Goal: Task Accomplishment & Management: Manage account settings

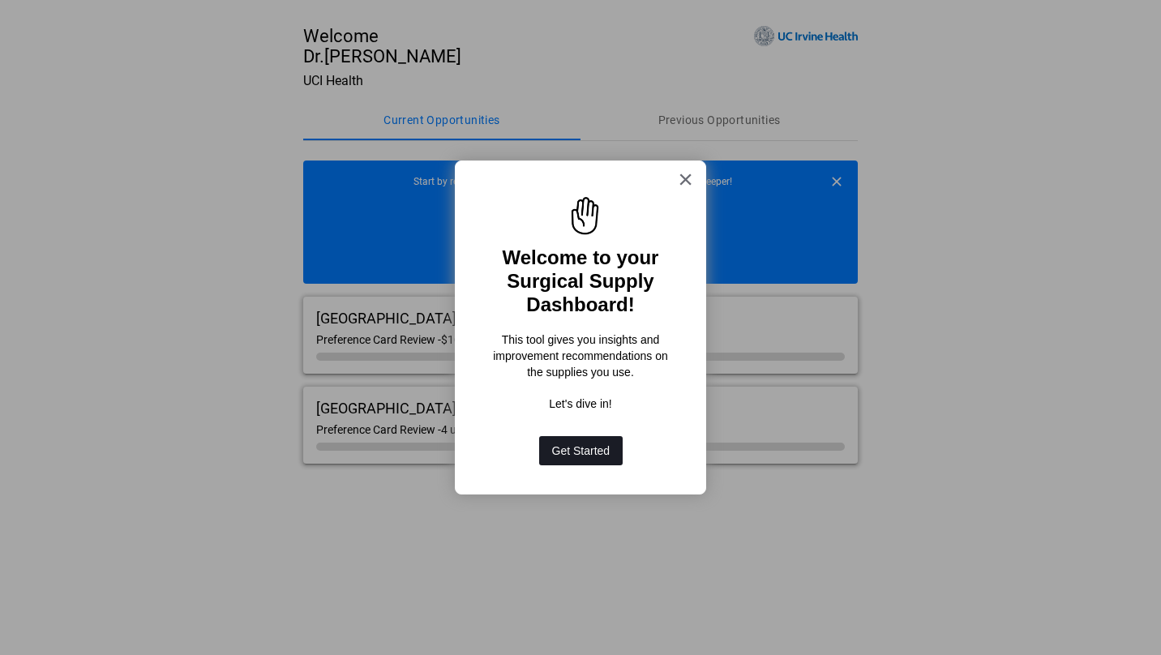
click at [606, 452] on button "Get Started" at bounding box center [581, 450] width 84 height 29
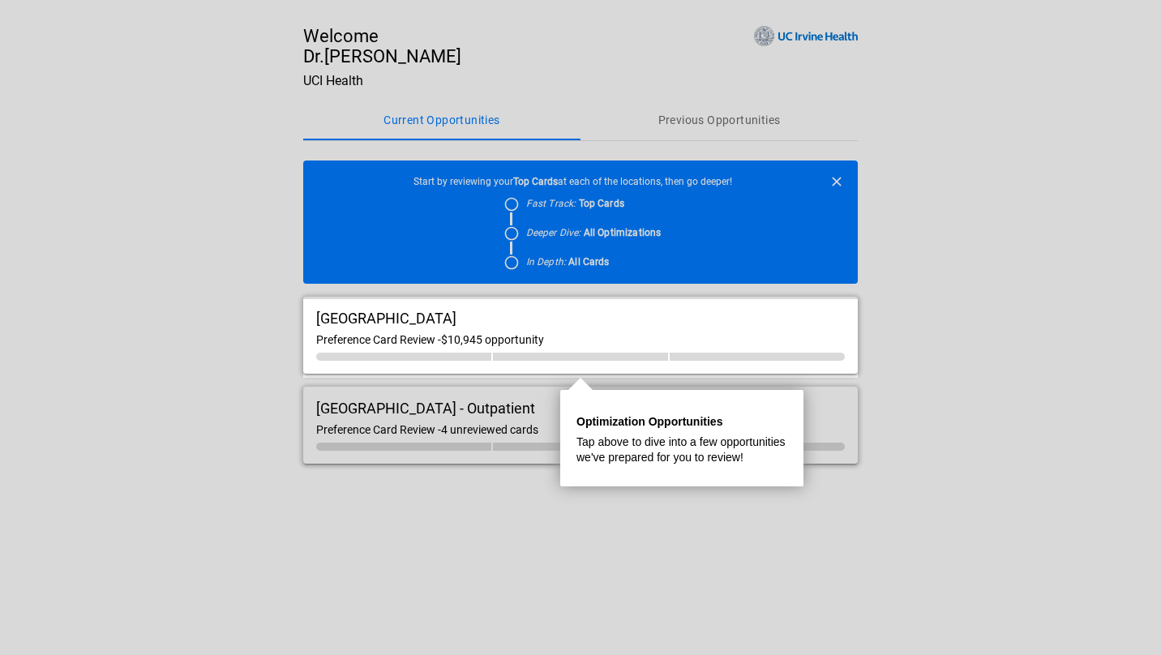
click at [683, 341] on div "Preference Card Review - $10,945 opportunity" at bounding box center [580, 339] width 529 height 13
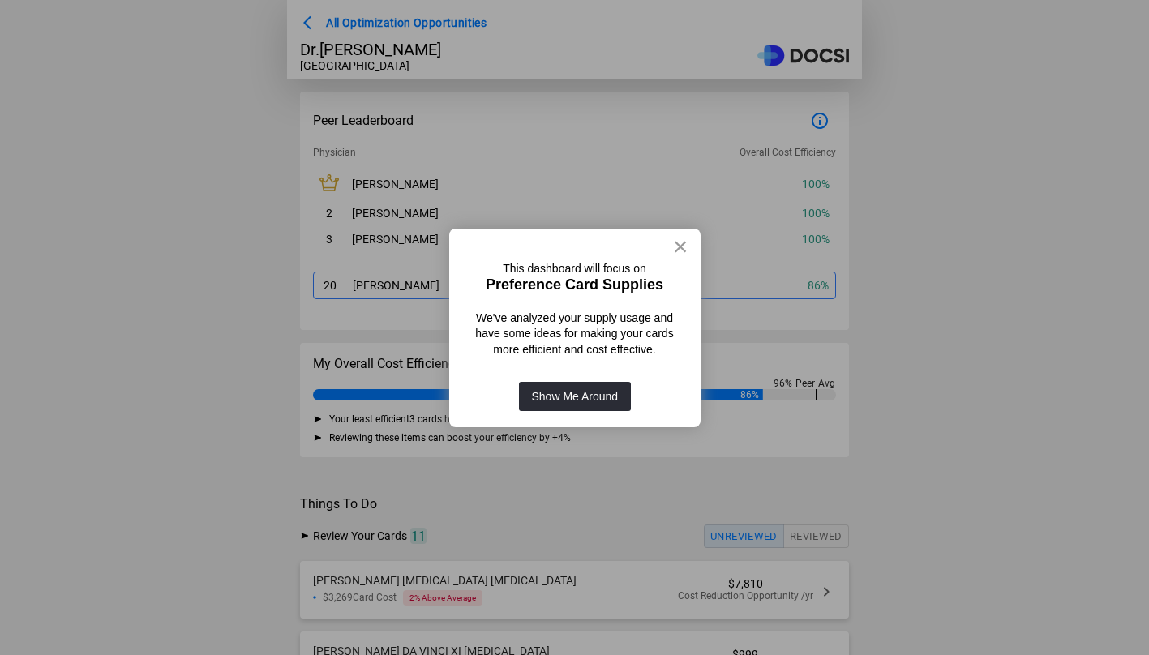
click at [679, 245] on button "×" at bounding box center [680, 247] width 15 height 26
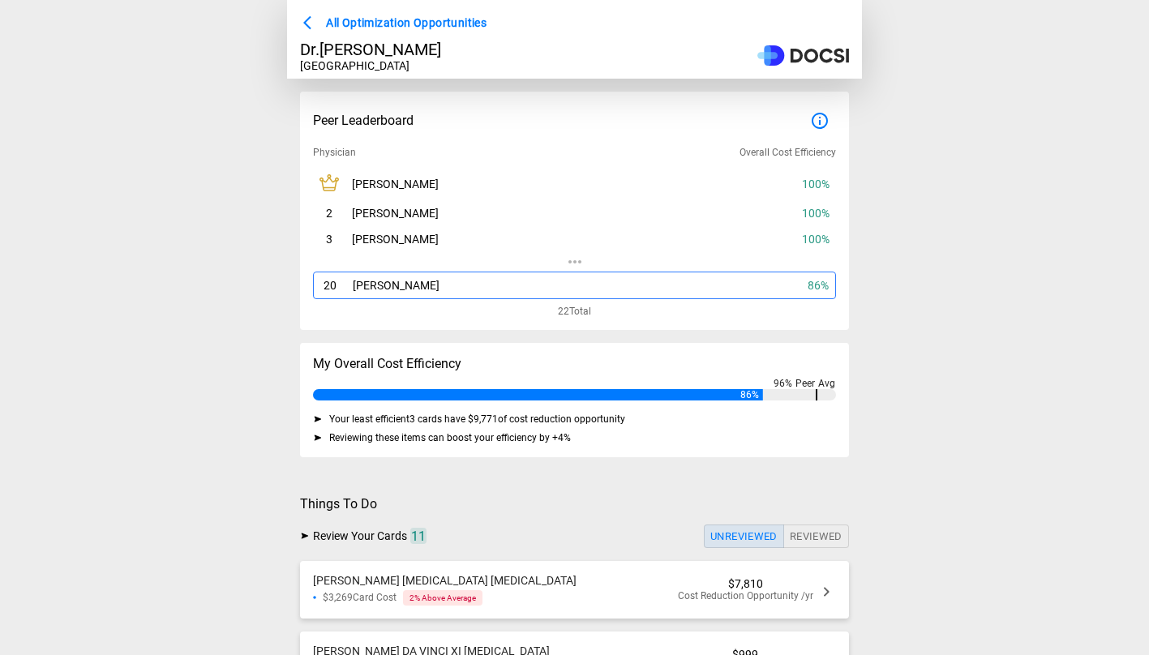
click at [744, 287] on div "20 [PERSON_NAME] 86 %" at bounding box center [574, 286] width 523 height 28
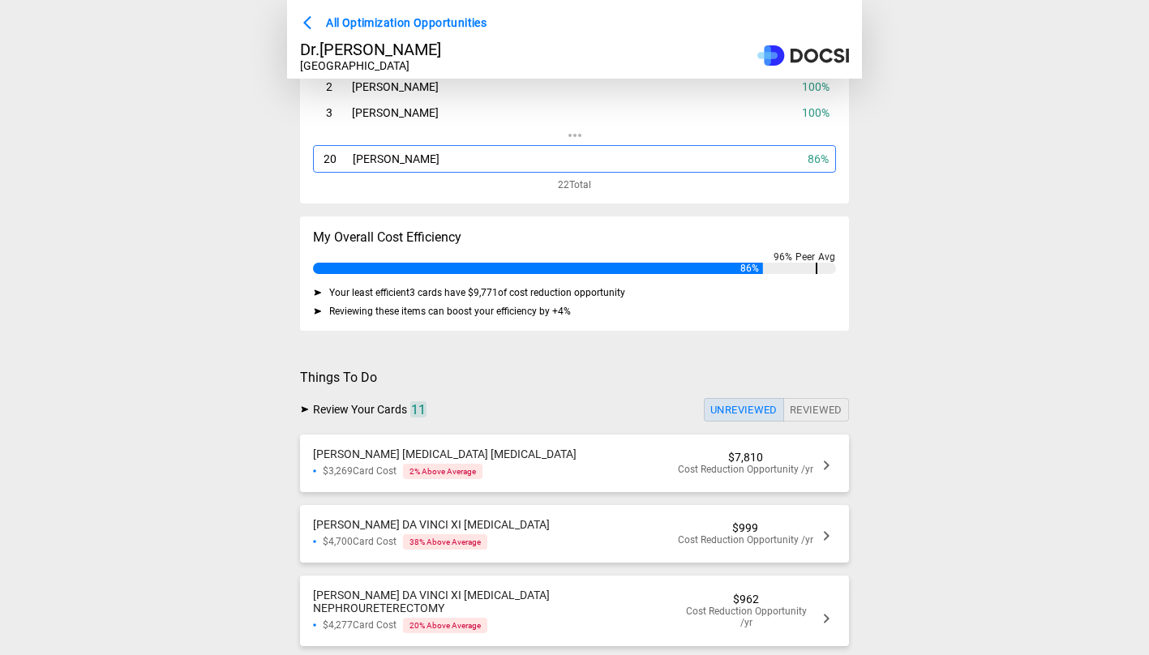
scroll to position [127, 0]
click at [608, 470] on div "URO [PERSON_NAME] [MEDICAL_DATA] [MEDICAL_DATA] $3,269 Card Cost 2 % Above Aver…" at bounding box center [574, 463] width 549 height 58
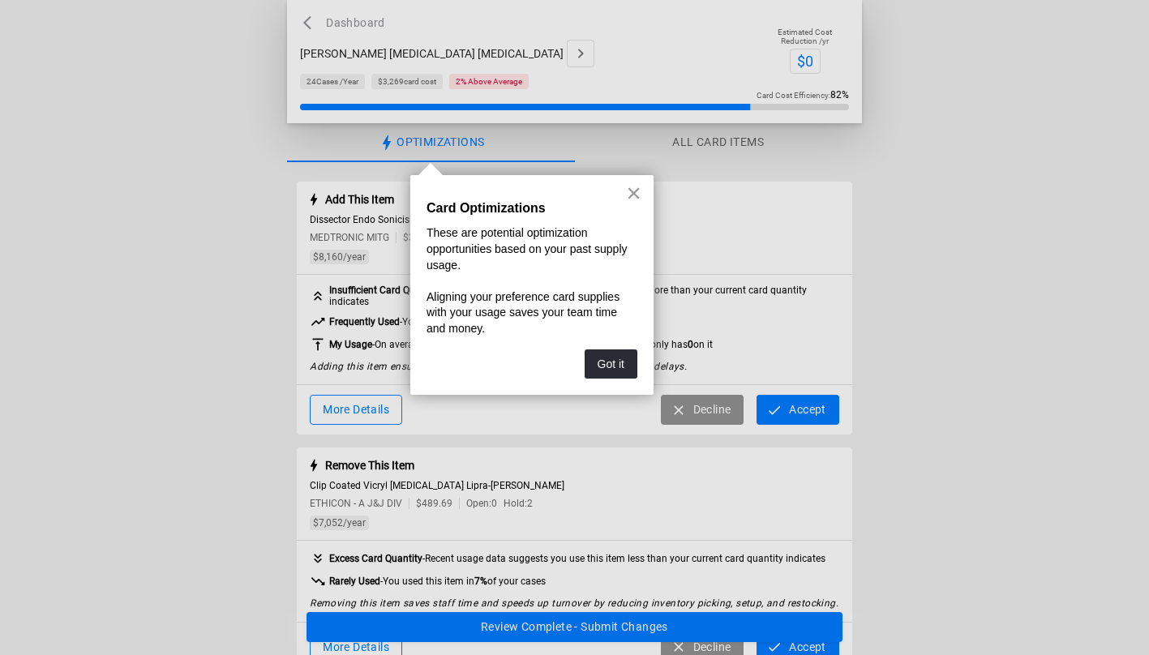
click at [635, 191] on button "×" at bounding box center [633, 193] width 15 height 26
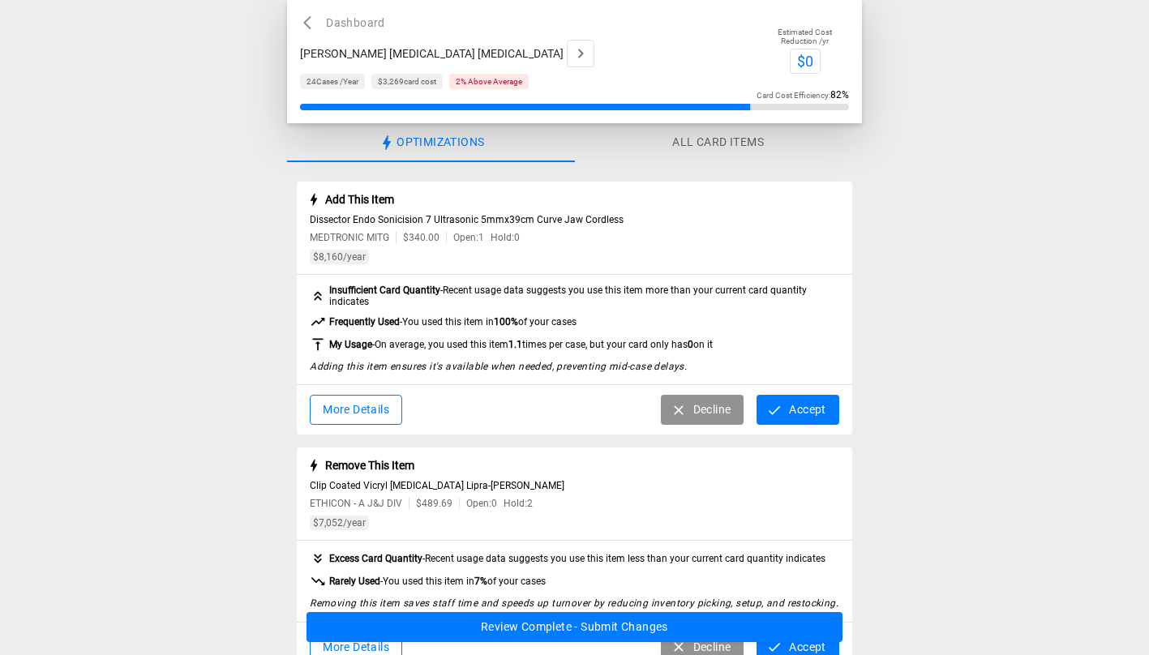
click at [369, 403] on button "More Details" at bounding box center [356, 410] width 92 height 30
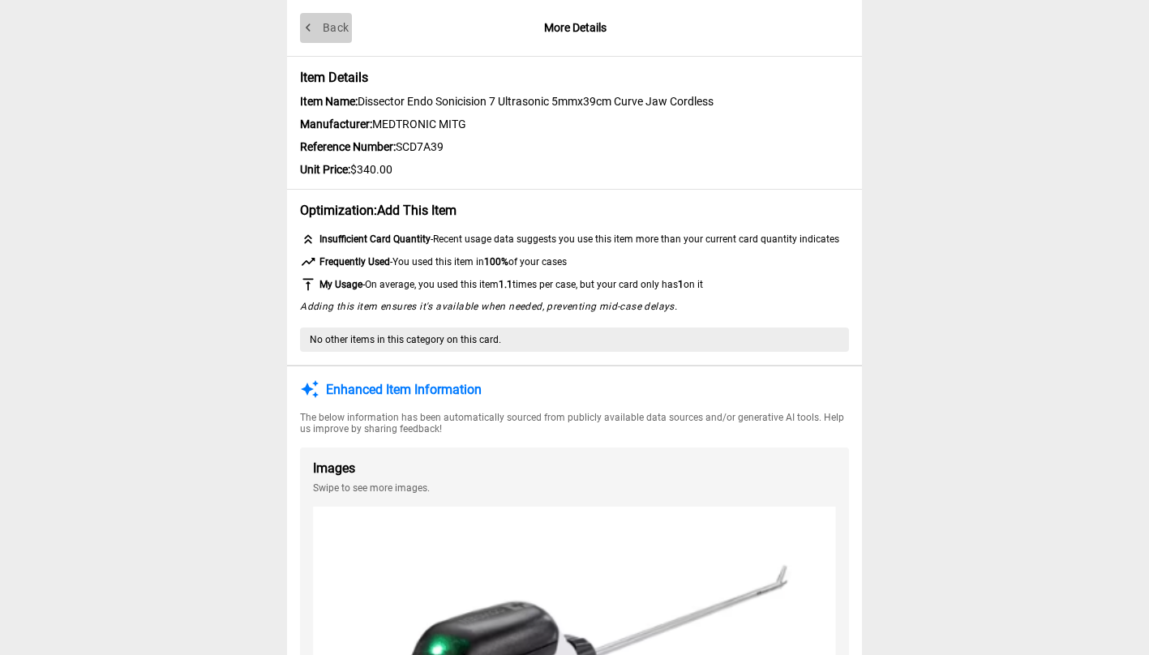
click at [333, 27] on button "Back" at bounding box center [326, 28] width 52 height 30
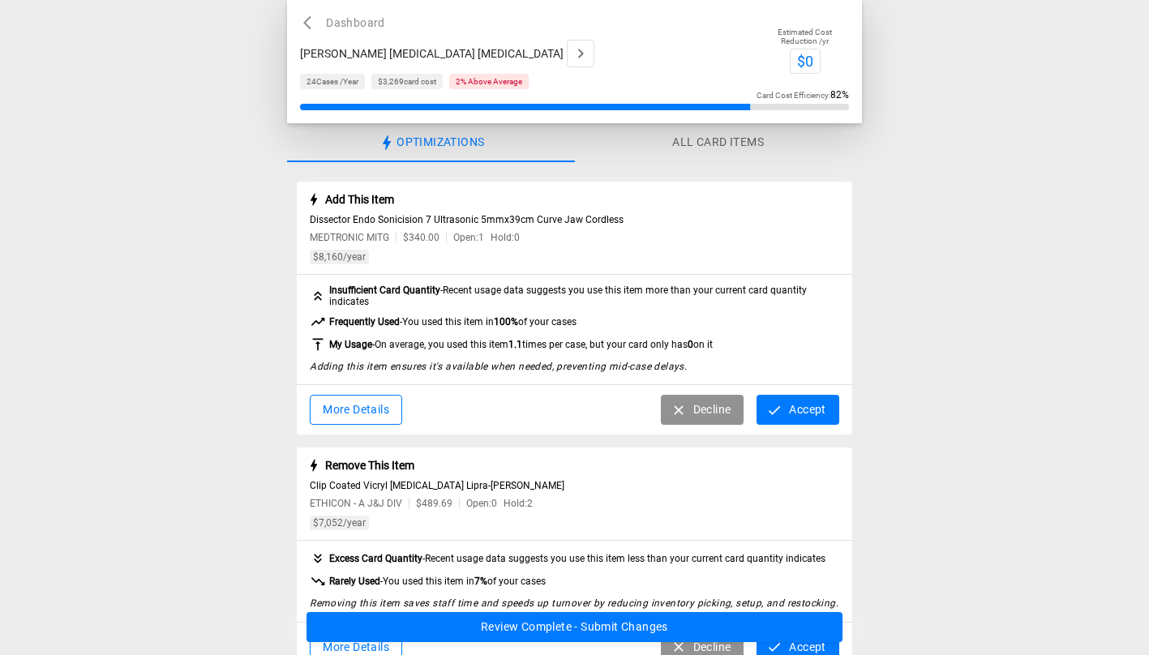
click at [793, 419] on button "Accept" at bounding box center [798, 410] width 82 height 30
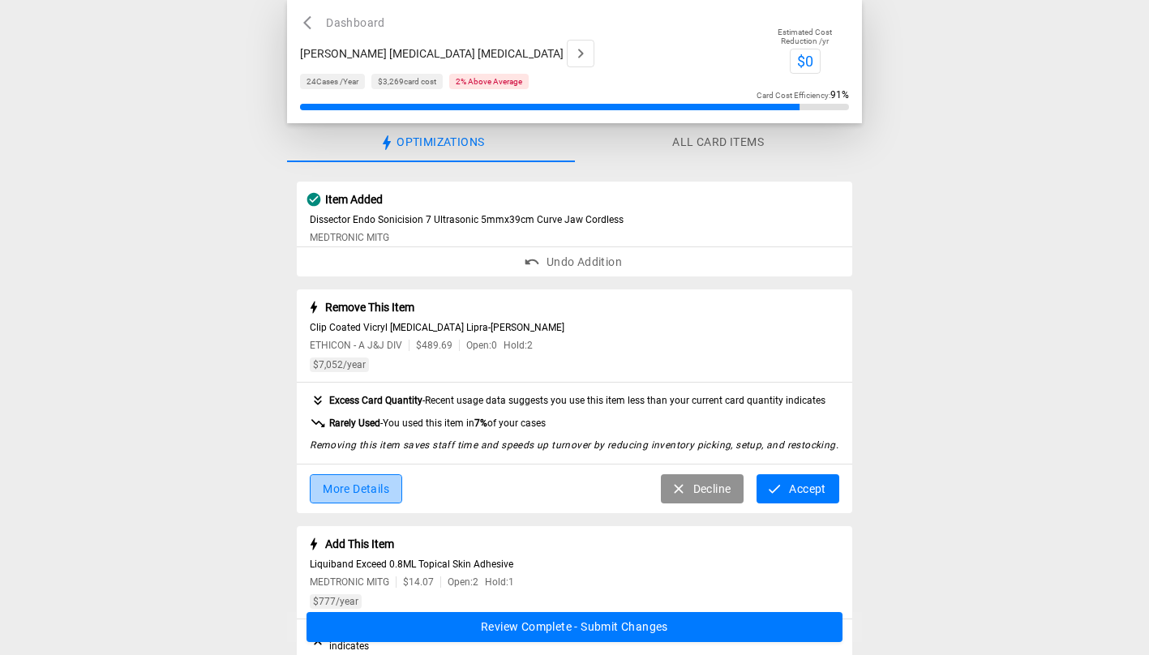
click at [380, 493] on button "More Details" at bounding box center [356, 489] width 92 height 30
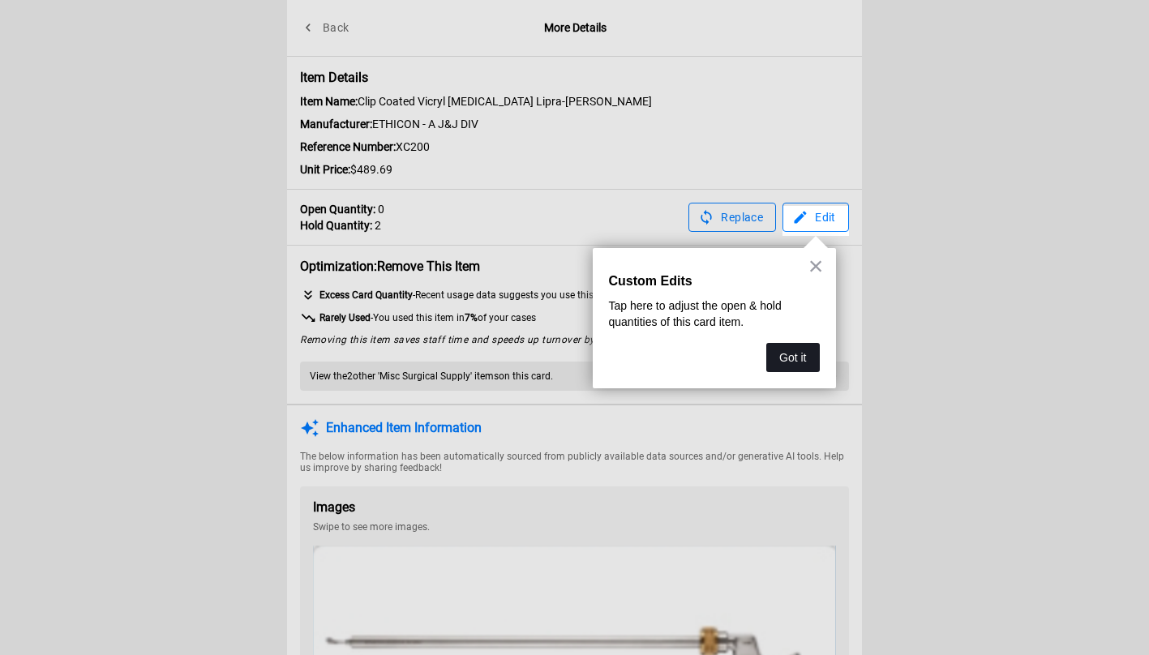
click at [794, 361] on button "Got it" at bounding box center [792, 357] width 53 height 29
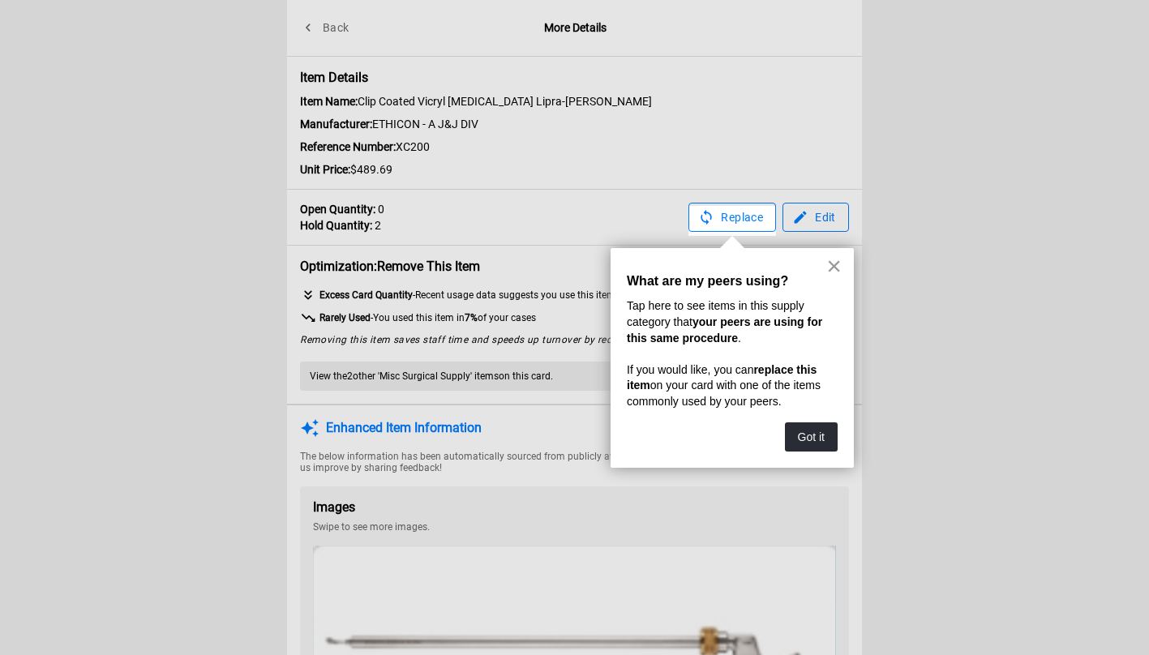
click at [836, 270] on button "×" at bounding box center [833, 266] width 15 height 26
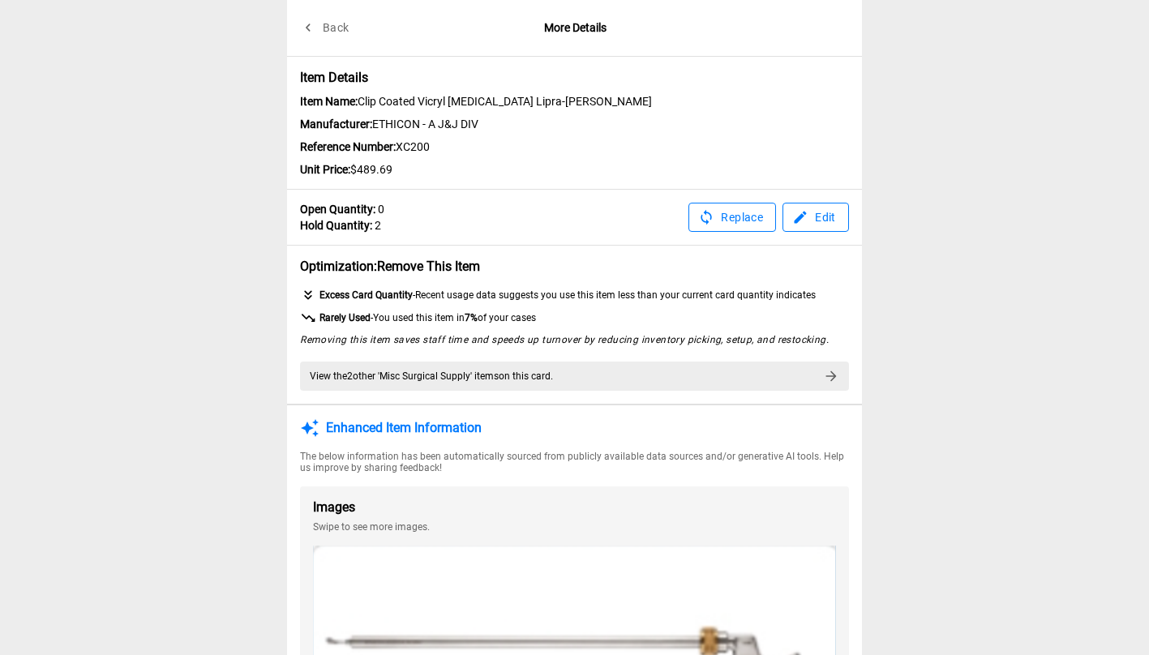
click at [320, 28] on button "Back" at bounding box center [326, 28] width 52 height 30
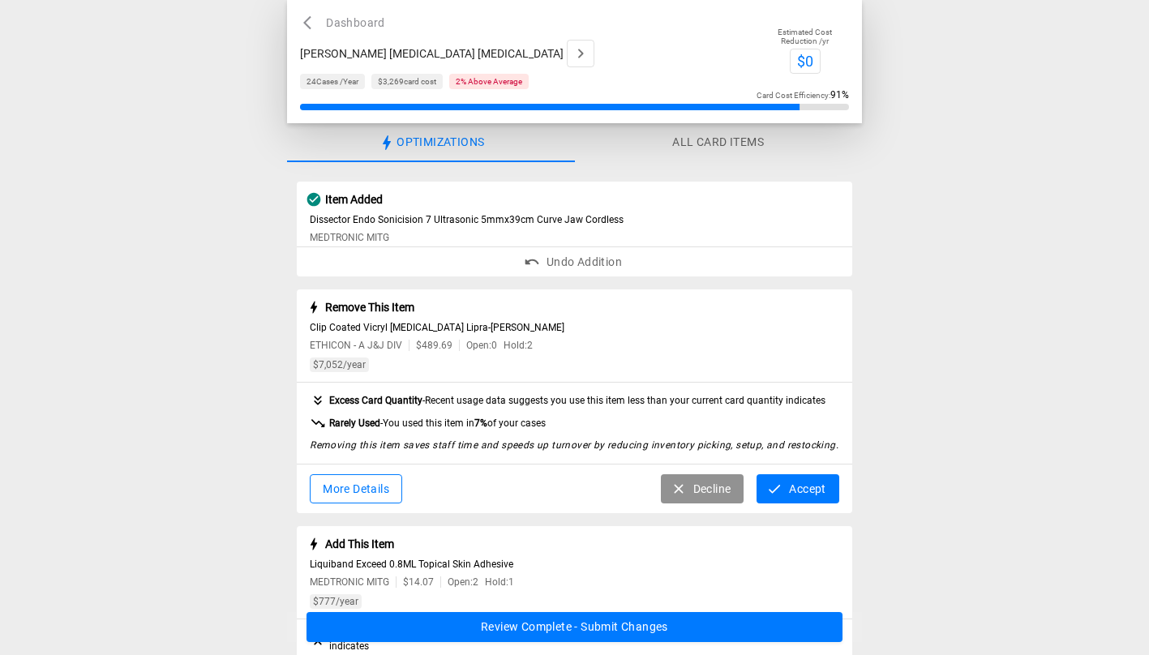
click at [618, 264] on button "Undo Addition" at bounding box center [575, 262] width 556 height 30
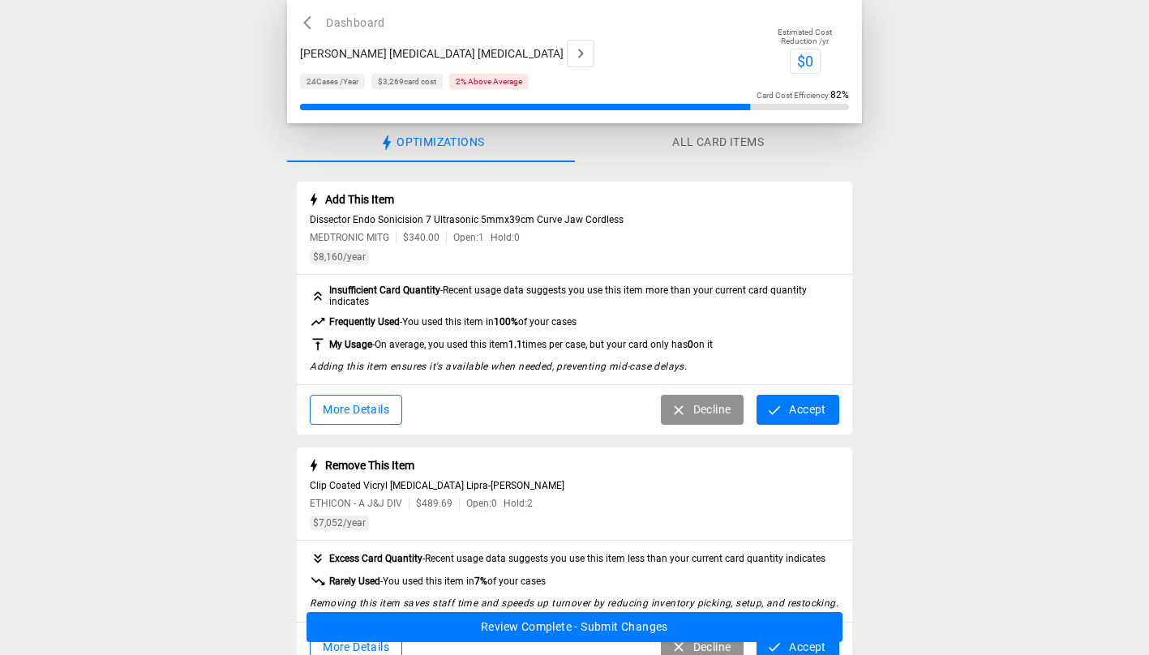
click at [787, 413] on button "Accept" at bounding box center [798, 410] width 82 height 30
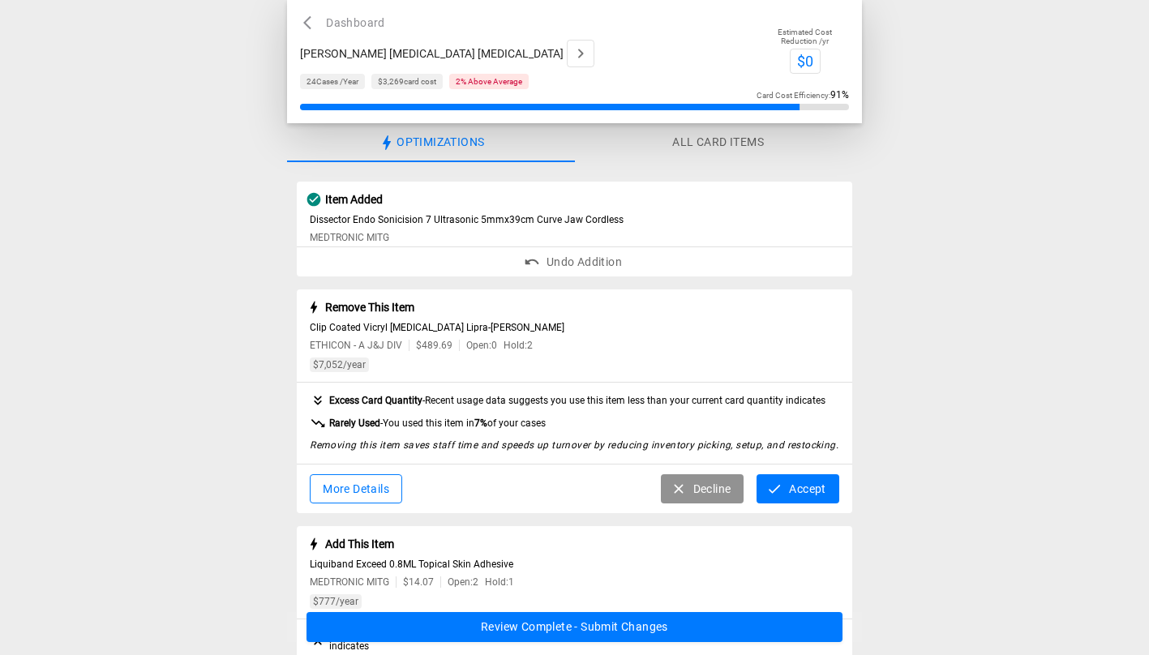
click at [706, 488] on button "Decline" at bounding box center [703, 489] width 84 height 30
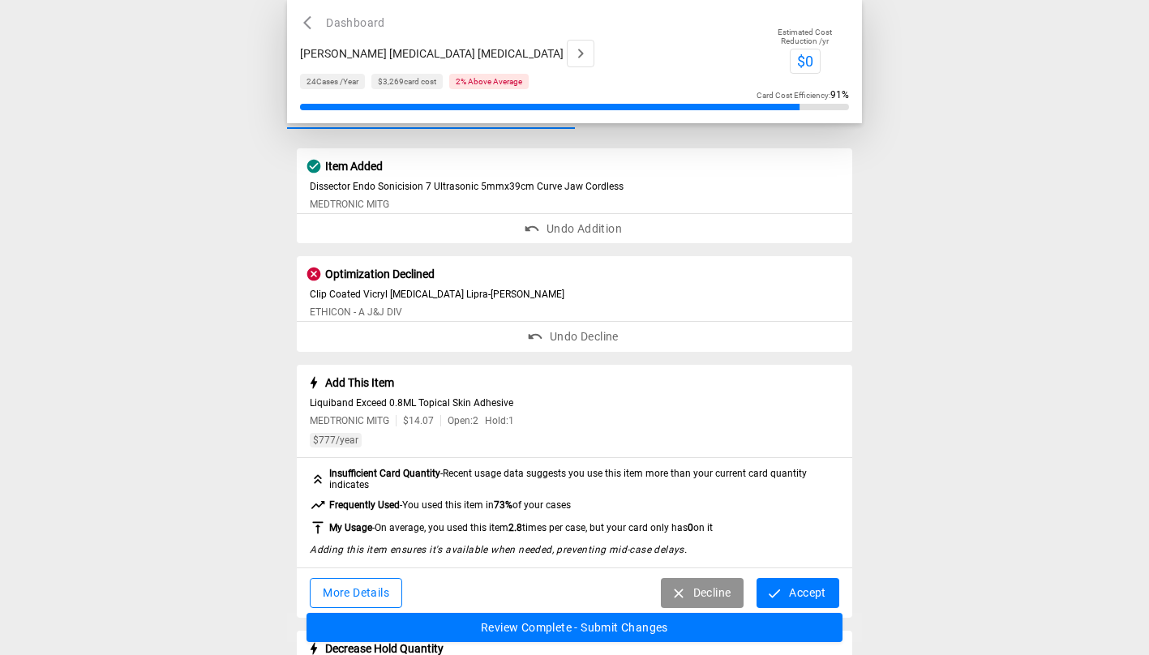
scroll to position [73, 0]
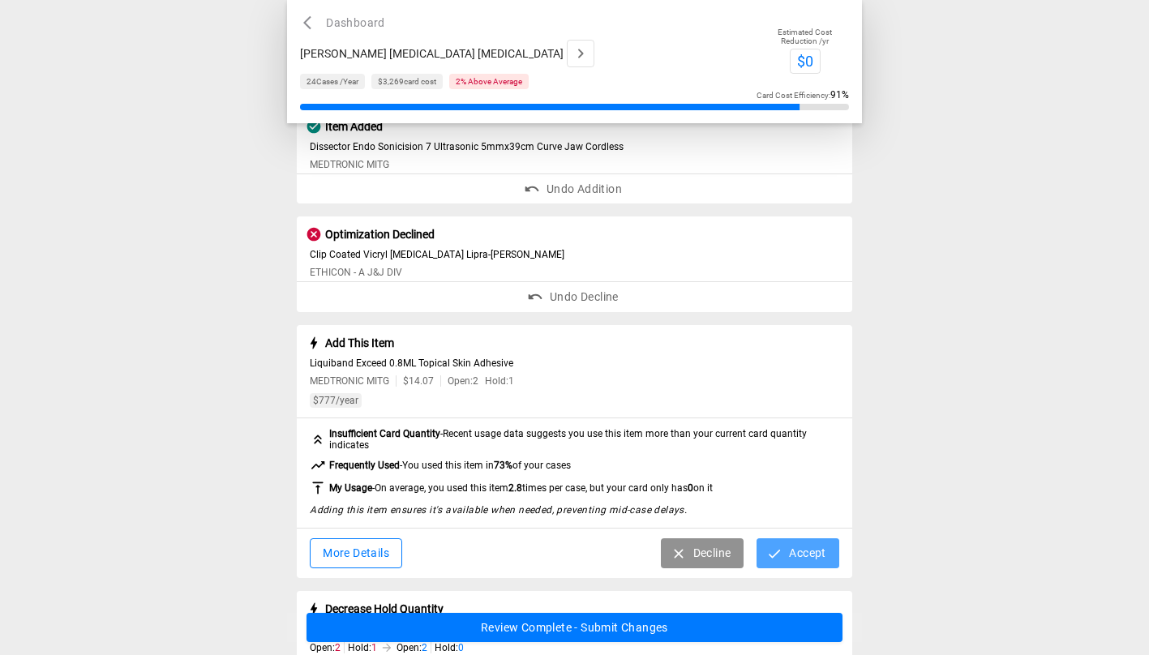
click at [799, 558] on button "Accept" at bounding box center [798, 553] width 82 height 30
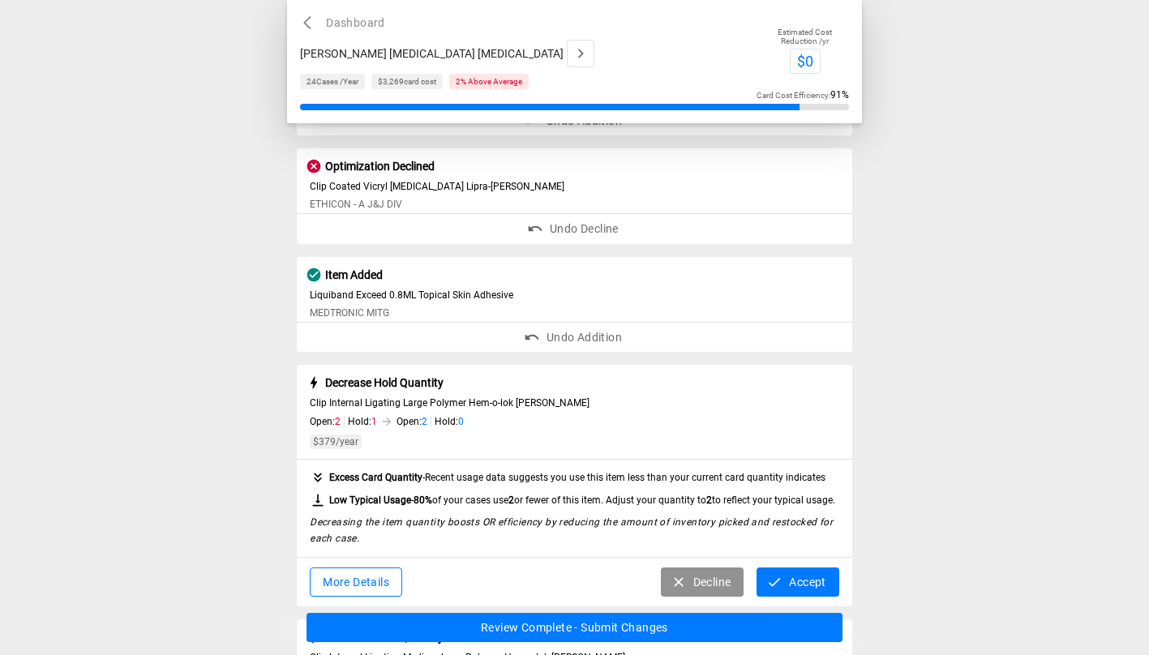
scroll to position [146, 0]
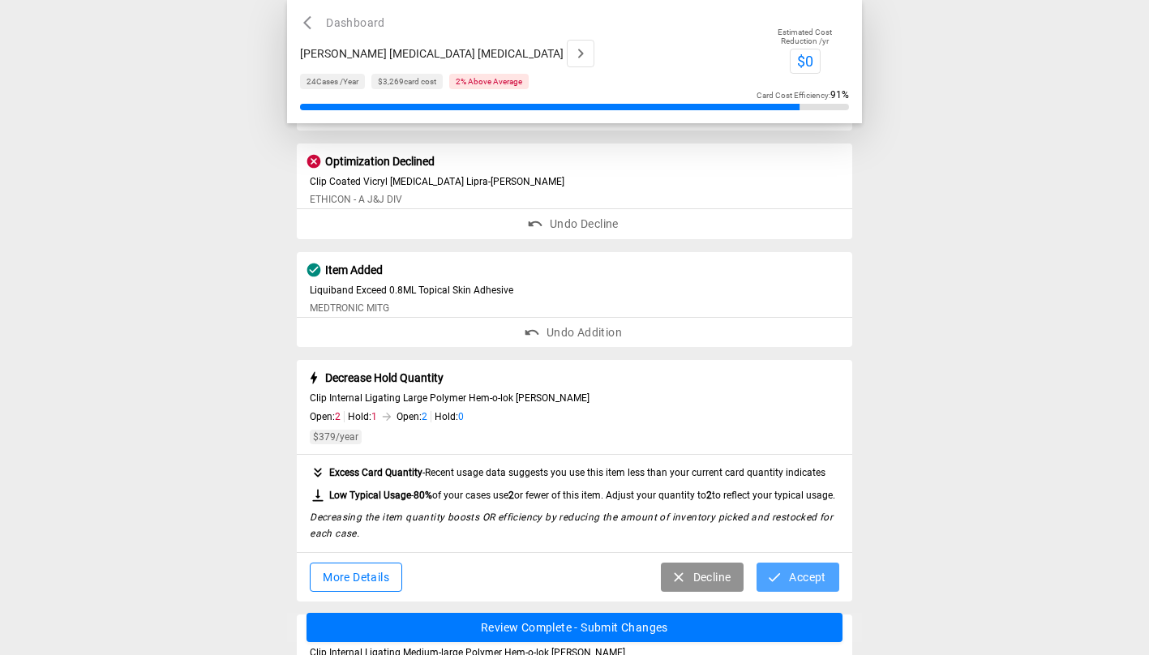
click at [809, 584] on button "Accept" at bounding box center [798, 578] width 82 height 30
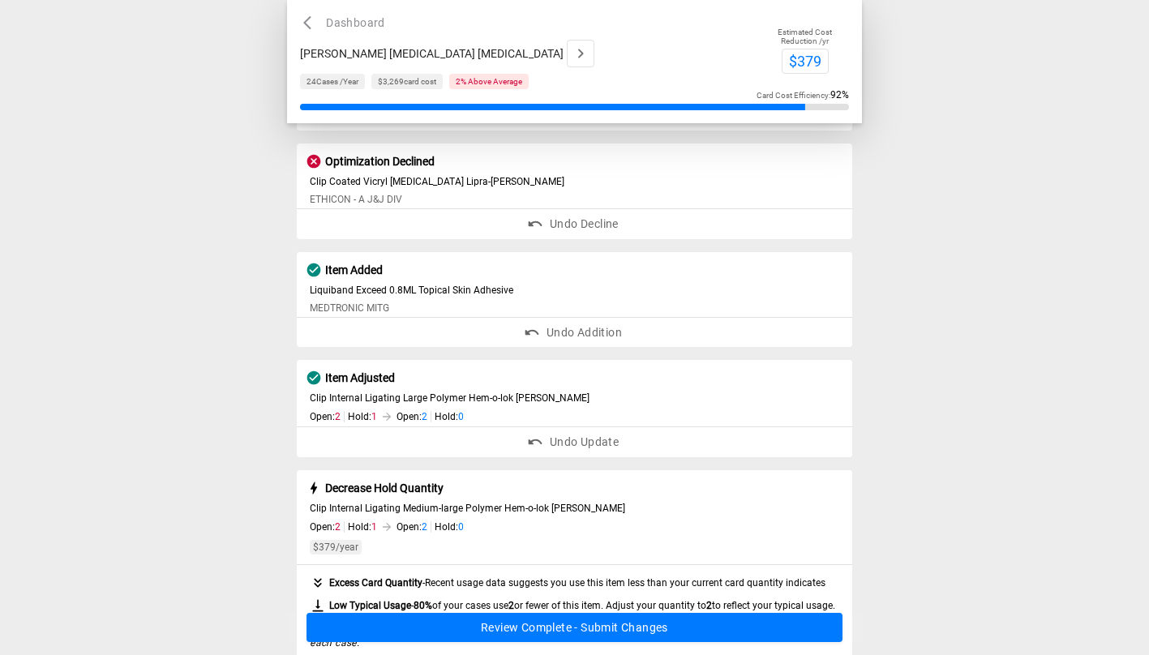
click at [627, 534] on div "Open: 2 Hold: 1 Open: 2 Hold: 0" at bounding box center [575, 527] width 530 height 13
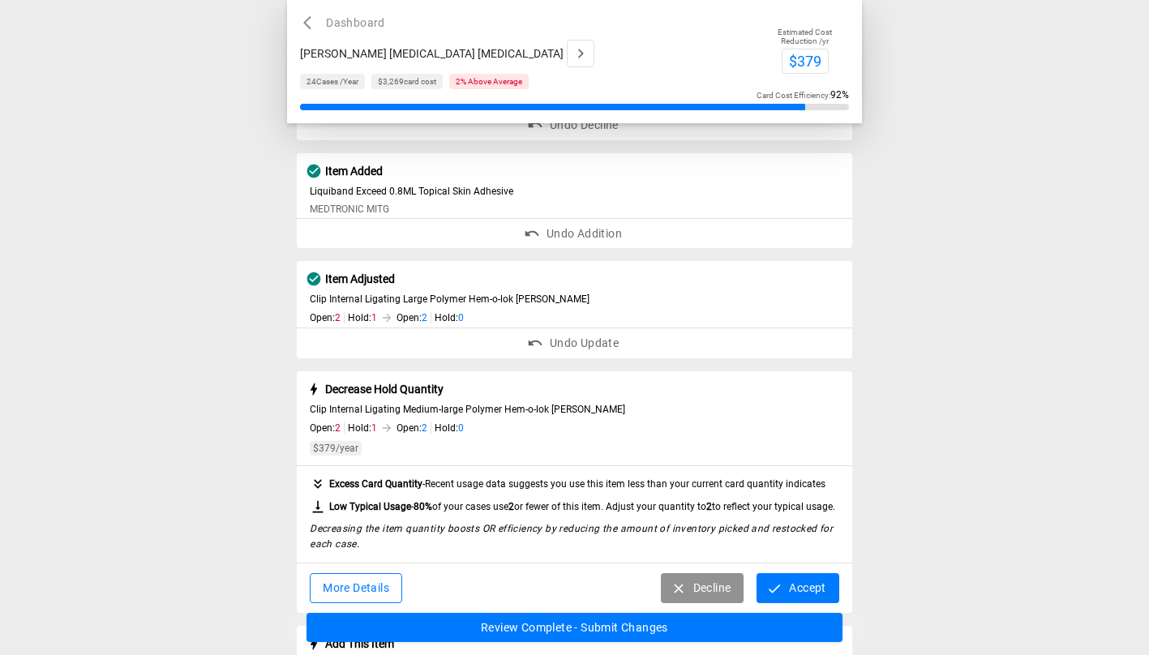
scroll to position [290, 0]
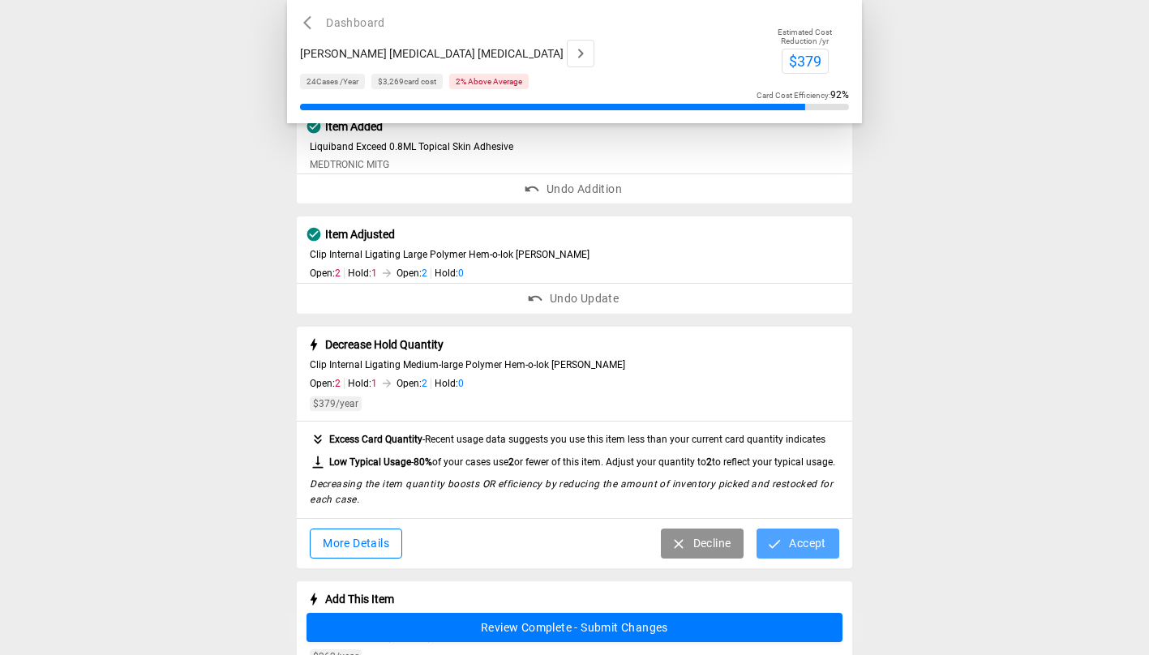
click at [805, 555] on button "Accept" at bounding box center [798, 544] width 82 height 30
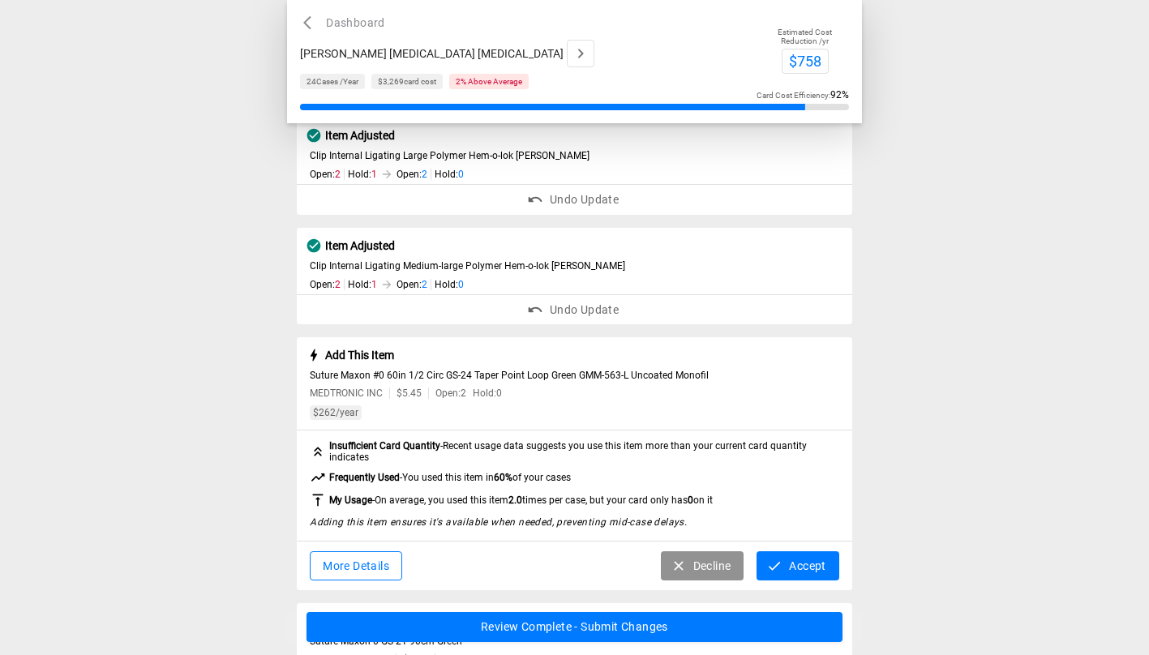
scroll to position [389, 0]
click at [806, 568] on button "Accept" at bounding box center [798, 566] width 82 height 30
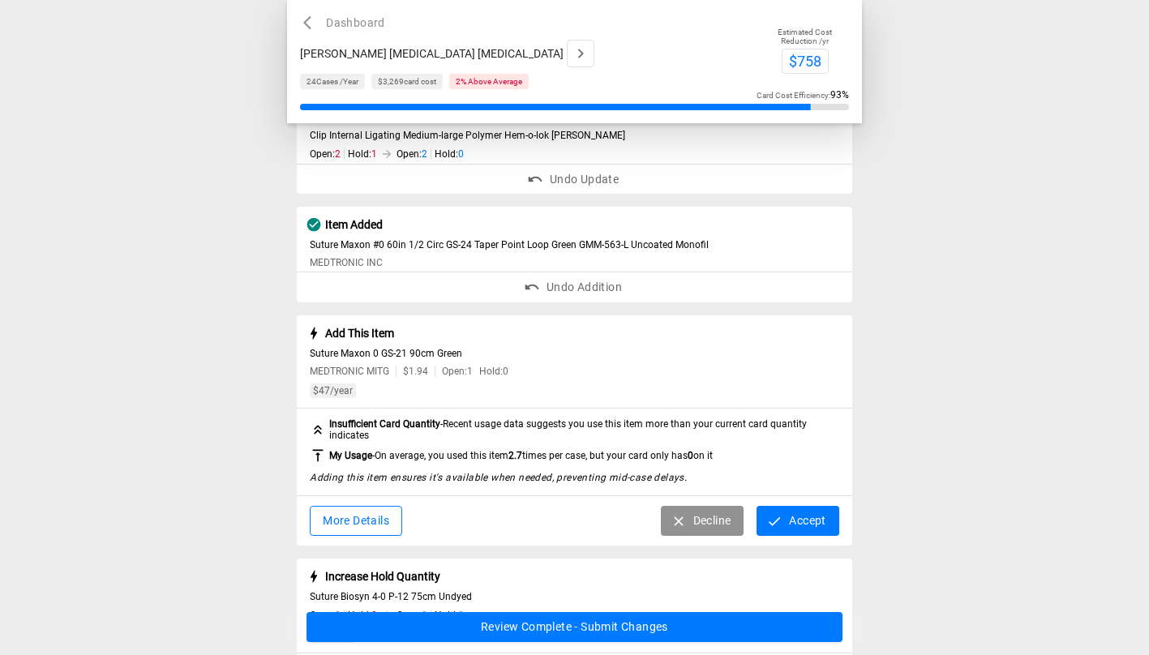
scroll to position [520, 0]
click at [798, 524] on button "Accept" at bounding box center [798, 520] width 82 height 30
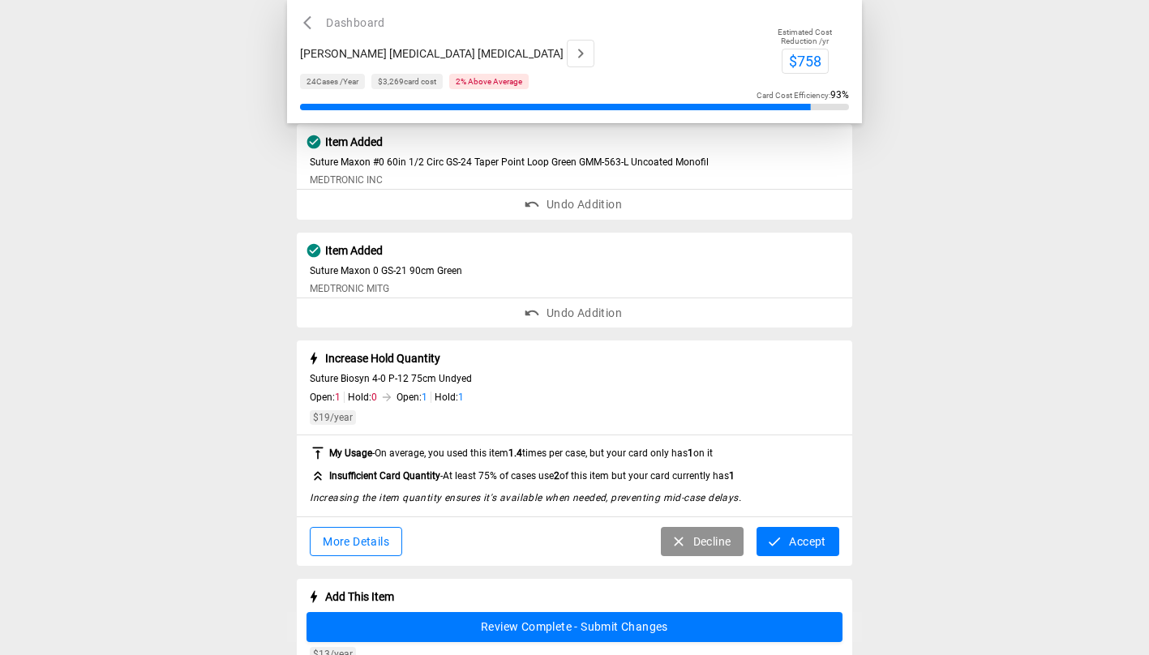
scroll to position [603, 0]
click at [800, 548] on button "Accept" at bounding box center [798, 541] width 82 height 30
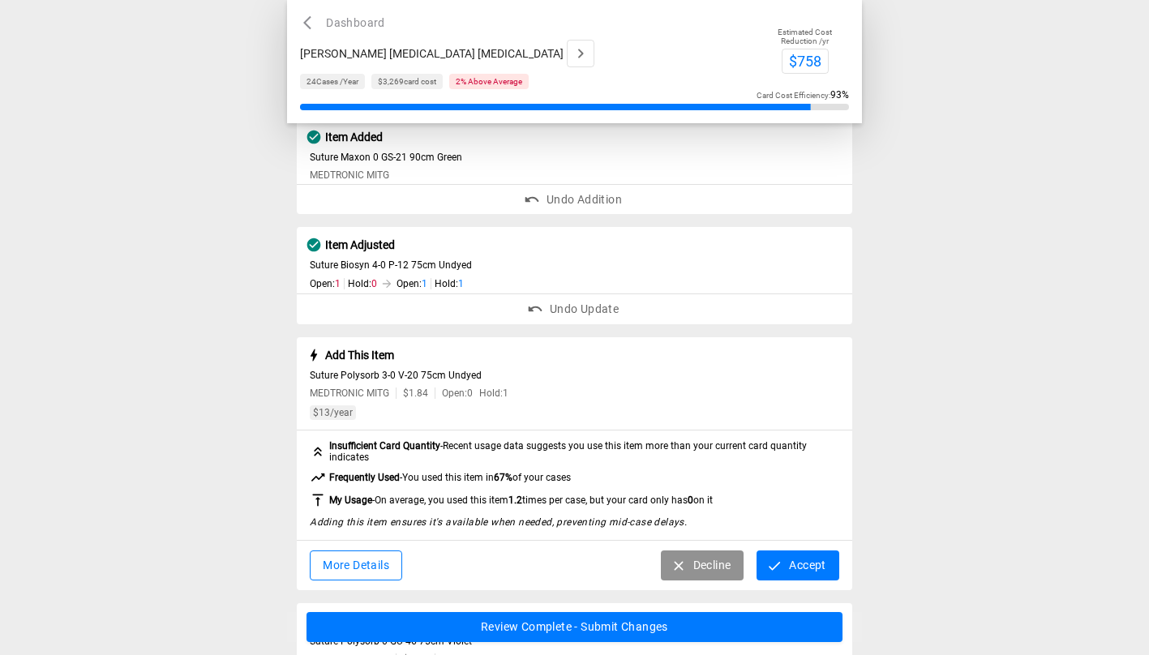
scroll to position [716, 0]
click at [792, 571] on button "Accept" at bounding box center [798, 565] width 82 height 30
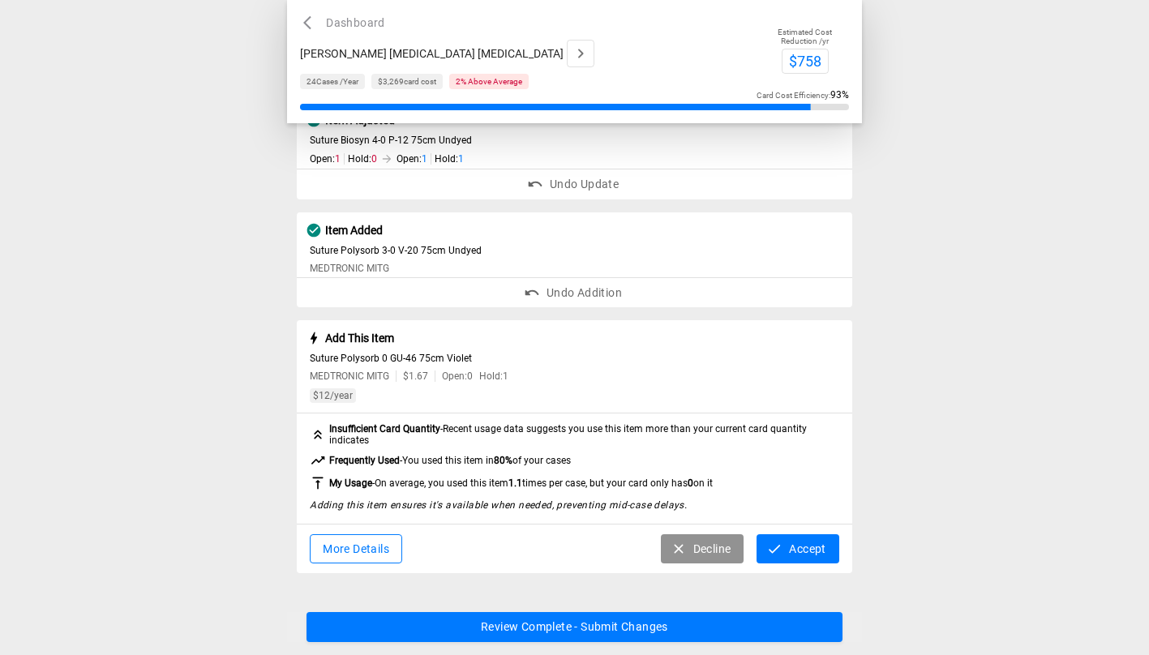
scroll to position [849, 0]
click at [804, 548] on button "Accept" at bounding box center [798, 549] width 82 height 30
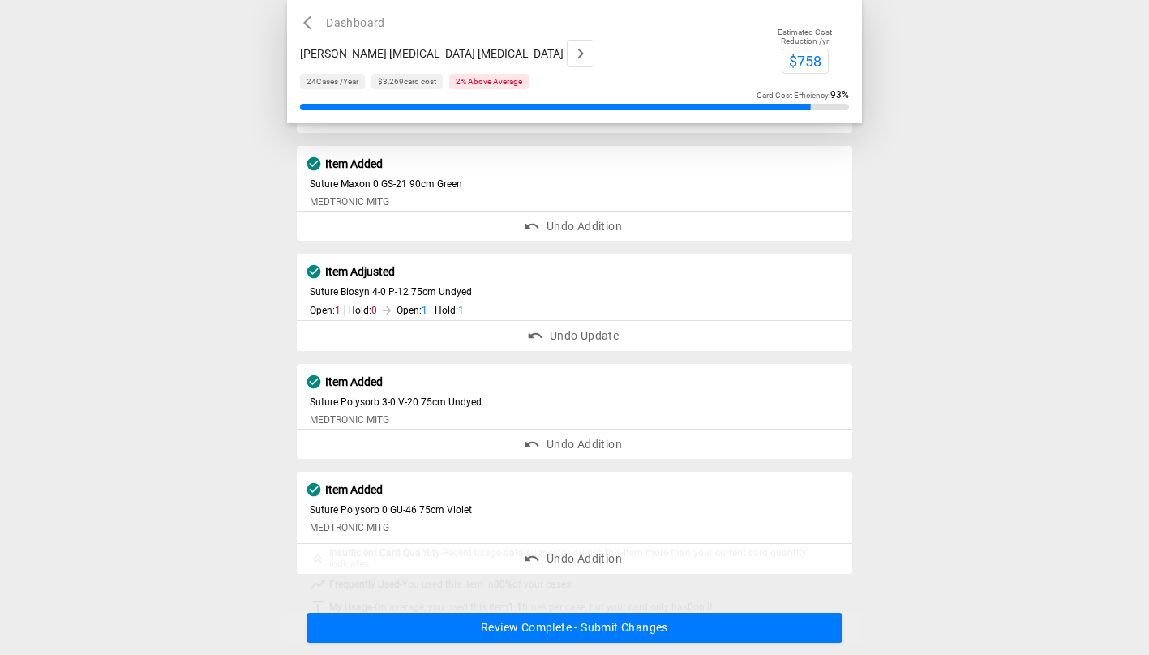
scroll to position [690, 0]
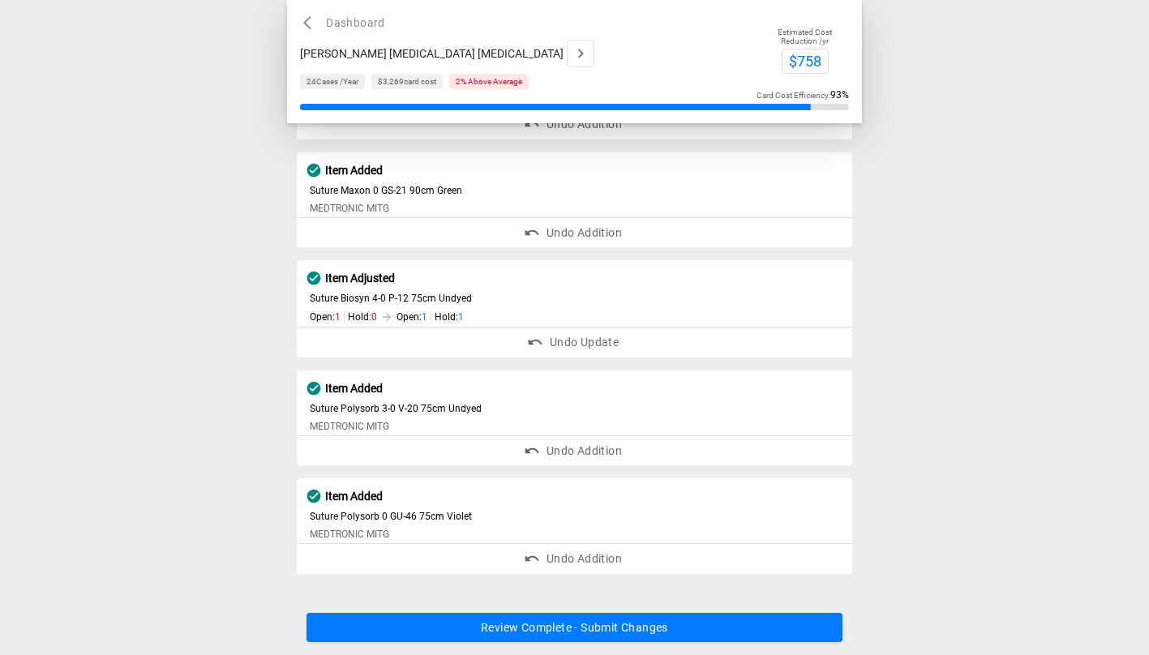
click at [715, 622] on button "Review Complete - Submit Changes" at bounding box center [575, 628] width 536 height 30
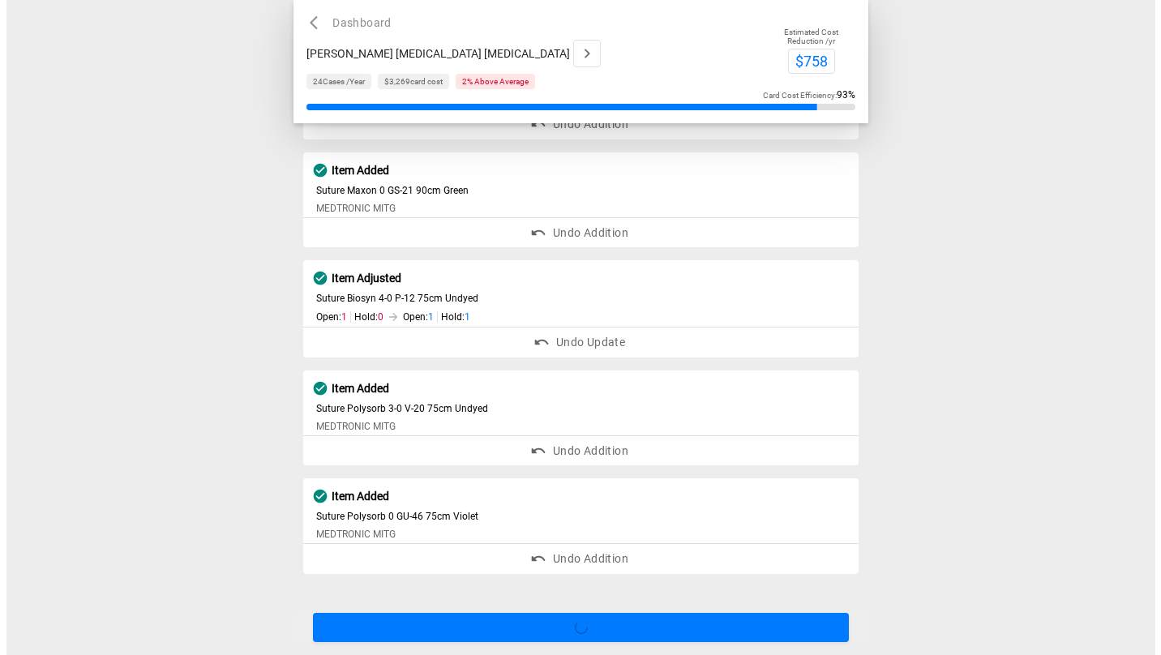
scroll to position [0, 0]
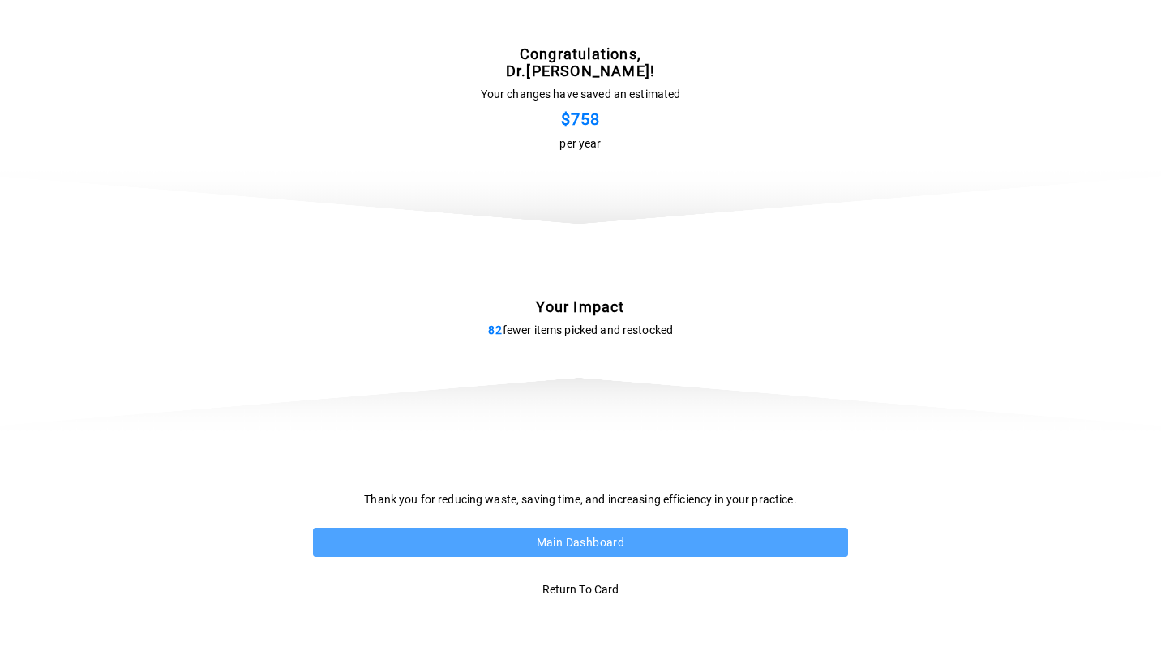
click at [637, 538] on button "Main Dashboard" at bounding box center [580, 543] width 535 height 30
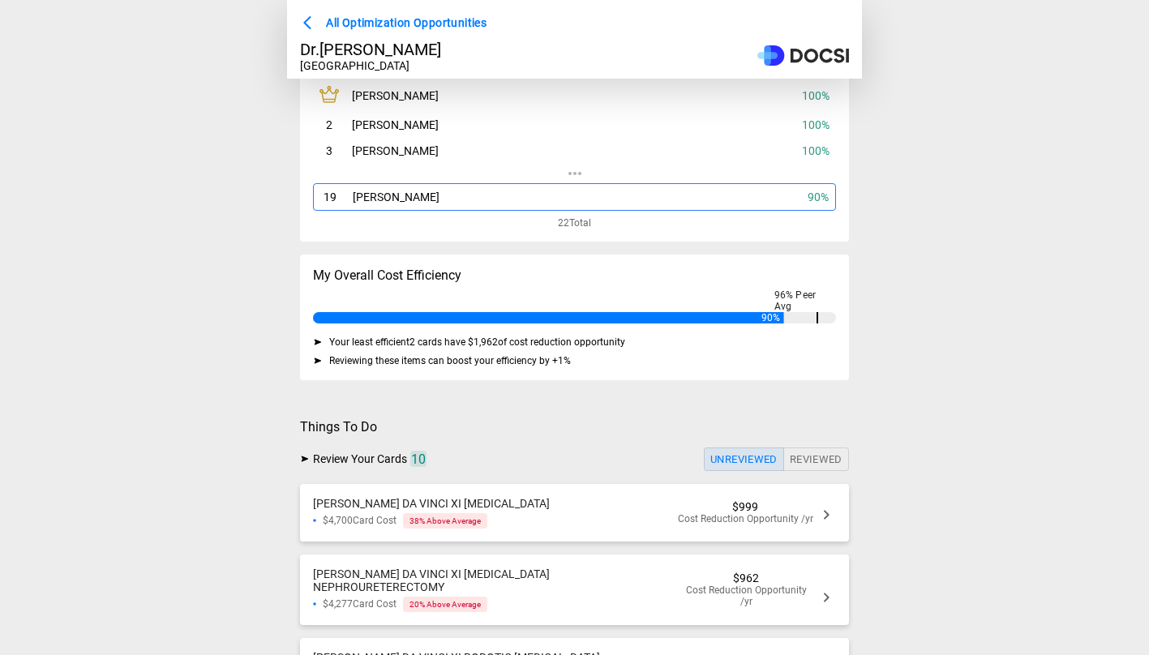
scroll to position [112, 0]
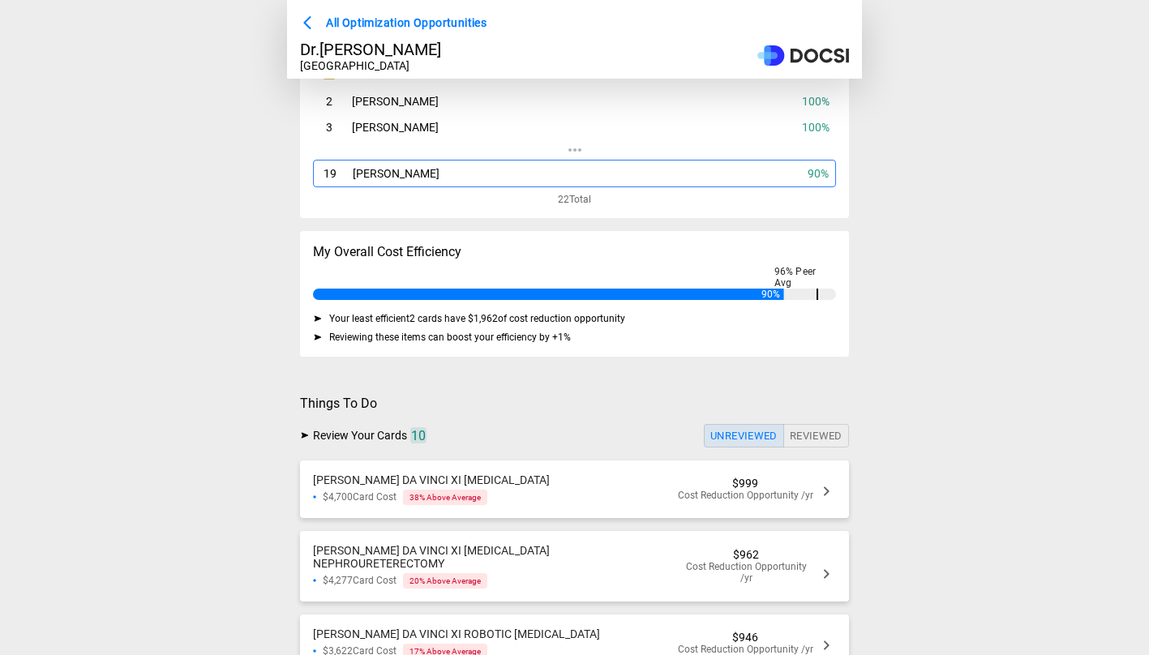
click at [687, 490] on span "Cost Reduction Opportunity /yr" at bounding box center [745, 495] width 135 height 11
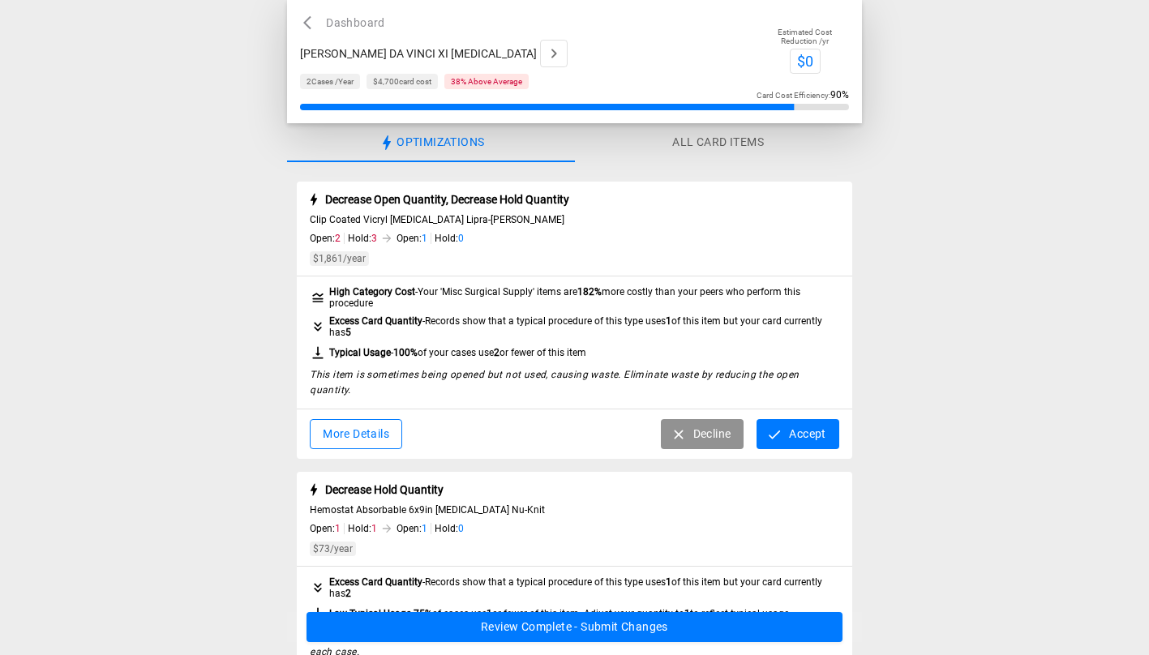
click at [693, 424] on button "Decline" at bounding box center [703, 434] width 84 height 30
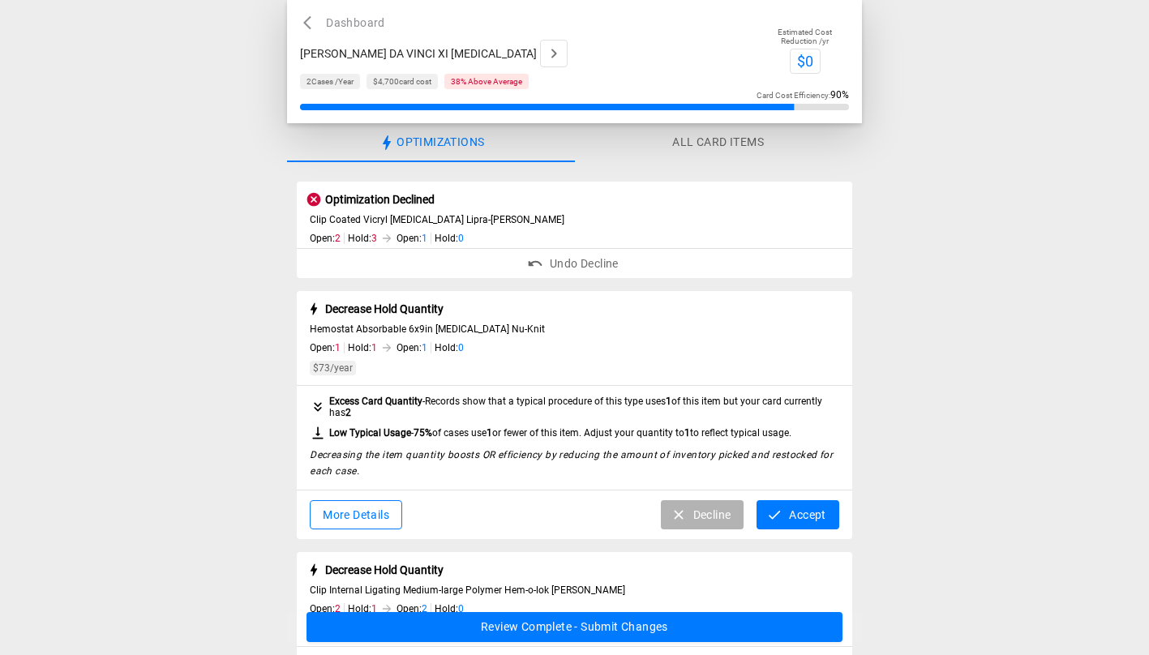
click at [703, 523] on button "Decline" at bounding box center [703, 515] width 84 height 30
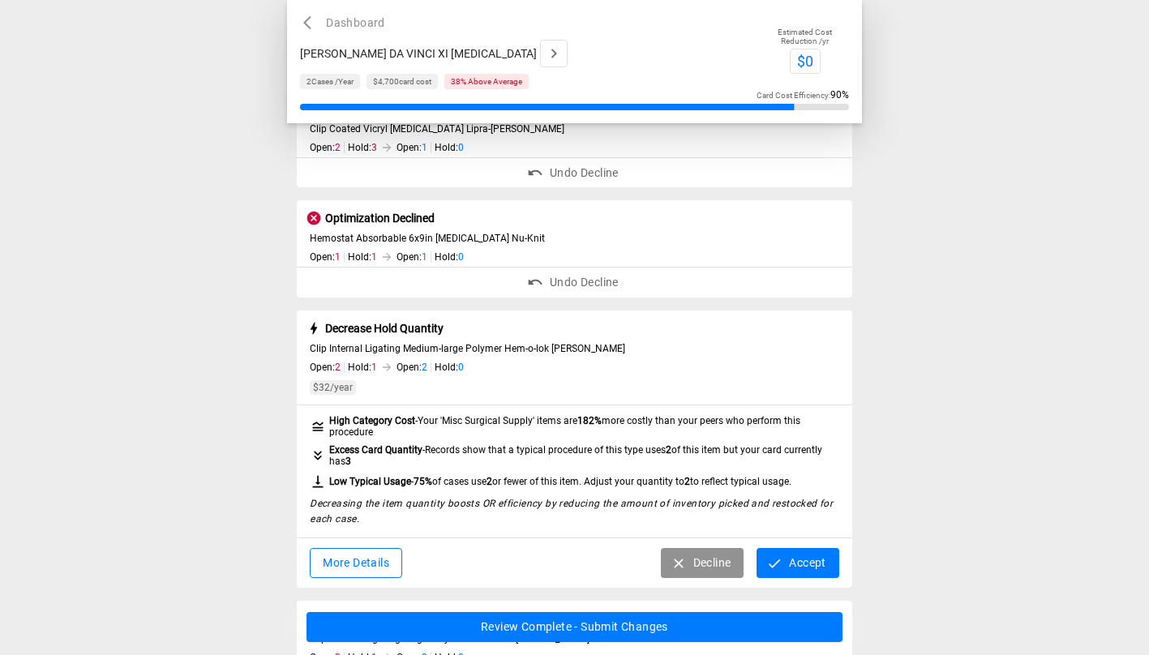
scroll to position [92, 0]
click at [686, 563] on button "Decline" at bounding box center [703, 562] width 84 height 30
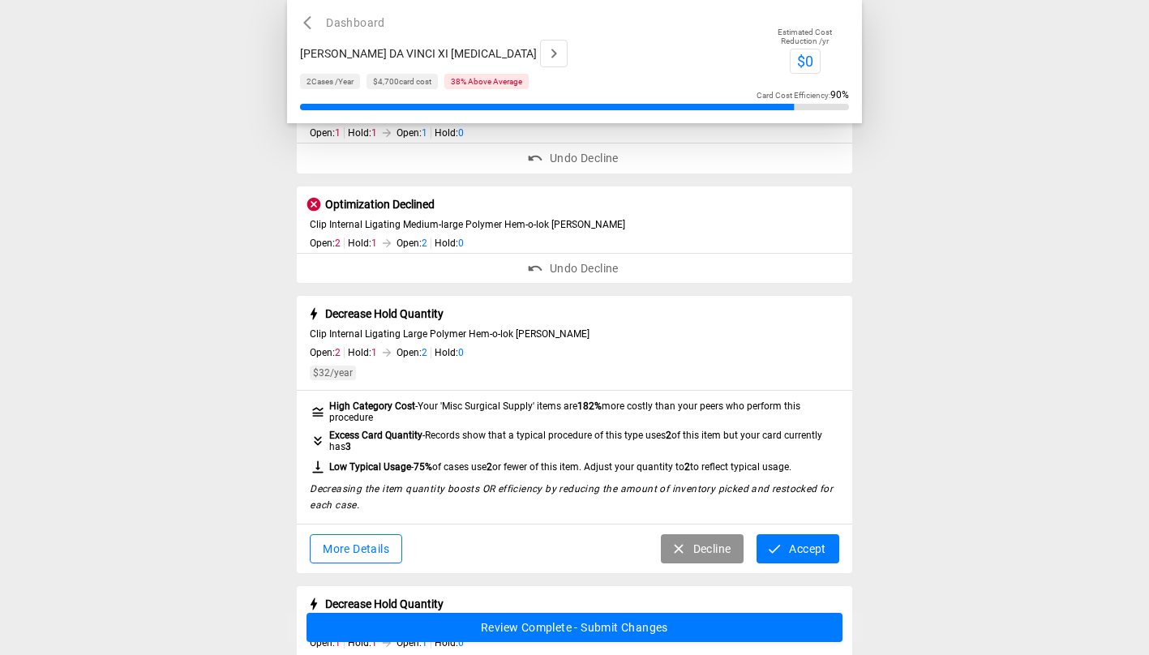
scroll to position [217, 0]
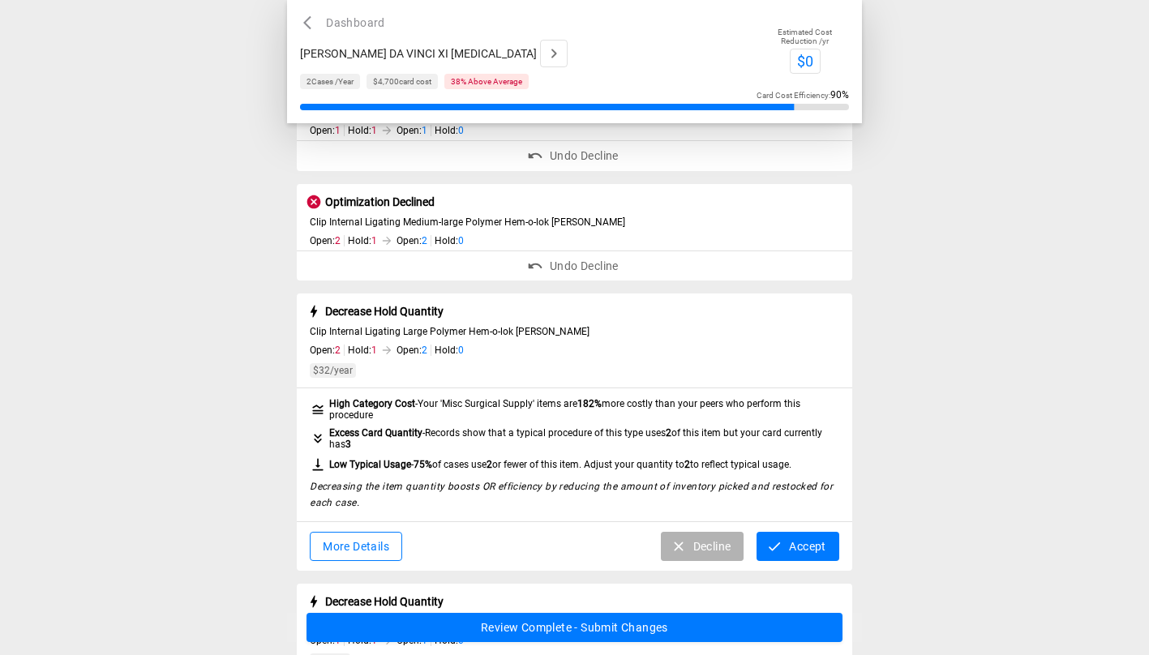
click at [706, 548] on button "Decline" at bounding box center [703, 547] width 84 height 30
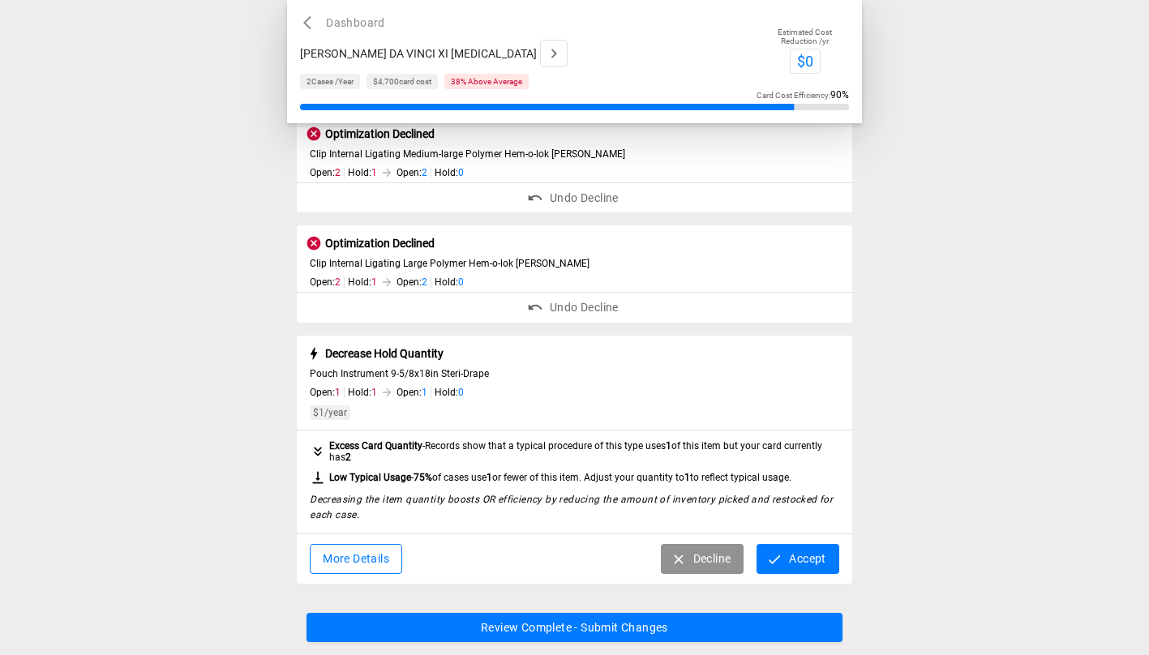
scroll to position [300, 0]
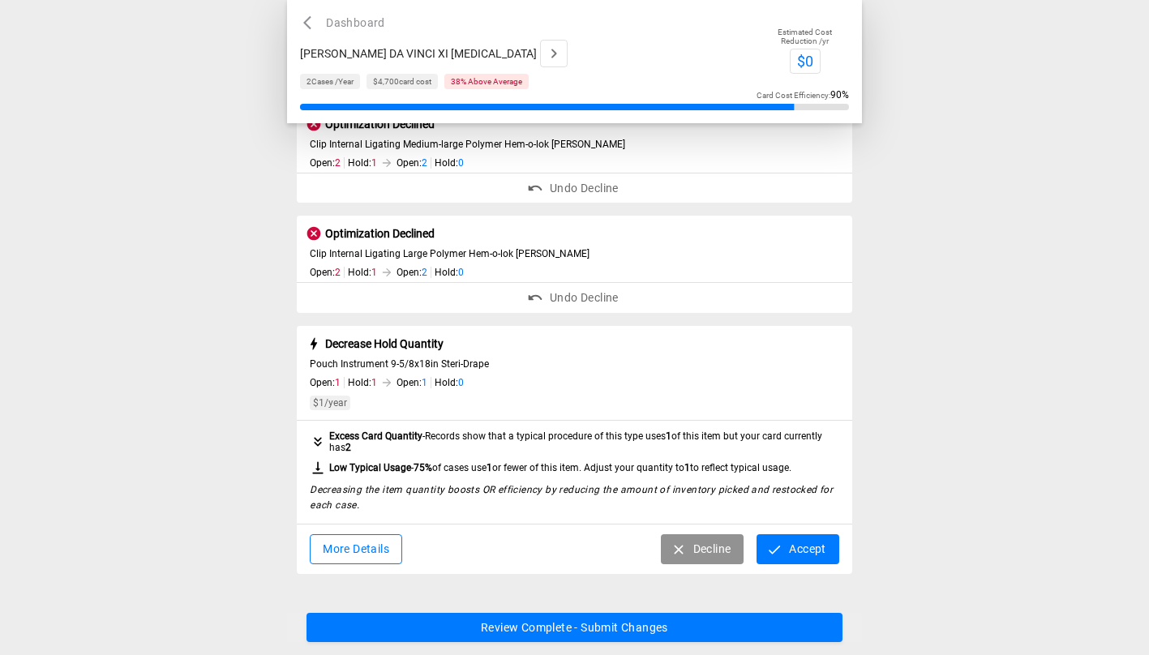
click at [798, 551] on button "Accept" at bounding box center [798, 549] width 82 height 30
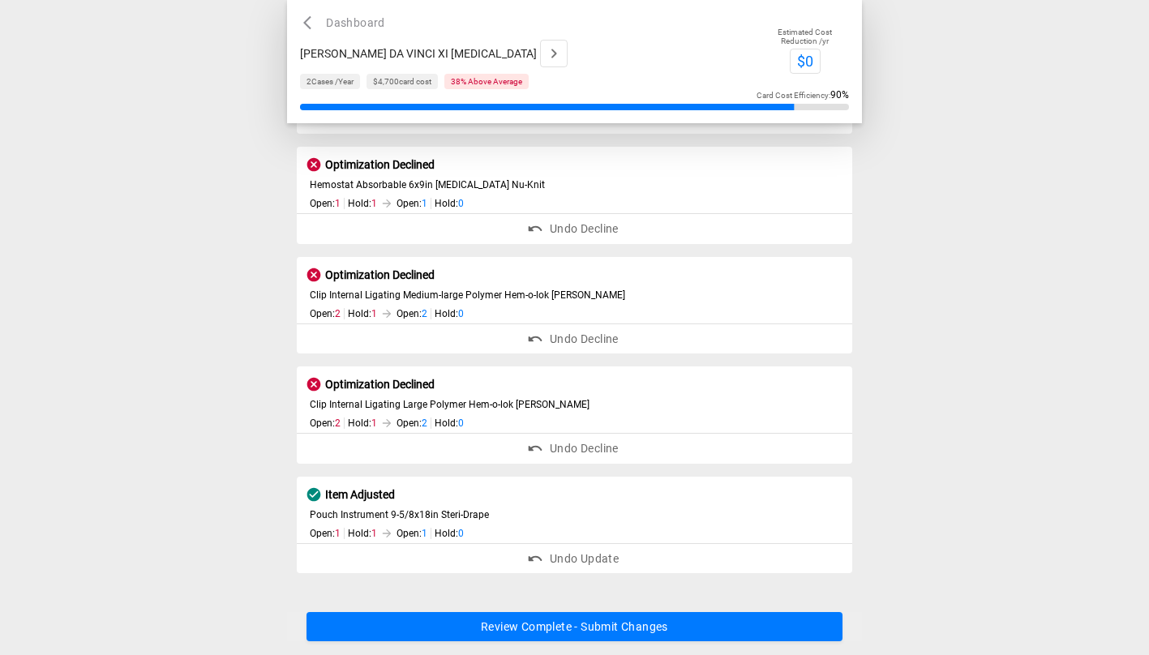
scroll to position [147, 0]
click at [699, 632] on button "Review Complete - Submit Changes" at bounding box center [575, 628] width 536 height 30
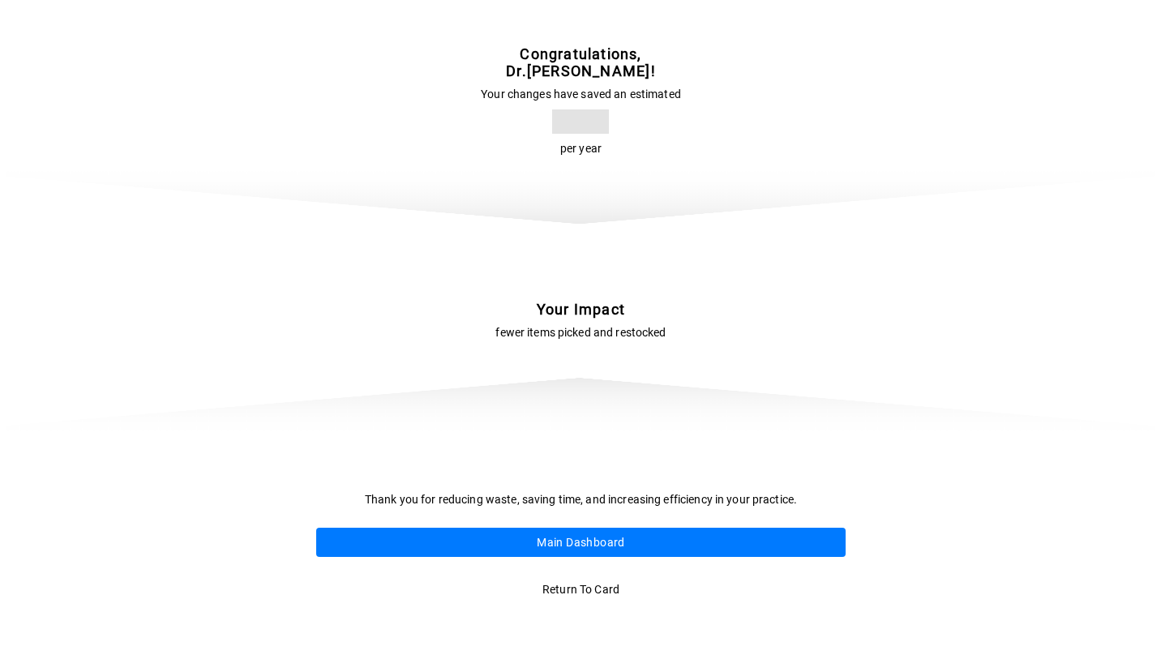
scroll to position [0, 0]
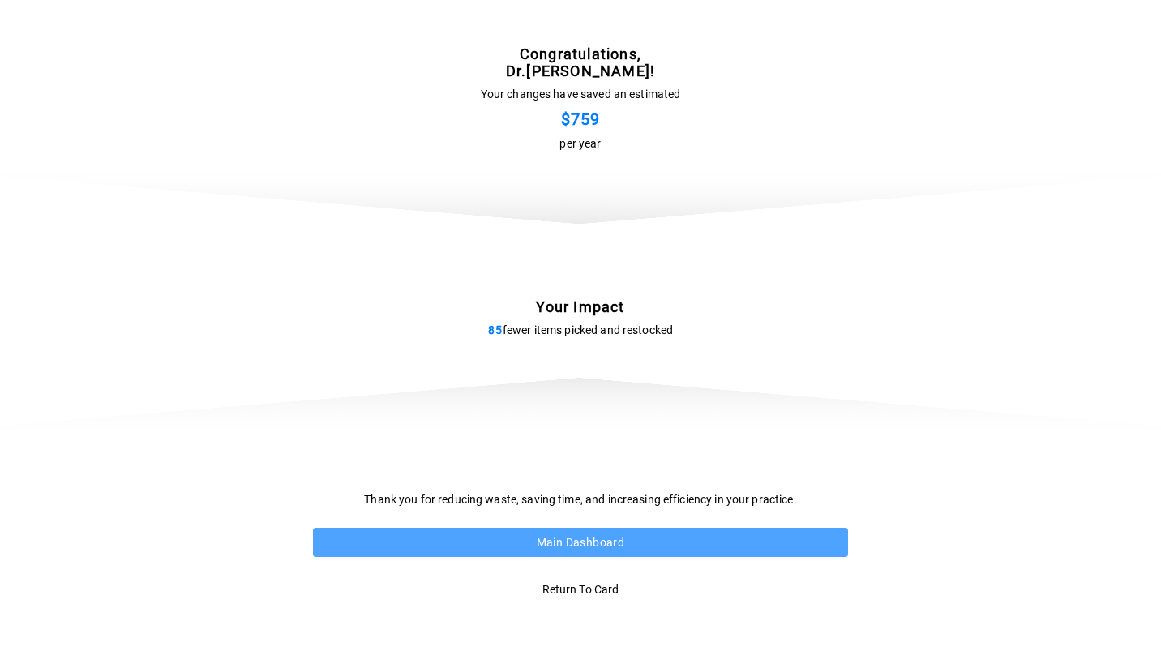
click at [605, 537] on button "Main Dashboard" at bounding box center [580, 543] width 535 height 30
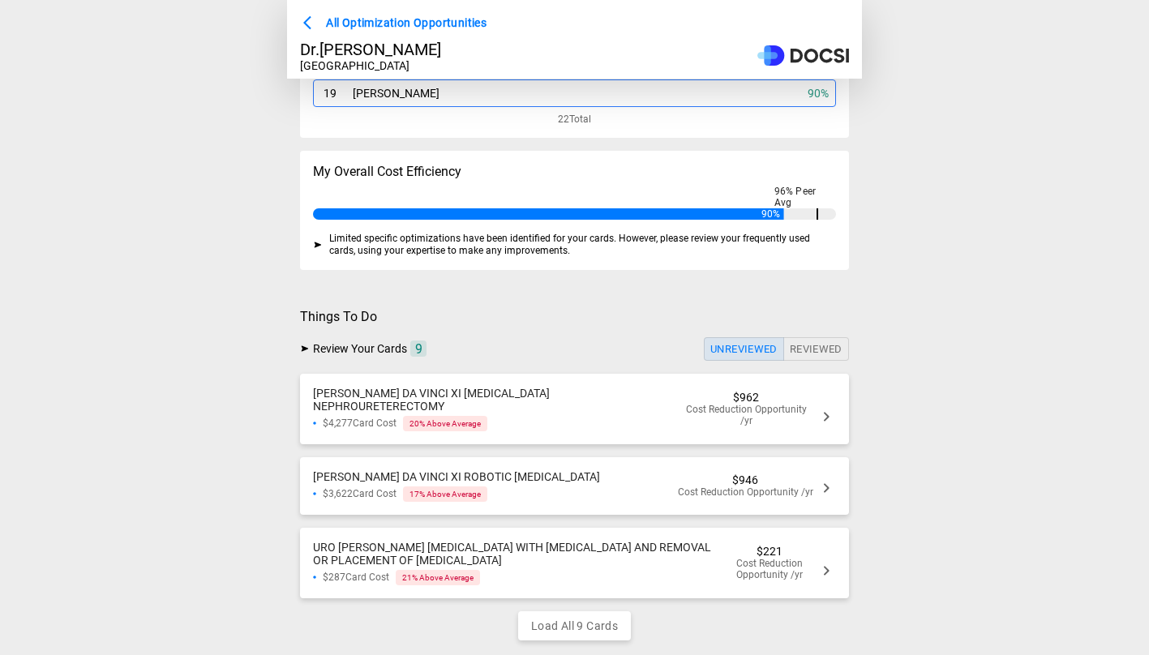
scroll to position [191, 0]
click at [831, 562] on icon at bounding box center [826, 571] width 19 height 19
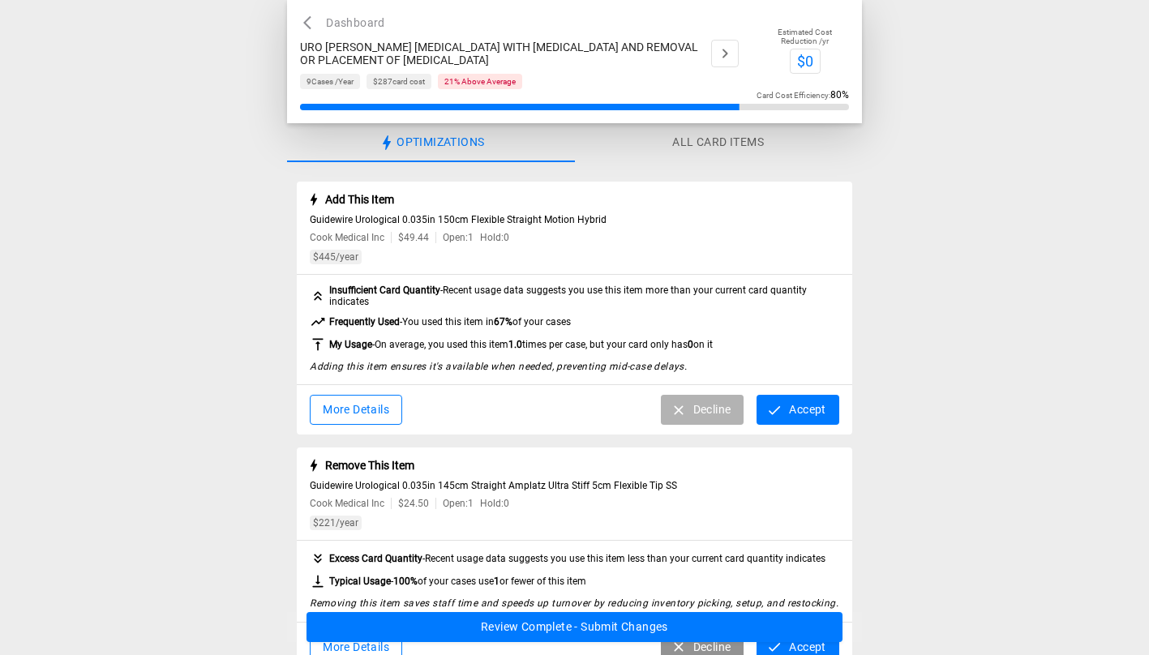
click at [707, 411] on button "Decline" at bounding box center [703, 410] width 84 height 30
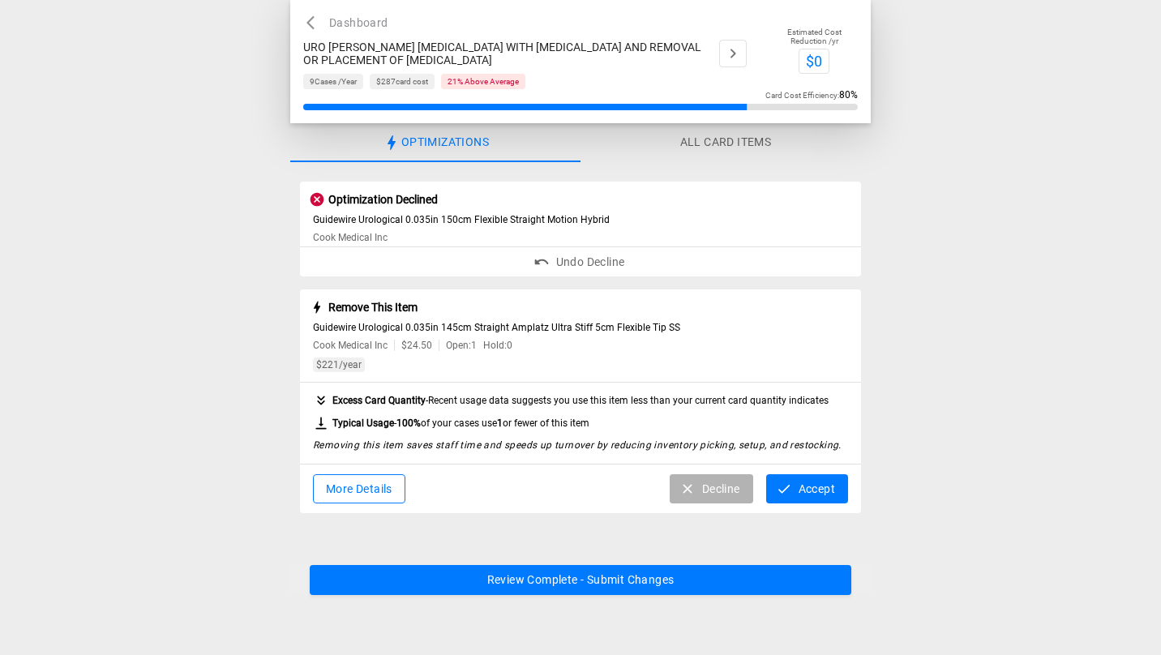
click at [706, 495] on button "Decline" at bounding box center [712, 489] width 84 height 30
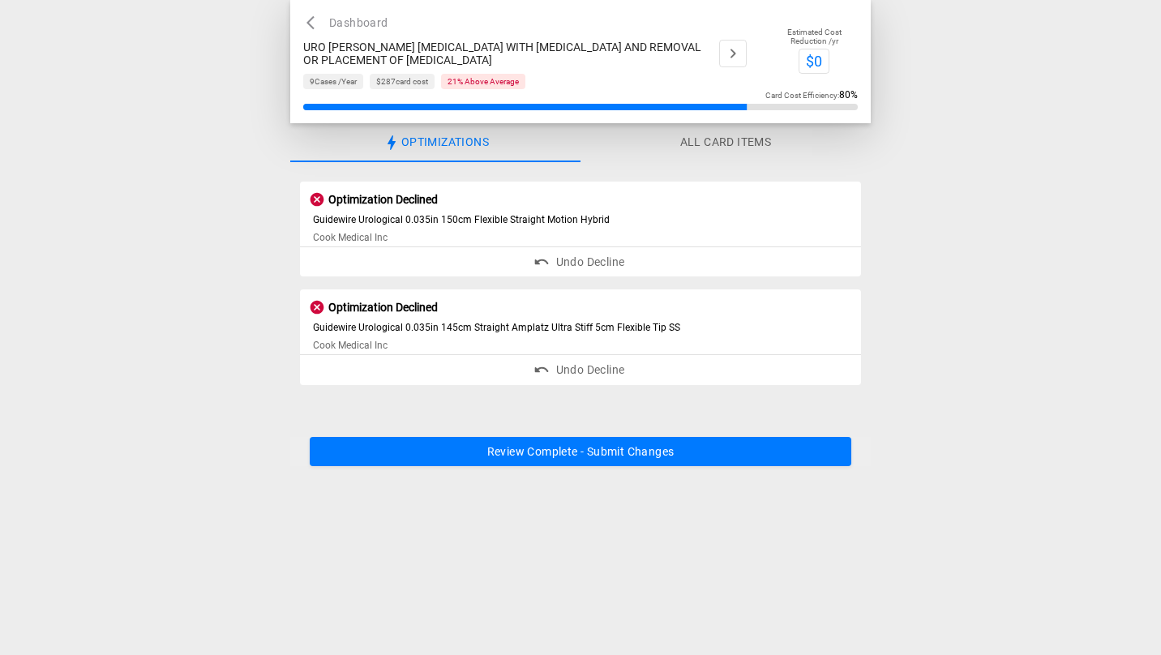
click at [631, 463] on button "Review Complete - Submit Changes" at bounding box center [581, 452] width 542 height 30
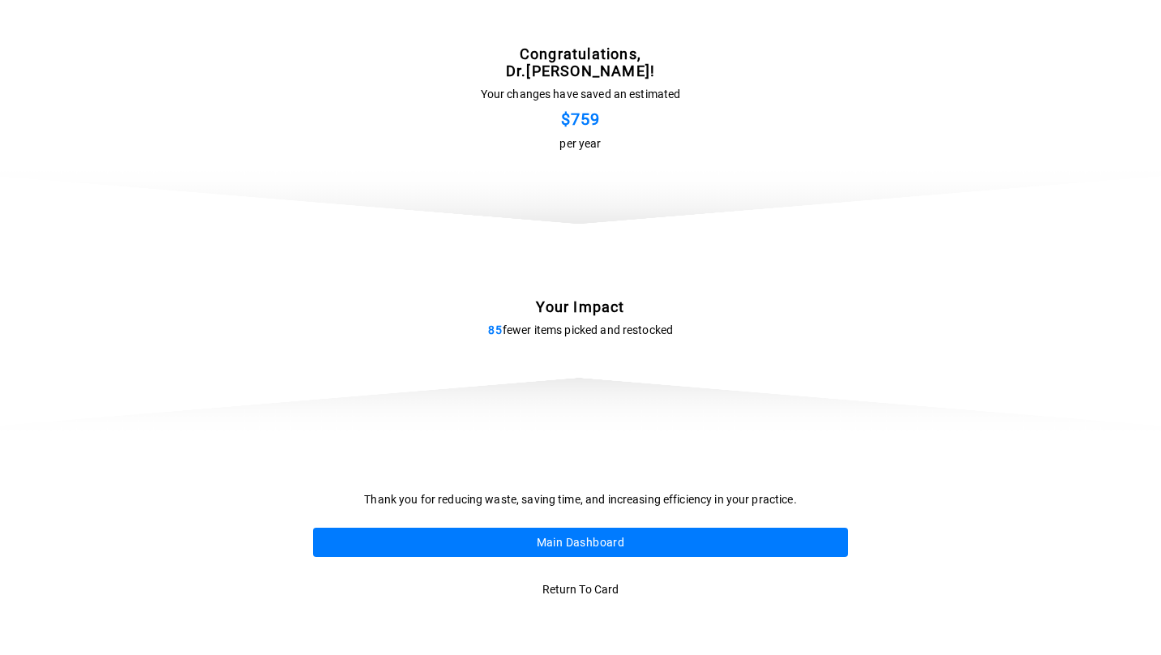
click at [611, 547] on button "Main Dashboard" at bounding box center [580, 543] width 535 height 30
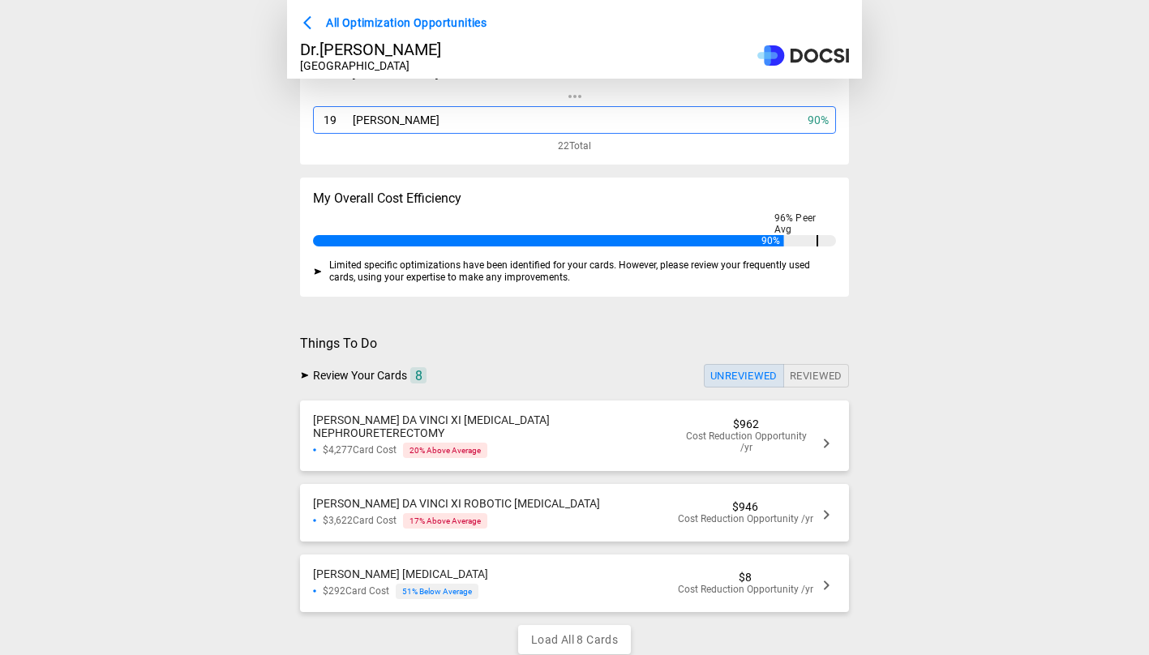
scroll to position [166, 0]
click at [819, 504] on icon at bounding box center [826, 513] width 19 height 19
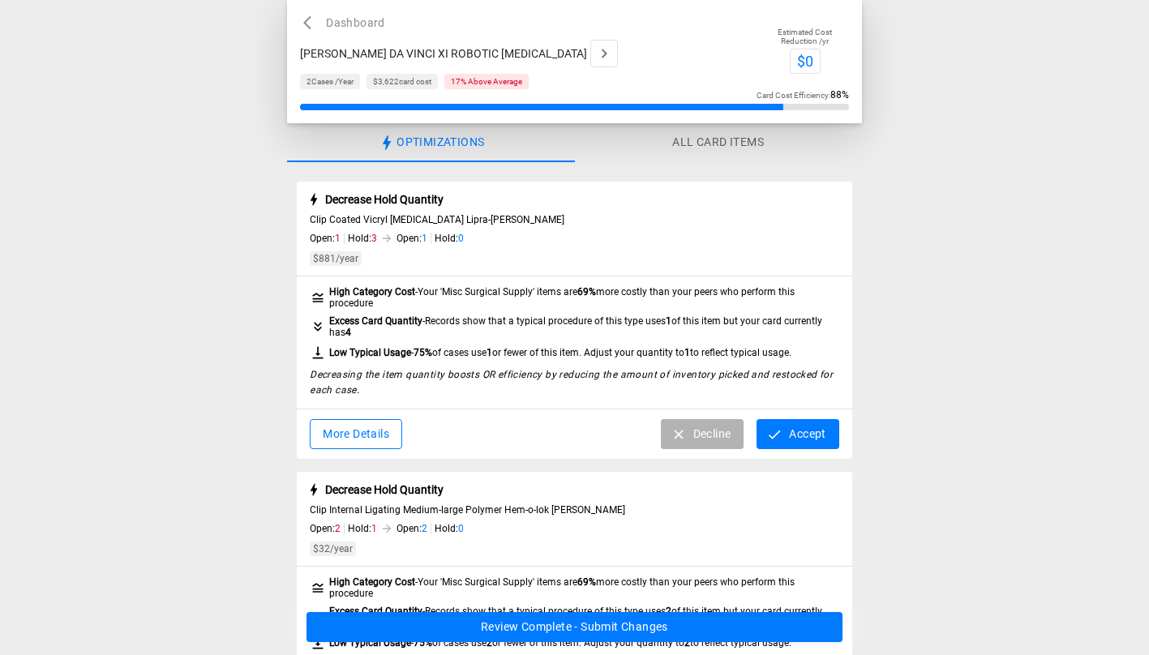
click at [710, 439] on button "Decline" at bounding box center [703, 434] width 84 height 30
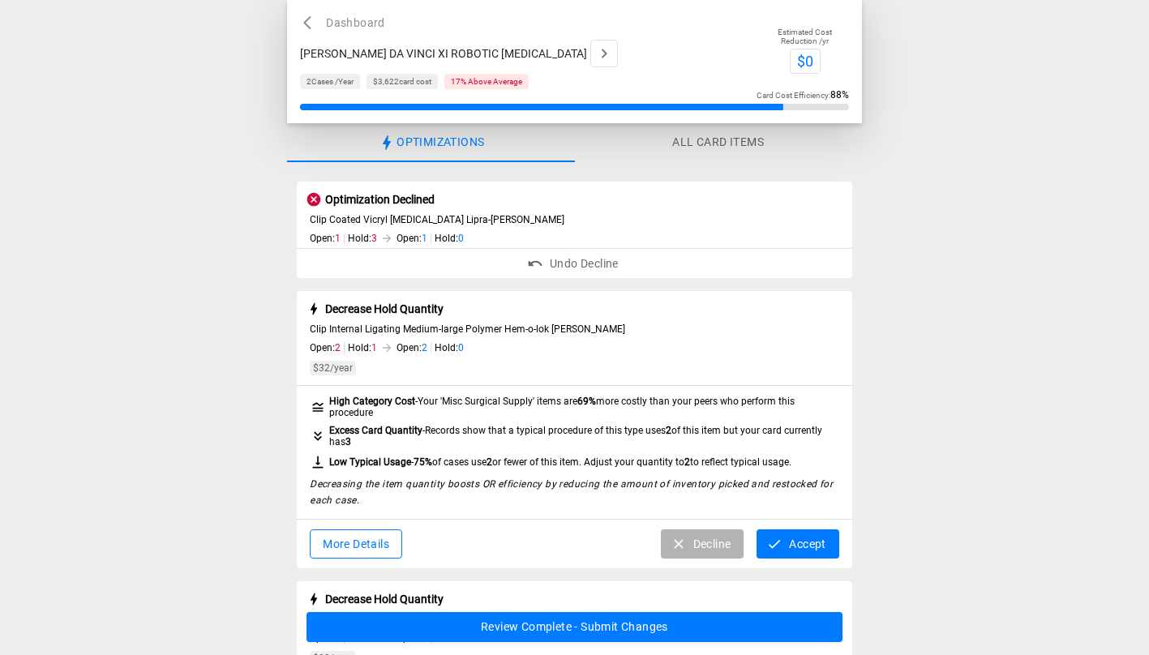
click at [700, 536] on button "Decline" at bounding box center [703, 545] width 84 height 30
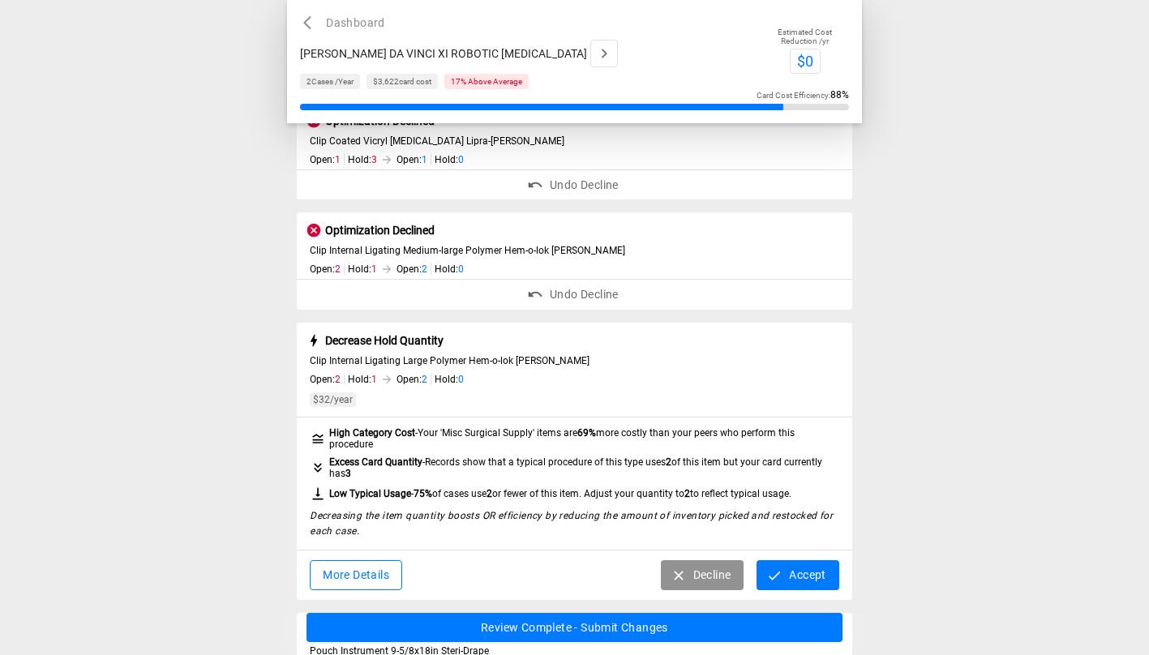
scroll to position [105, 0]
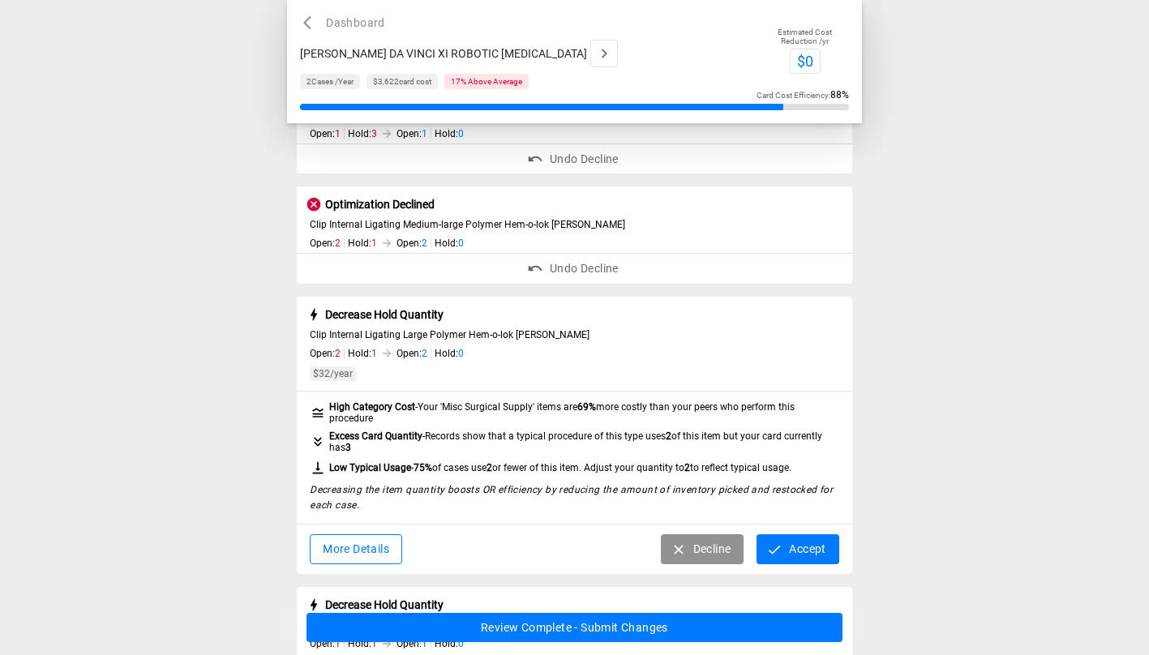
click at [701, 554] on button "Decline" at bounding box center [703, 549] width 84 height 30
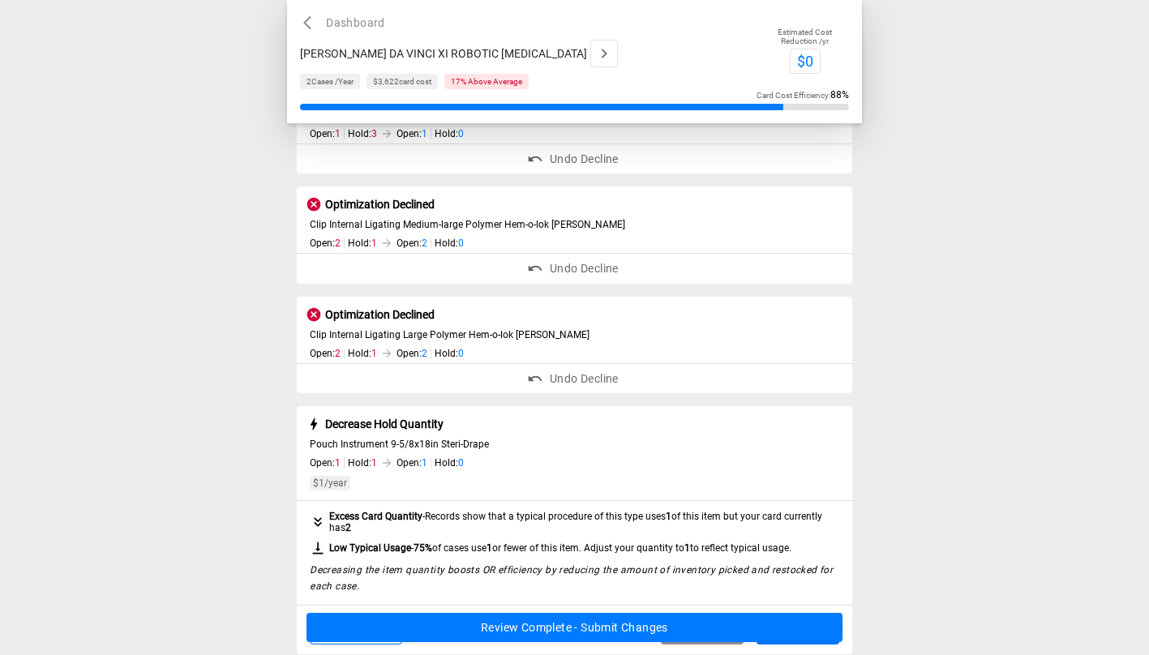
scroll to position [216, 0]
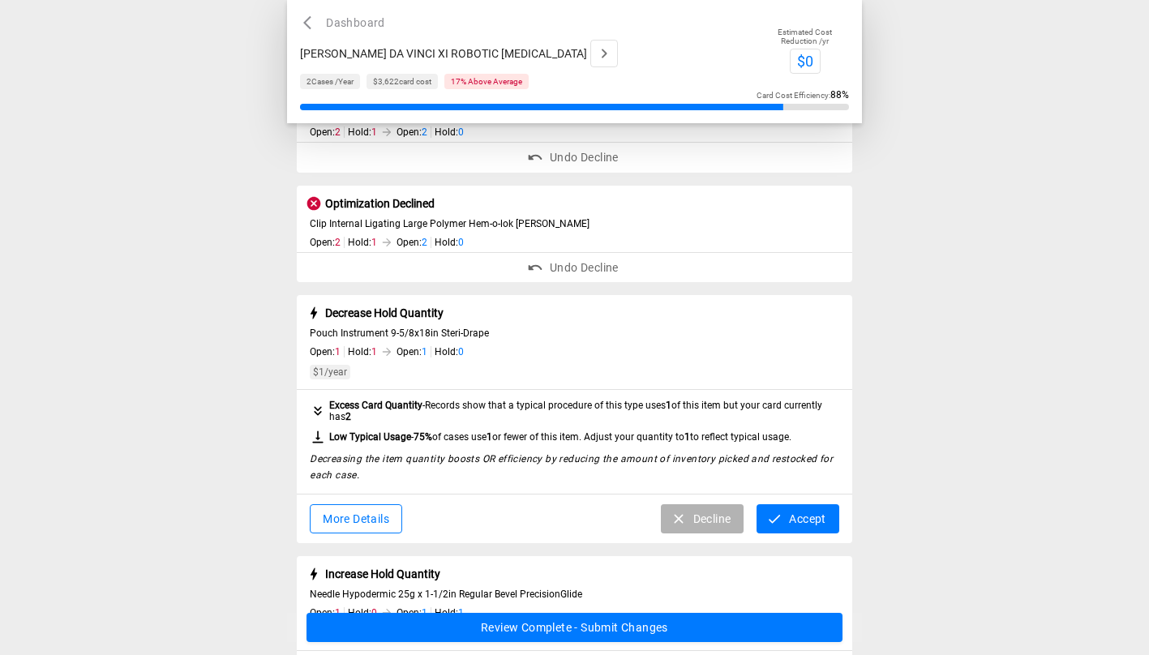
click at [690, 521] on button "Decline" at bounding box center [703, 519] width 84 height 30
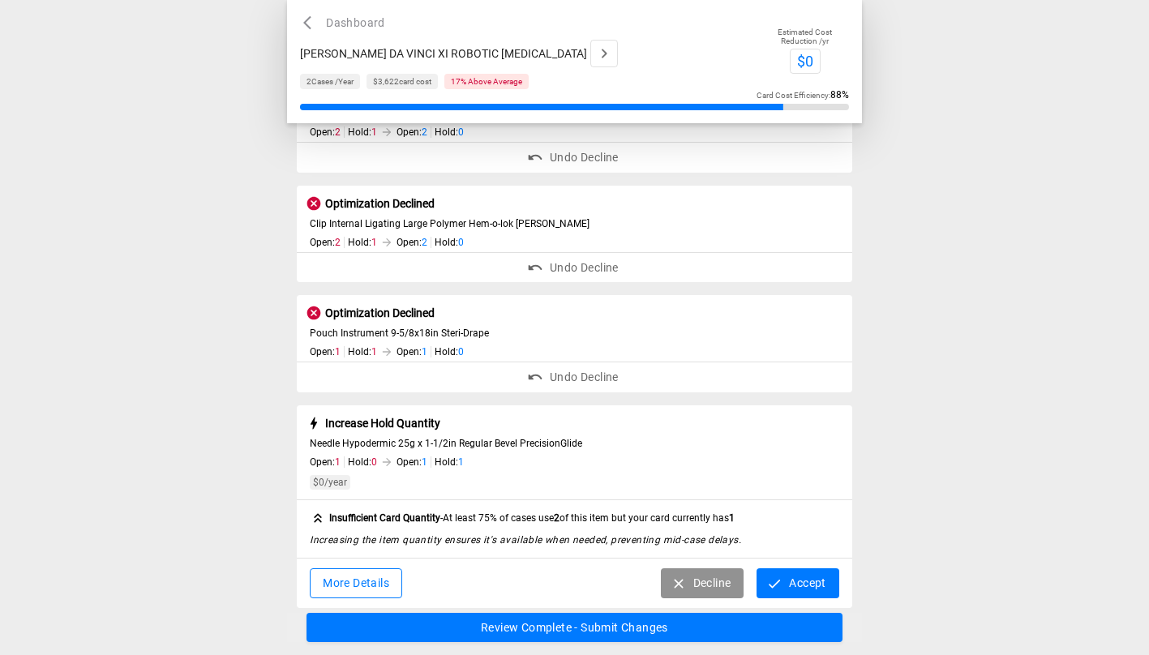
scroll to position [254, 0]
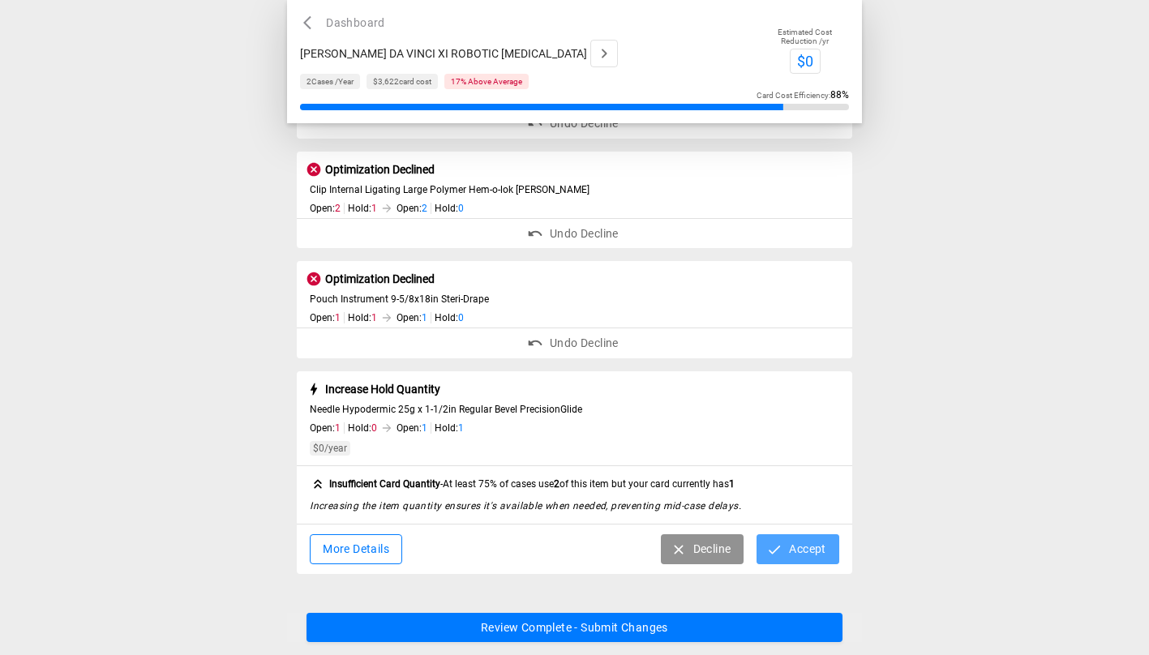
click at [800, 543] on button "Accept" at bounding box center [798, 549] width 82 height 30
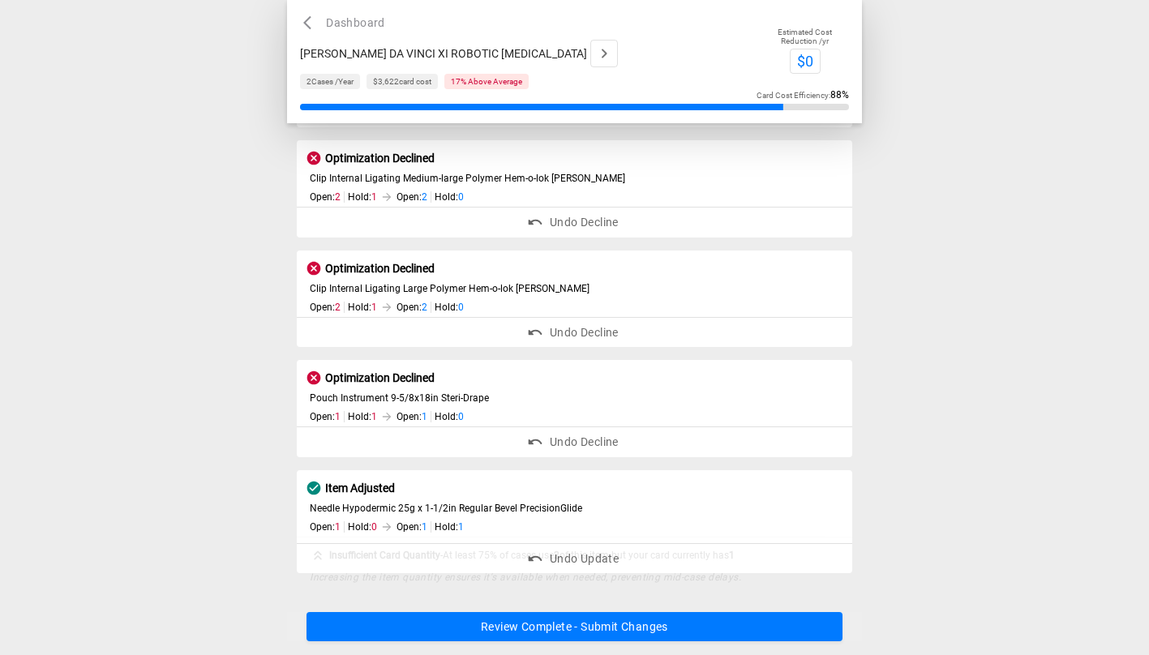
scroll to position [147, 0]
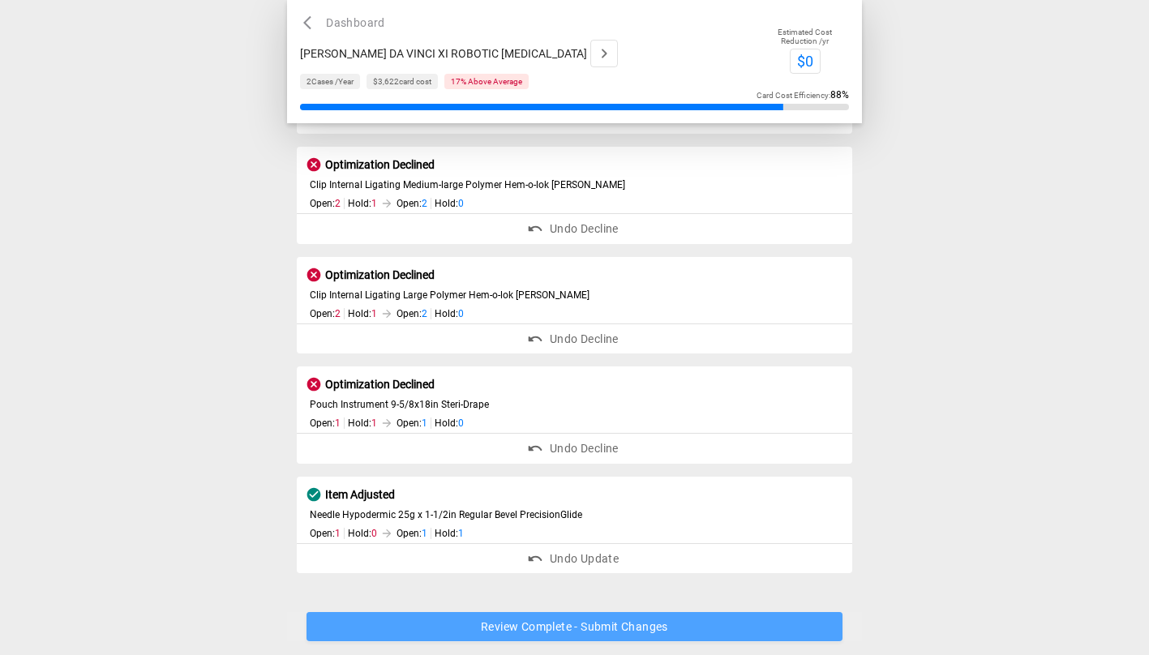
click at [674, 630] on button "Review Complete - Submit Changes" at bounding box center [575, 628] width 536 height 30
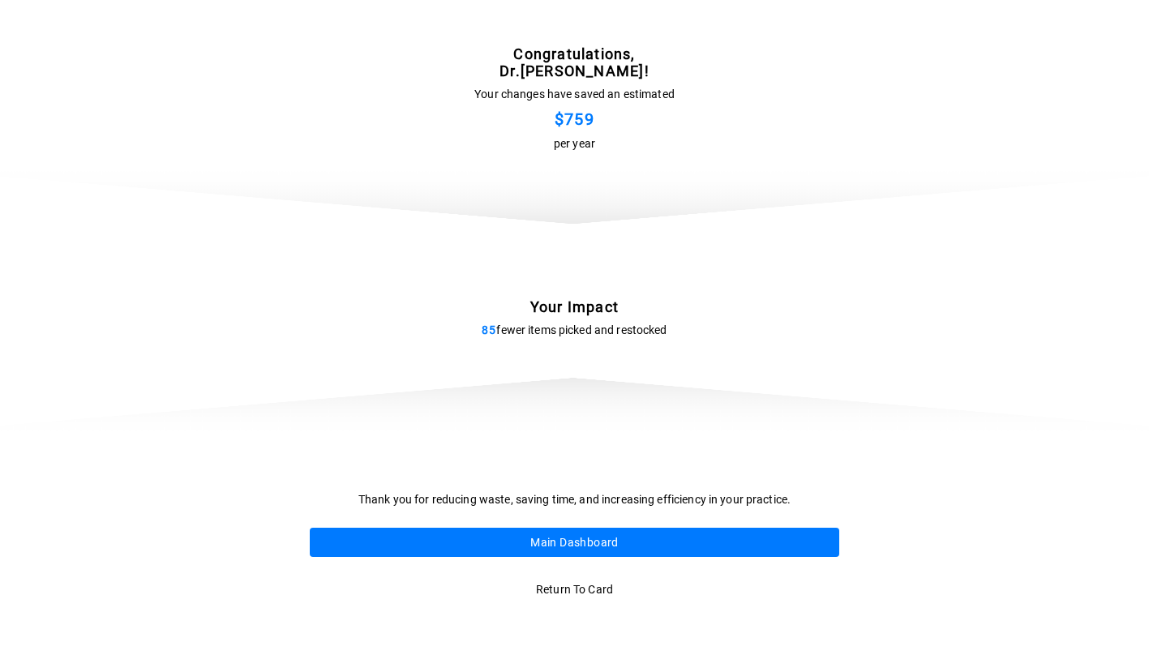
scroll to position [0, 0]
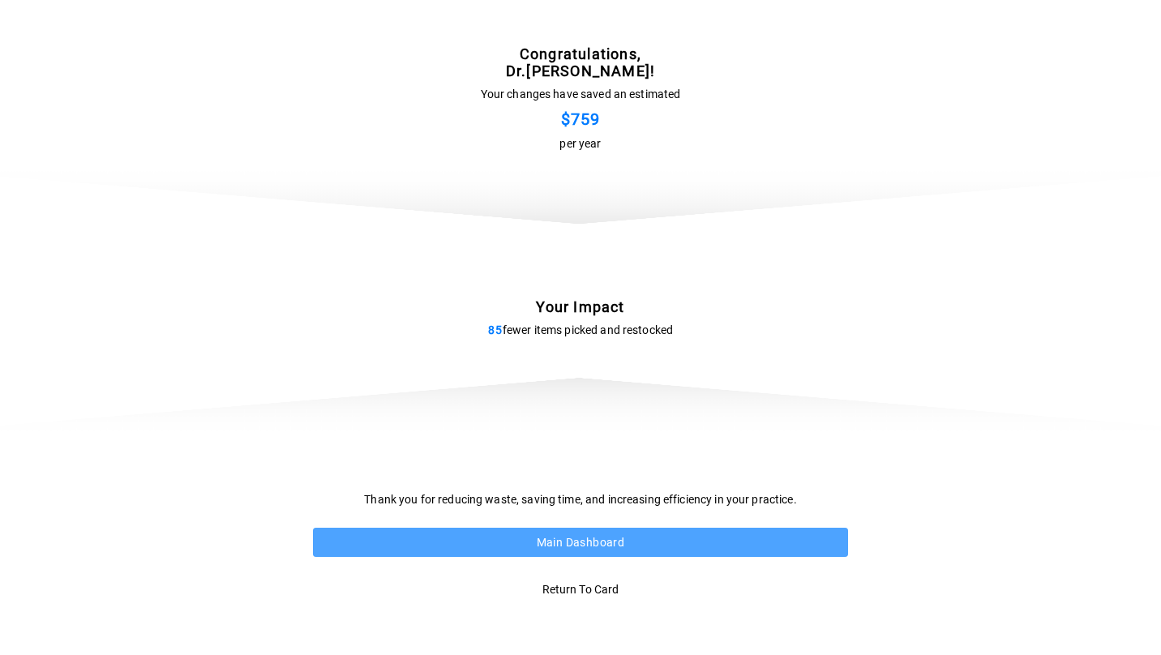
click at [594, 540] on button "Main Dashboard" at bounding box center [580, 543] width 535 height 30
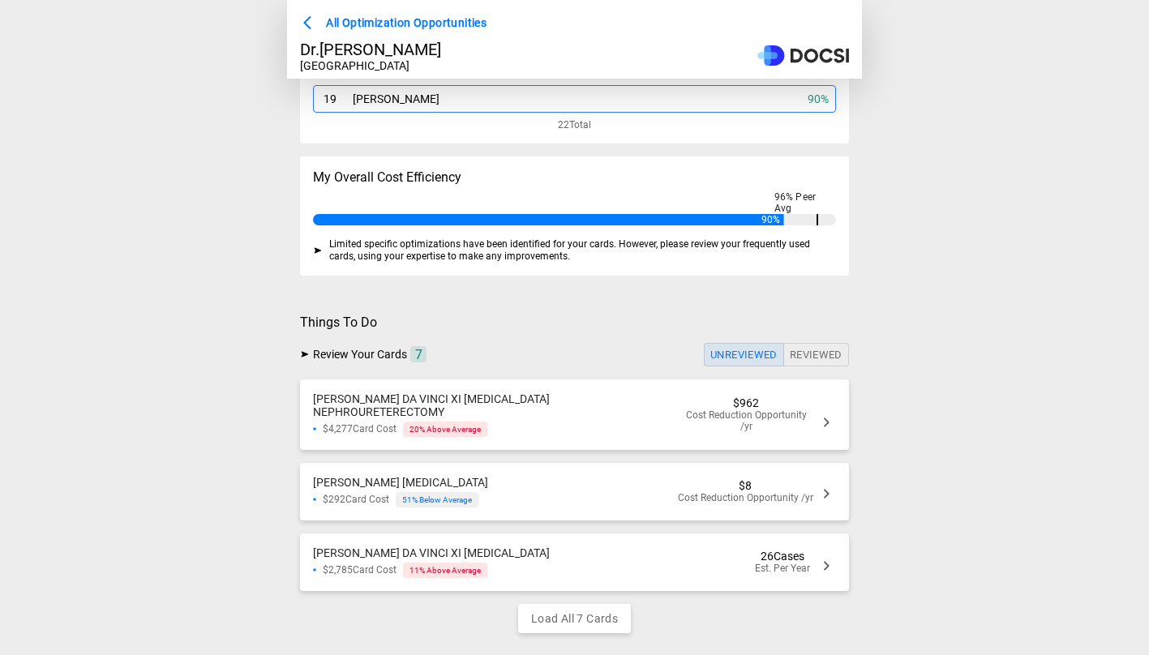
scroll to position [187, 0]
click at [581, 483] on div "[PERSON_NAME] [MEDICAL_DATA] $292 Card Cost 51 % Below Average $8 Cost Reductio…" at bounding box center [574, 491] width 549 height 58
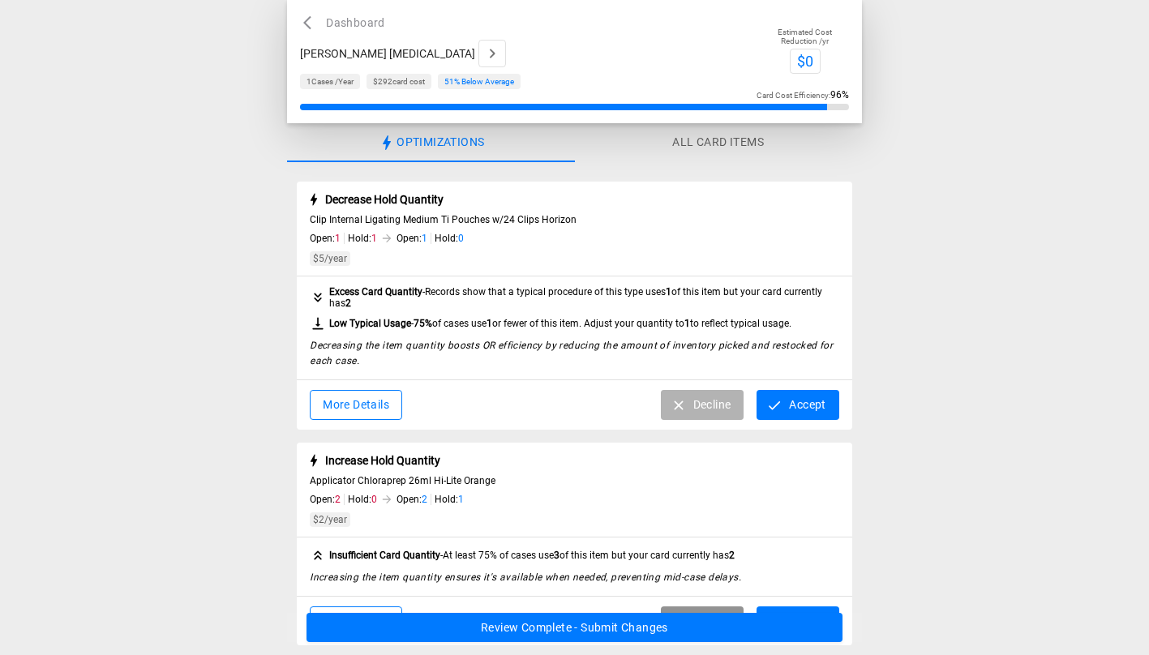
click at [691, 404] on button "Decline" at bounding box center [703, 405] width 84 height 30
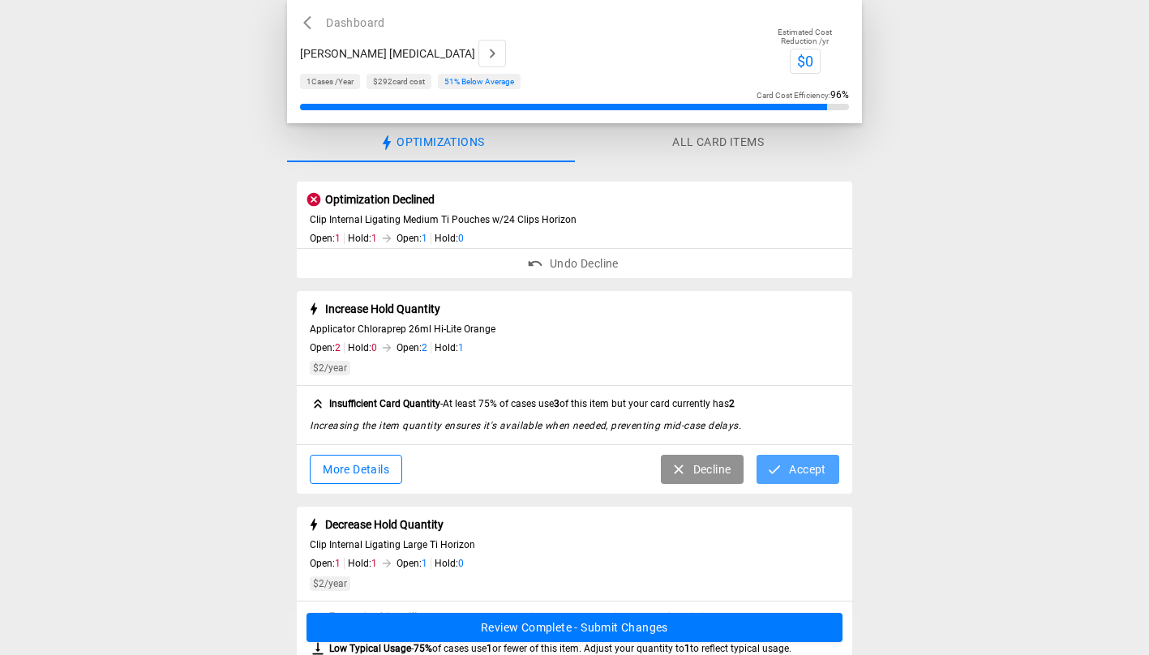
click at [799, 473] on button "Accept" at bounding box center [798, 470] width 82 height 30
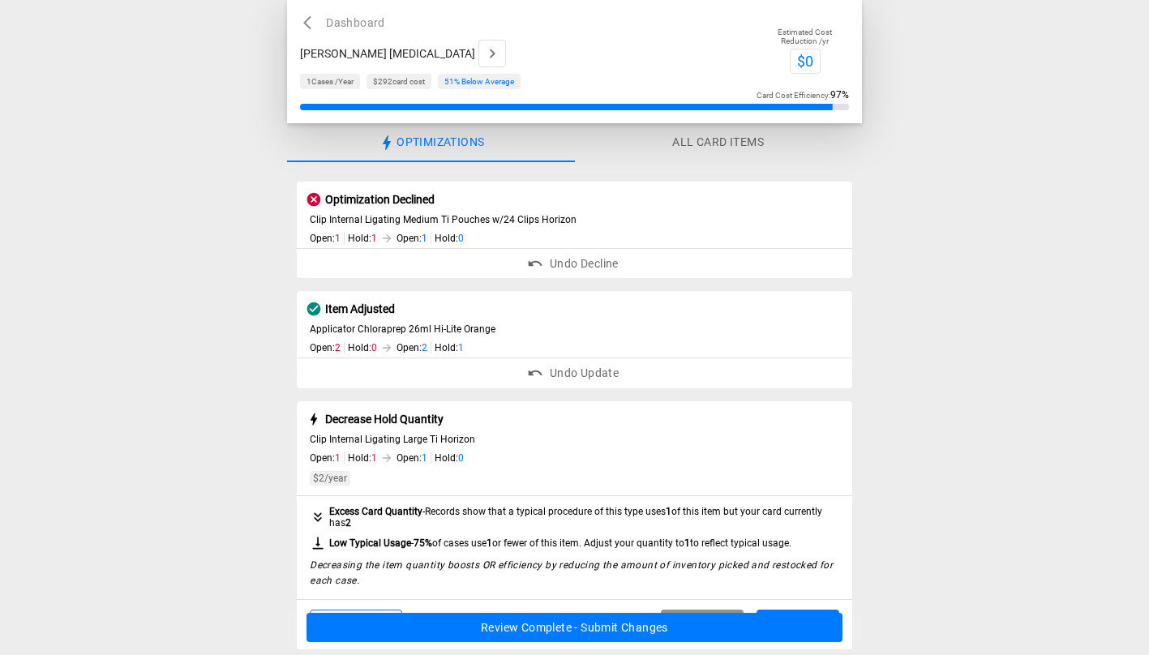
scroll to position [105, 0]
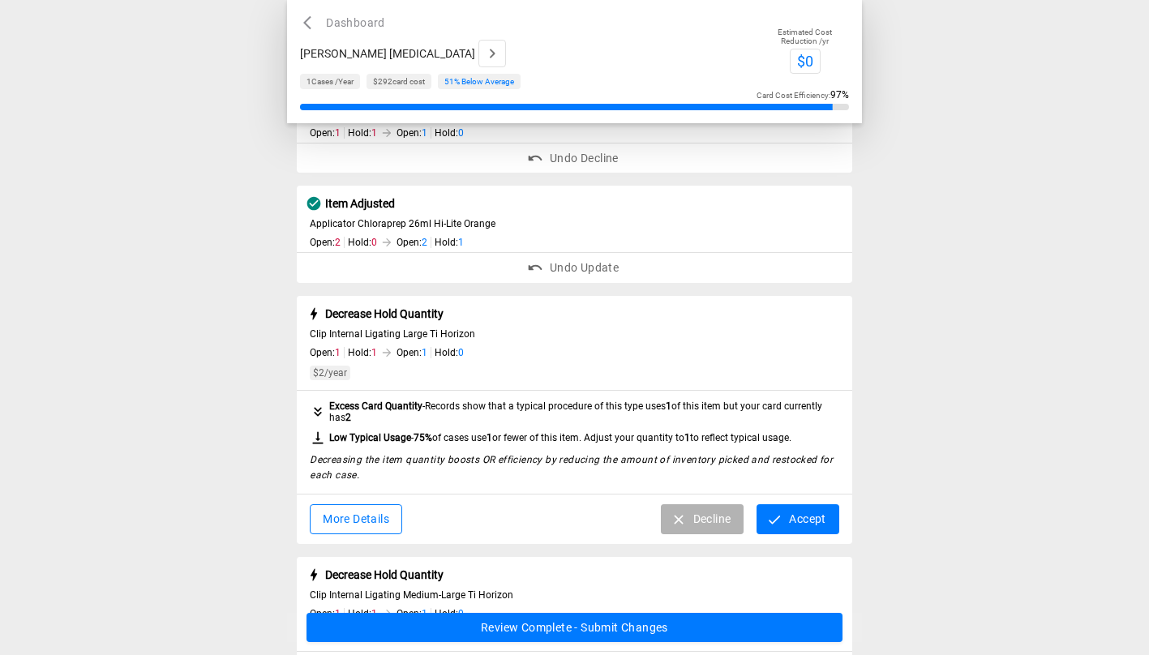
click at [712, 525] on button "Decline" at bounding box center [703, 519] width 84 height 30
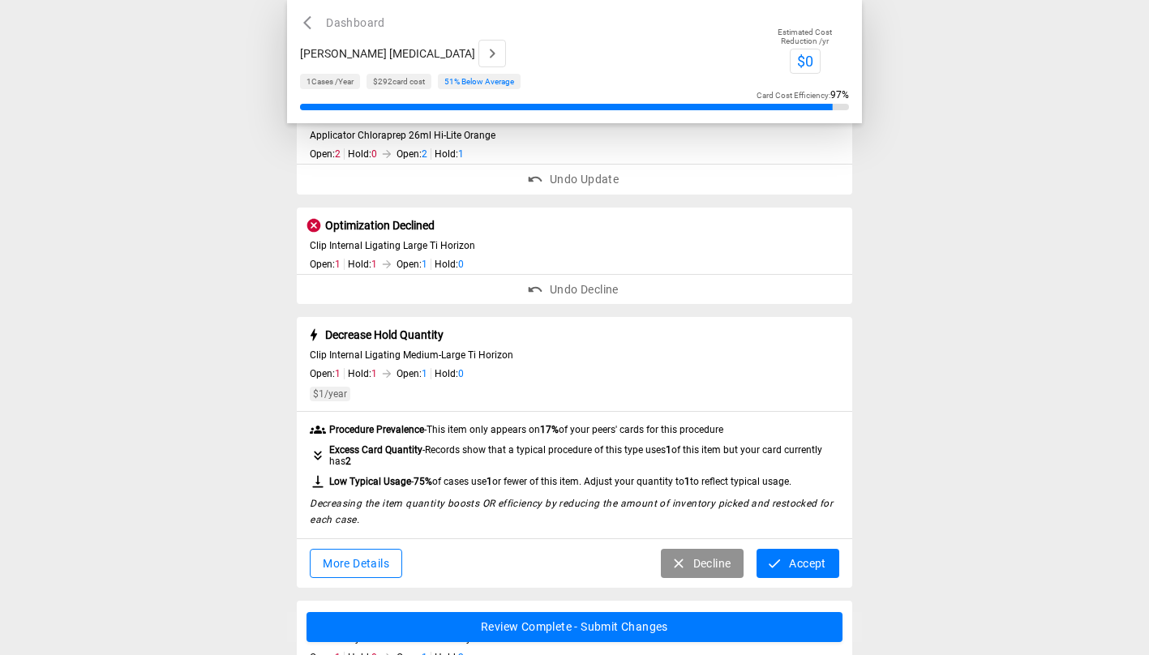
scroll to position [195, 0]
click at [714, 564] on button "Decline" at bounding box center [703, 563] width 84 height 30
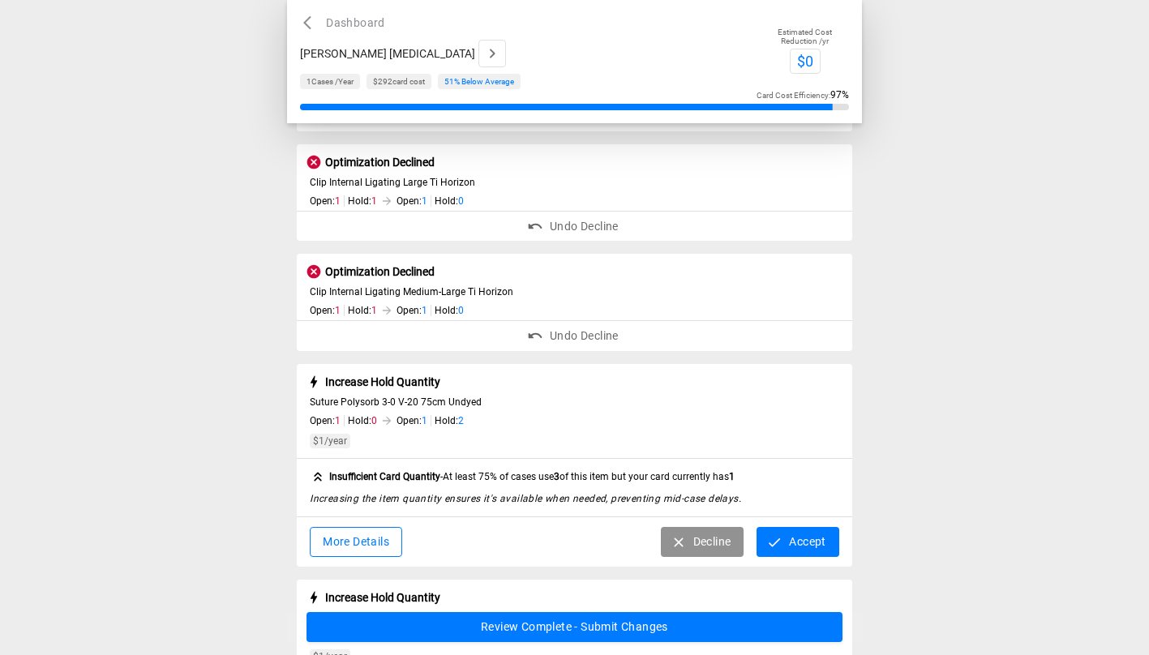
scroll to position [268, 0]
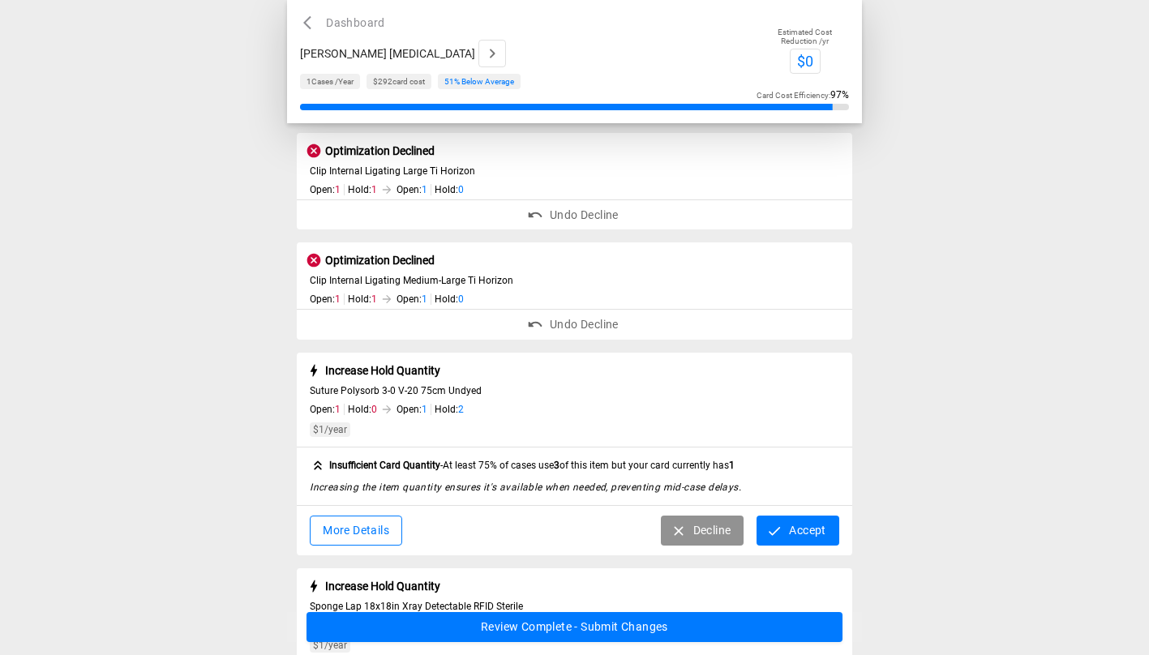
click at [793, 532] on button "Accept" at bounding box center [798, 531] width 82 height 30
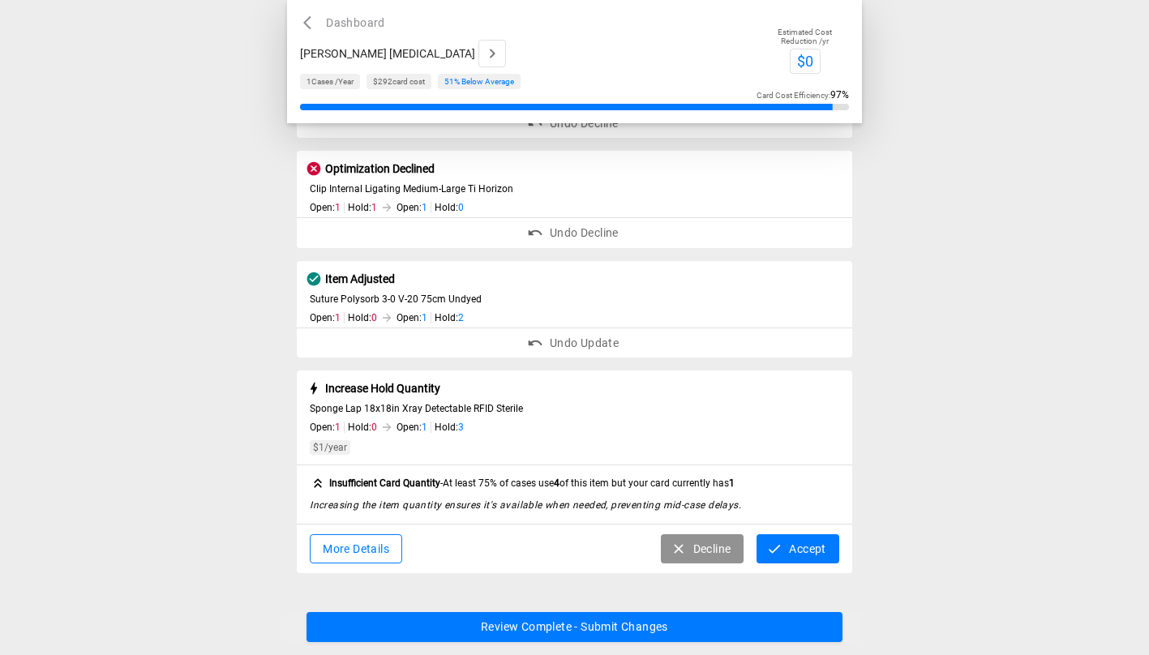
scroll to position [364, 0]
click at [788, 547] on button "Accept" at bounding box center [798, 549] width 82 height 30
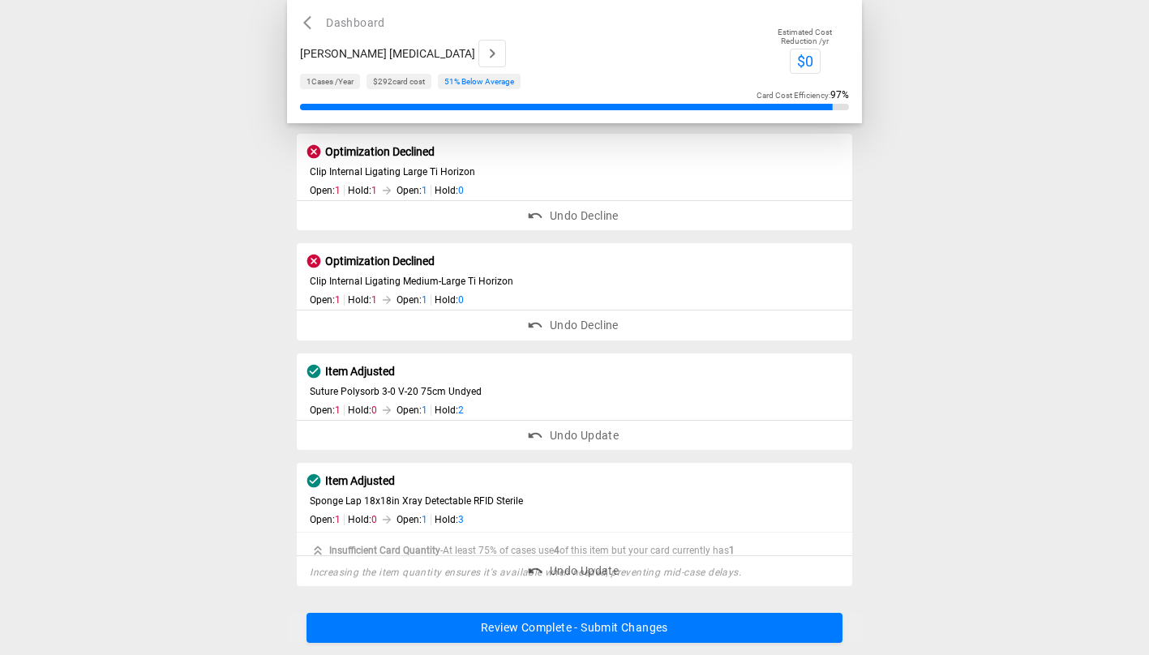
scroll to position [257, 0]
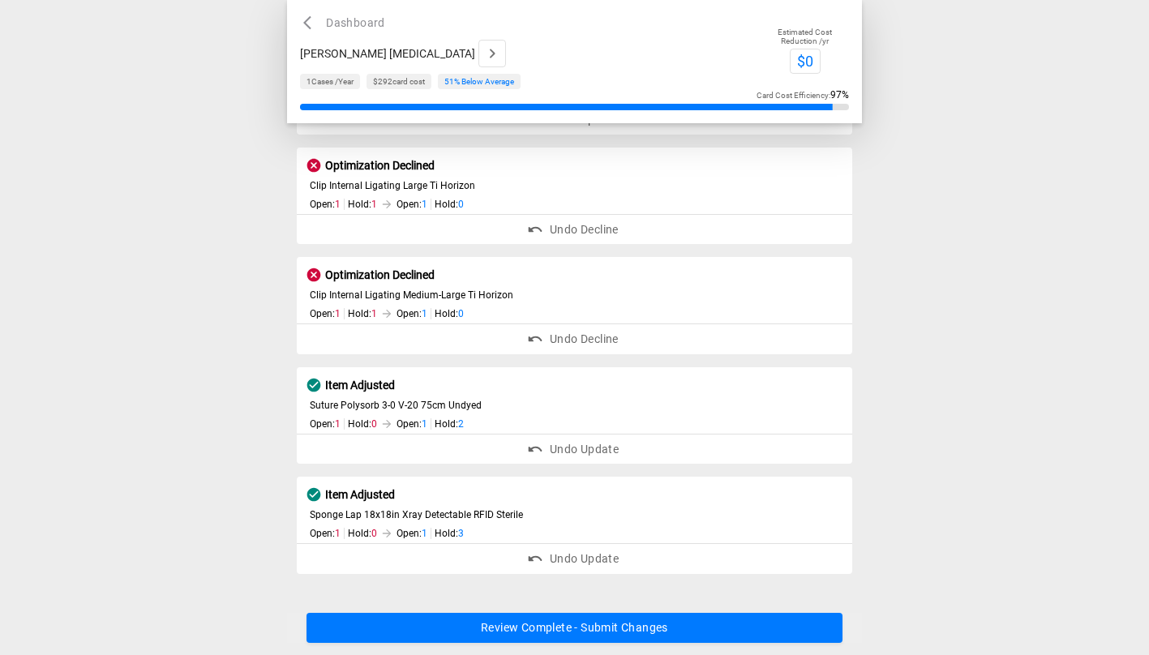
click at [684, 629] on button "Review Complete - Submit Changes" at bounding box center [575, 628] width 536 height 30
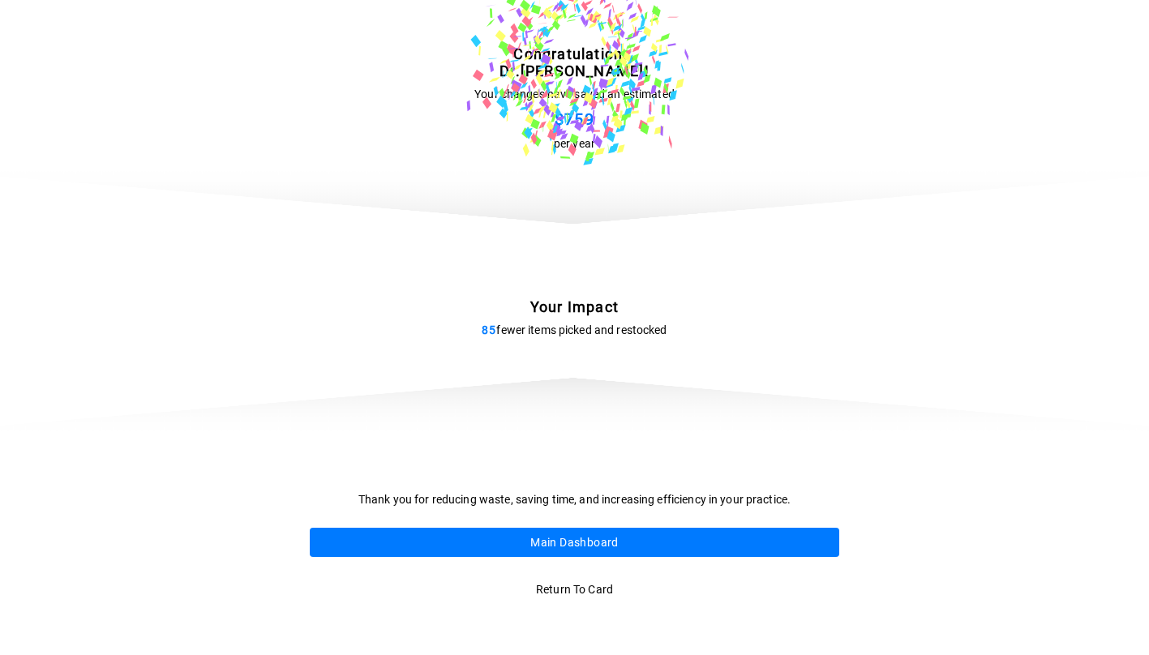
scroll to position [0, 0]
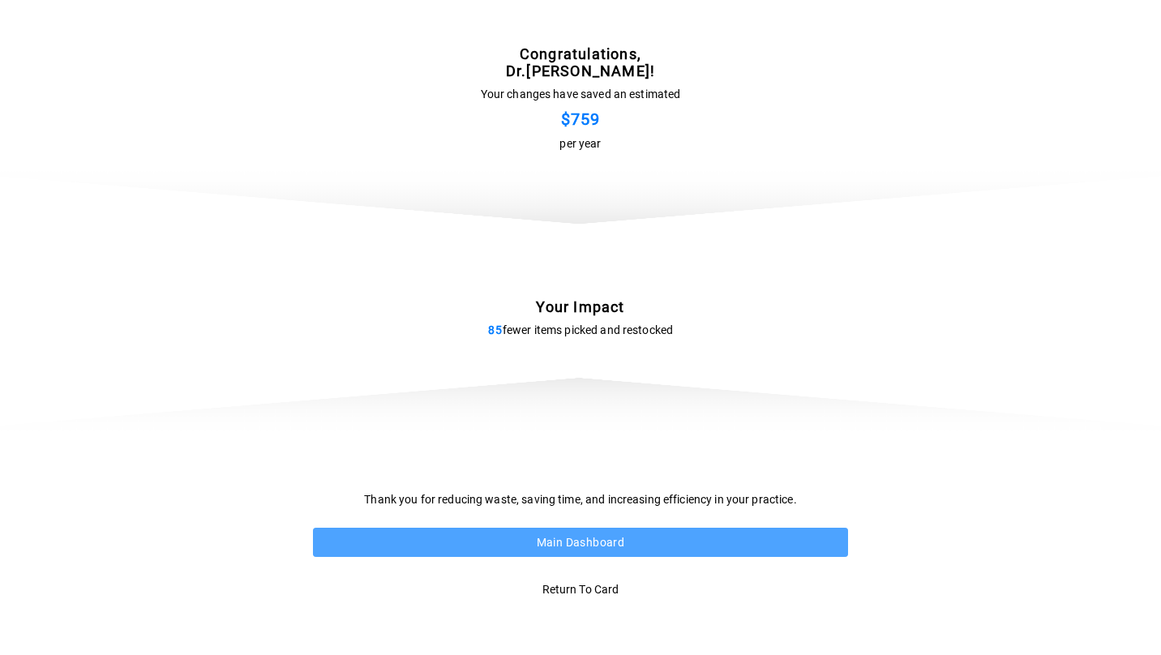
click at [678, 539] on button "Main Dashboard" at bounding box center [580, 543] width 535 height 30
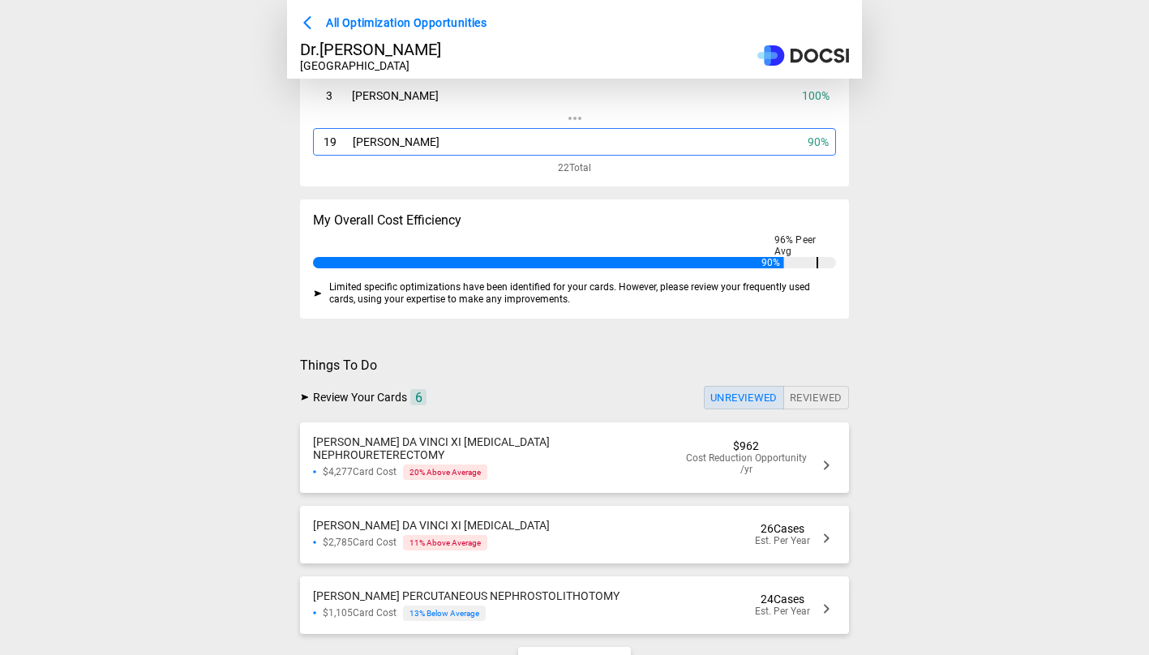
scroll to position [174, 0]
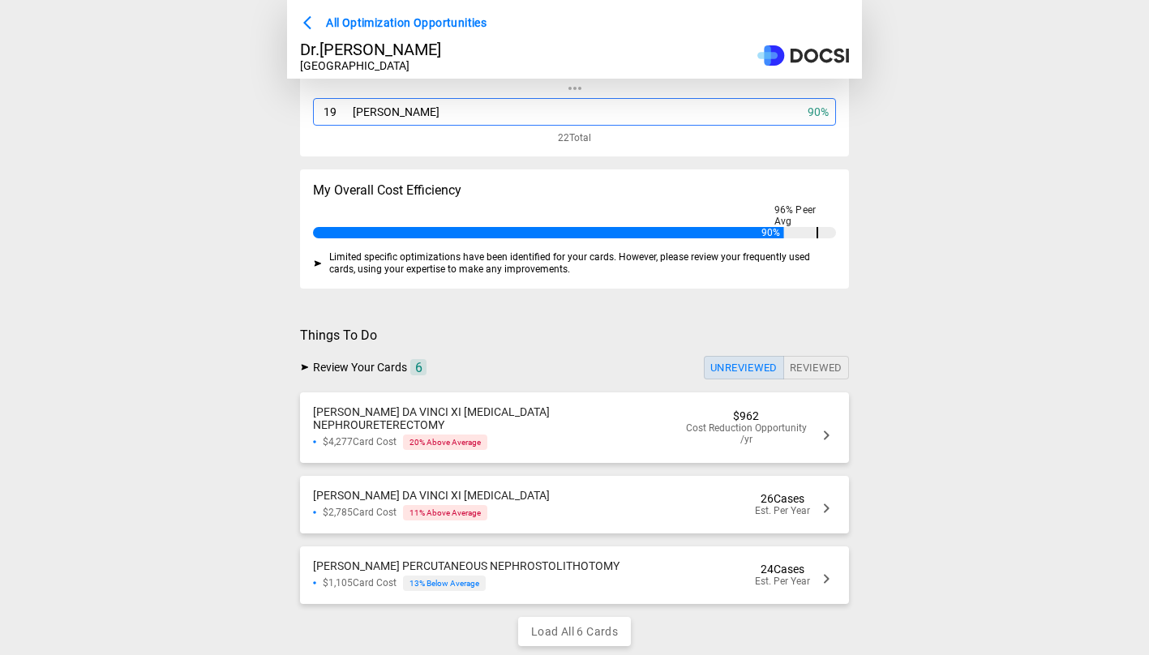
click at [649, 488] on div "[PERSON_NAME] DA VINCI XI [MEDICAL_DATA] $2,785 Card Cost 11 % Above Average 26…" at bounding box center [574, 505] width 549 height 58
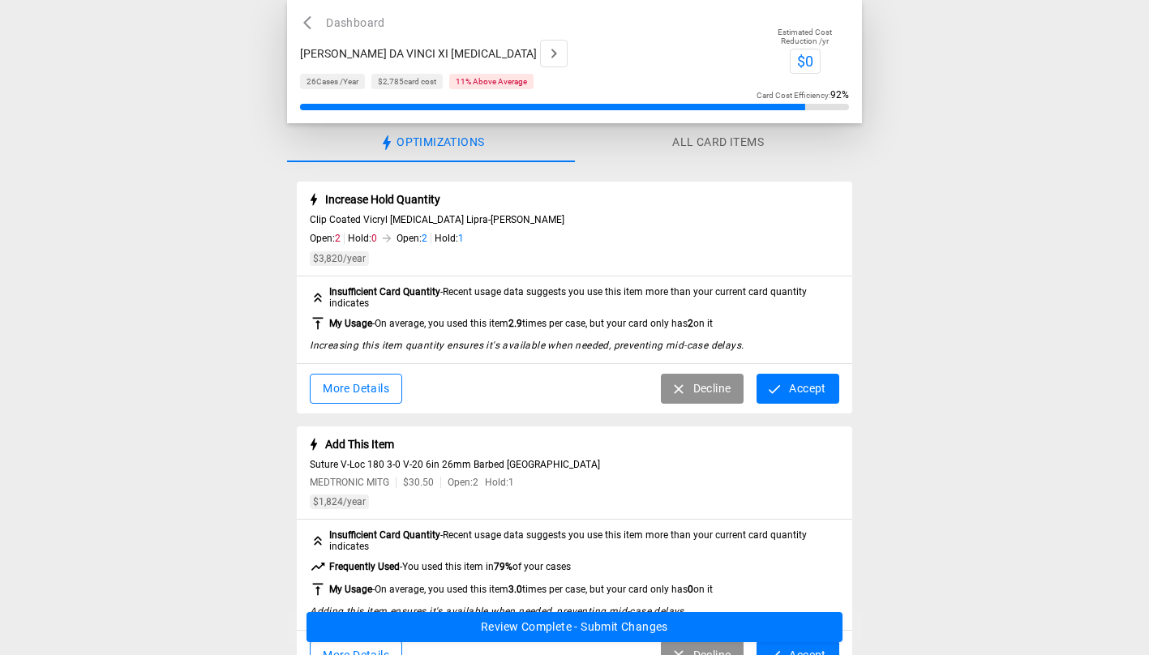
click at [812, 389] on button "Accept" at bounding box center [798, 389] width 82 height 30
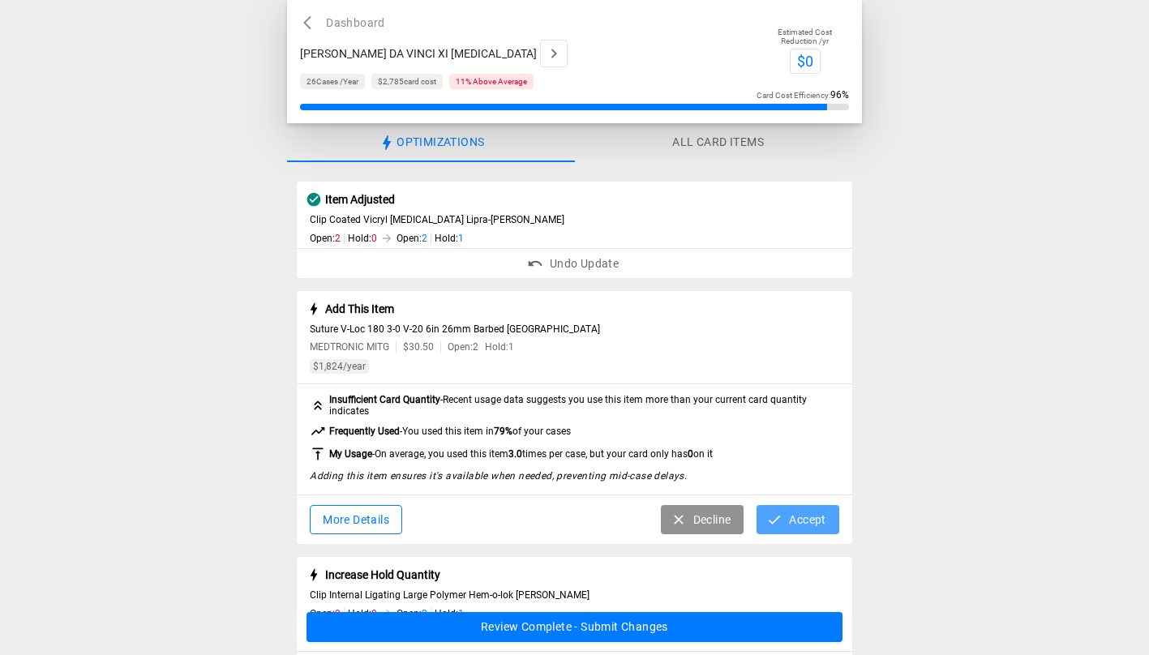
click at [801, 526] on button "Accept" at bounding box center [798, 520] width 82 height 30
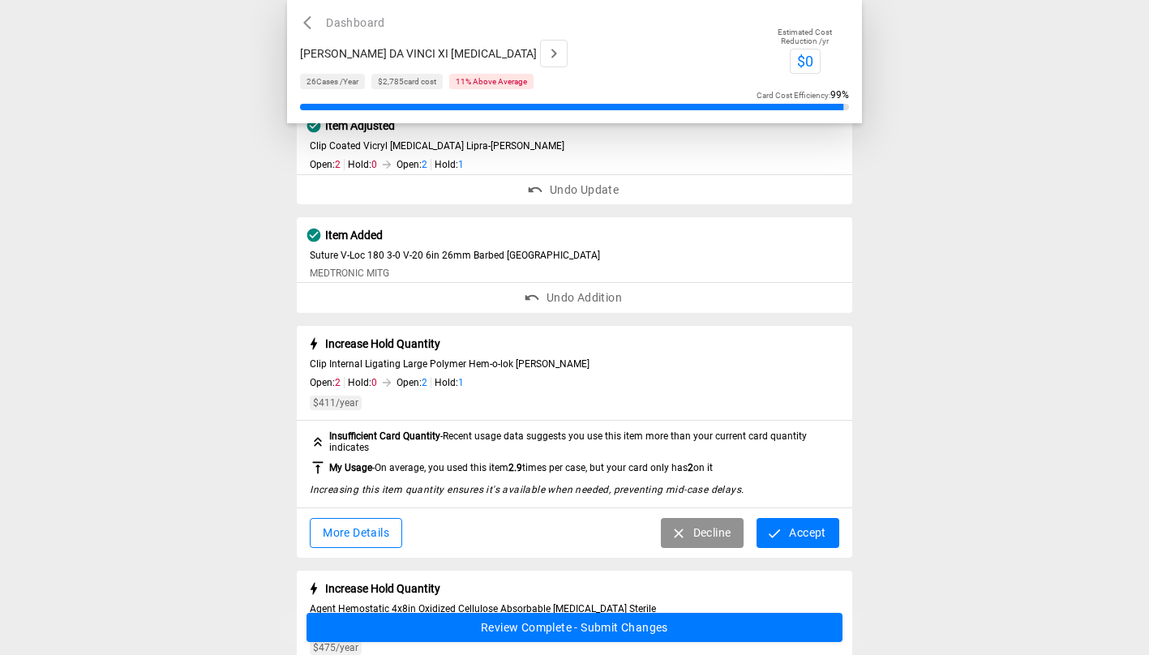
scroll to position [114, 0]
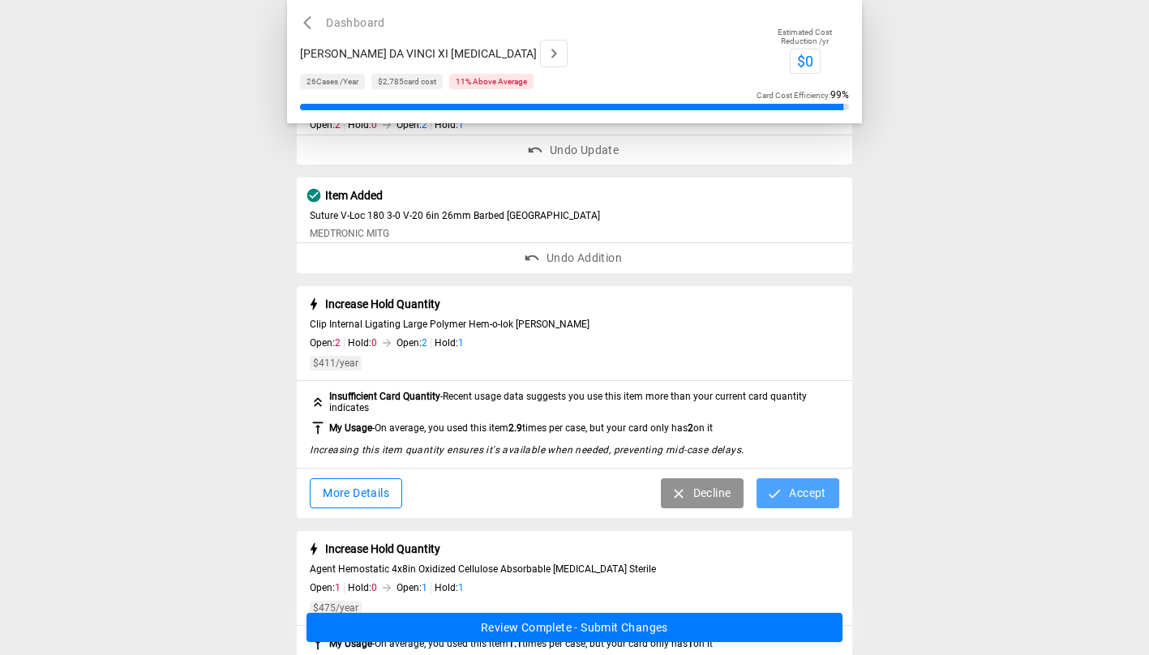
click at [820, 498] on button "Accept" at bounding box center [798, 493] width 82 height 30
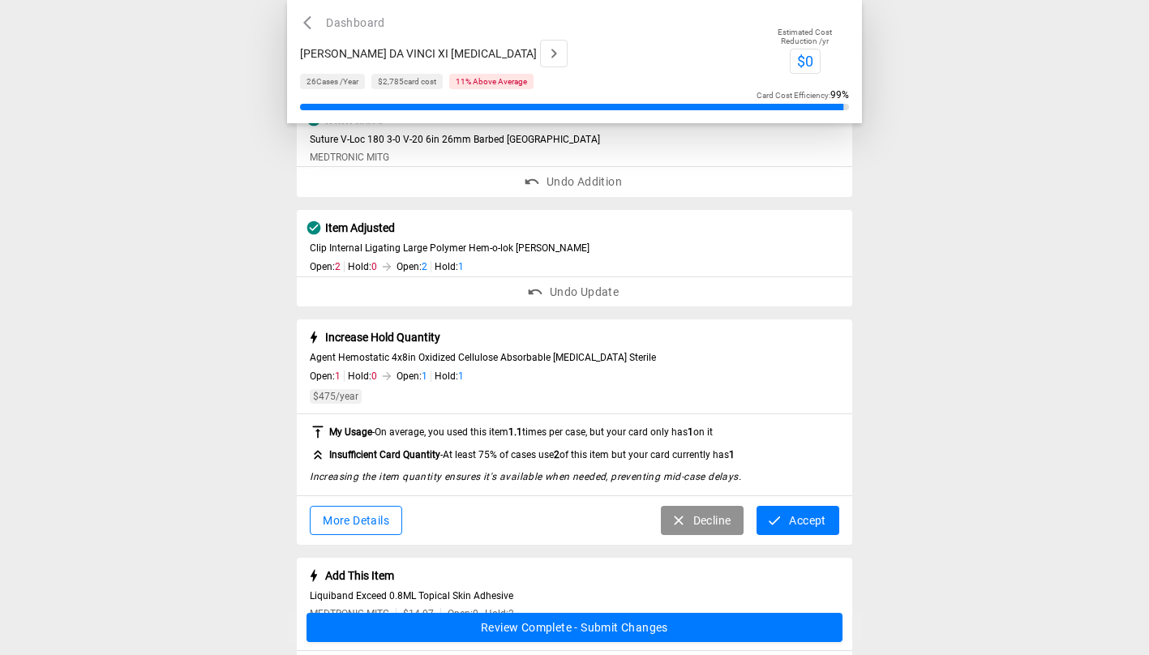
scroll to position [201, 0]
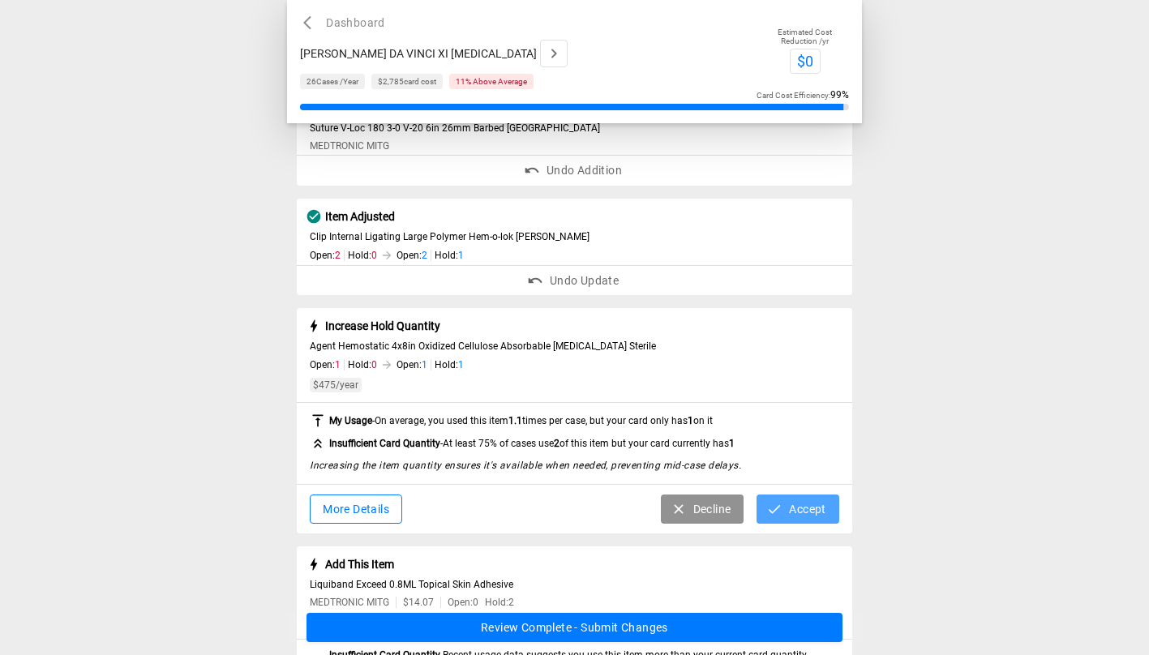
click at [811, 505] on button "Accept" at bounding box center [798, 510] width 82 height 30
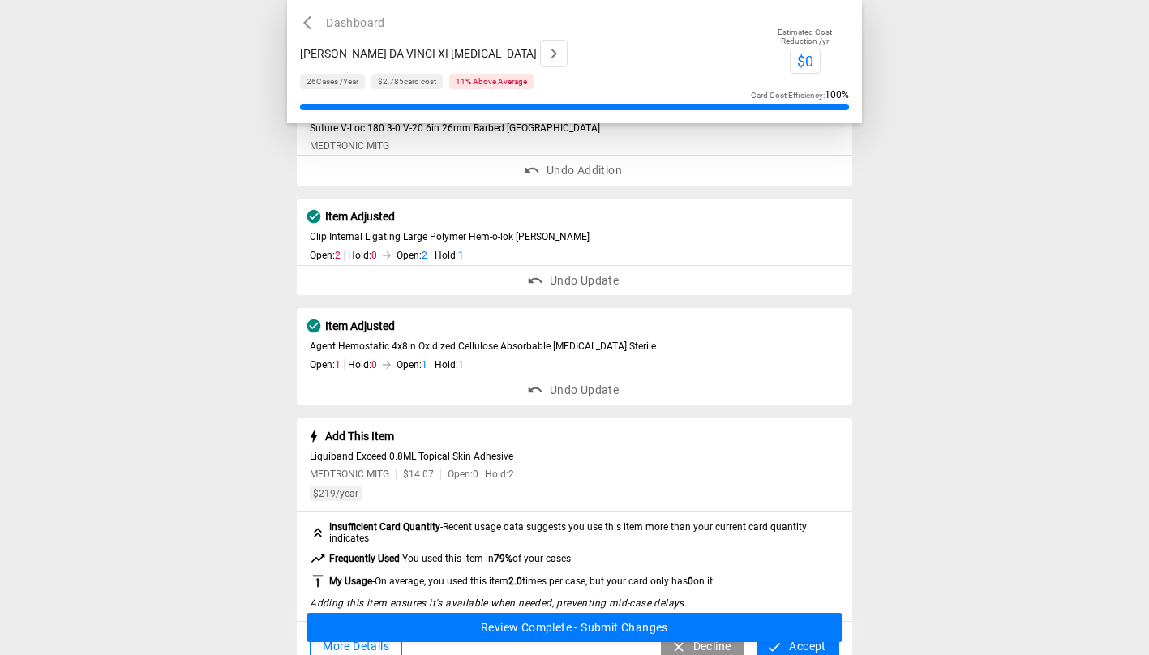
scroll to position [341, 0]
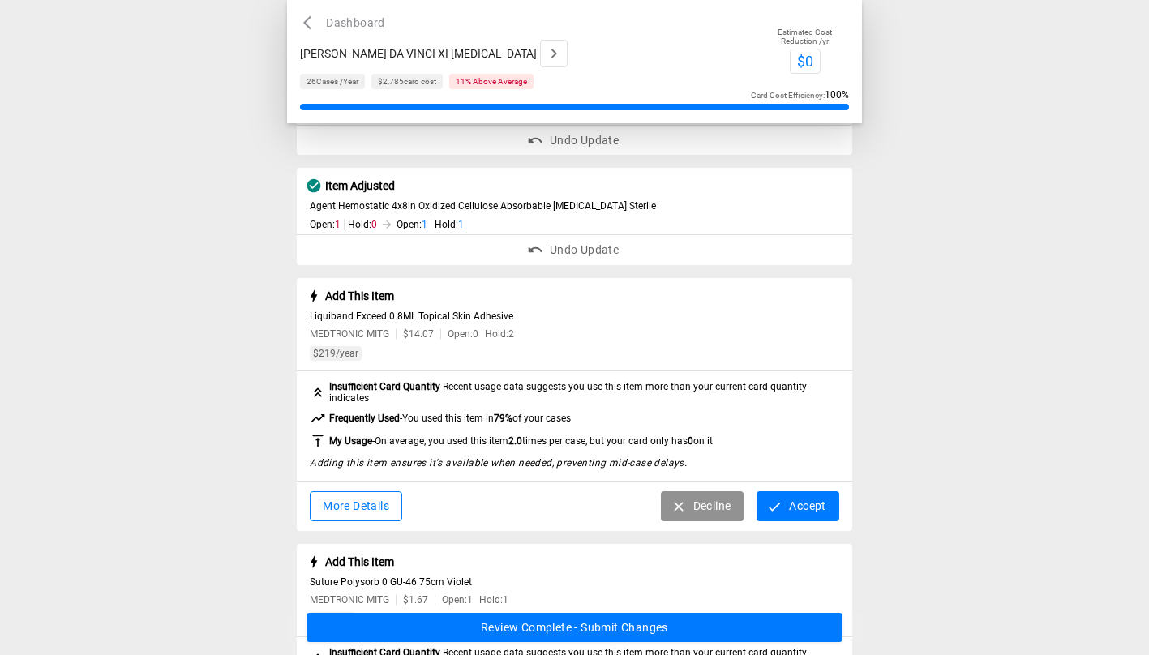
click at [798, 508] on button "Accept" at bounding box center [798, 506] width 82 height 30
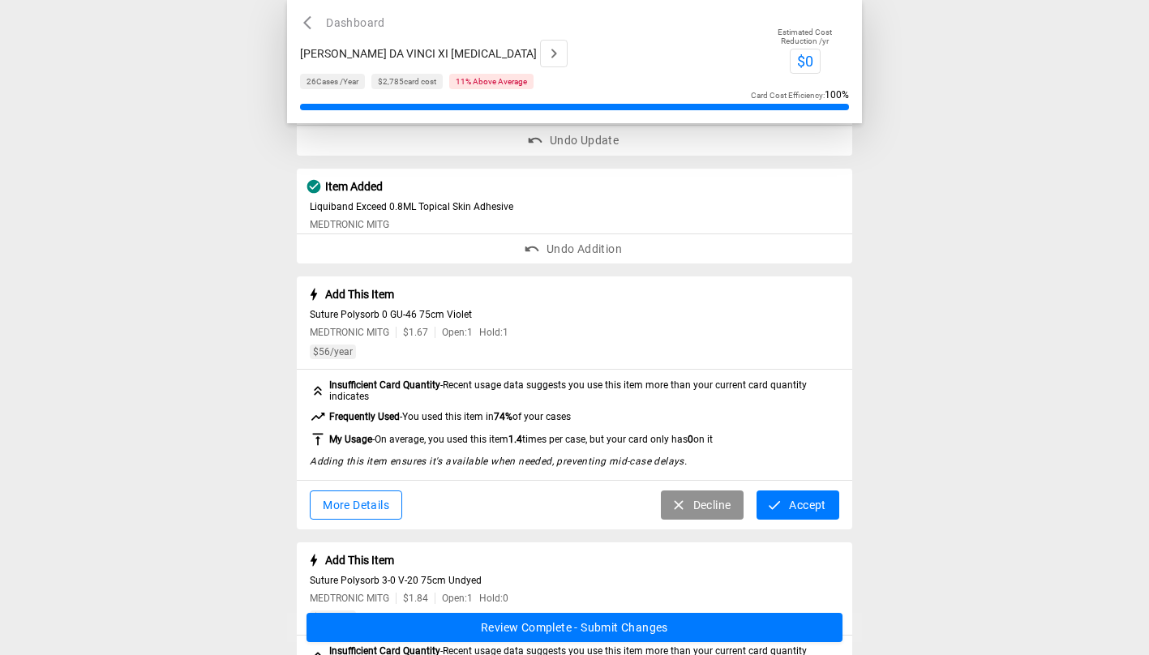
scroll to position [452, 0]
click at [815, 520] on button "Accept" at bounding box center [798, 505] width 82 height 30
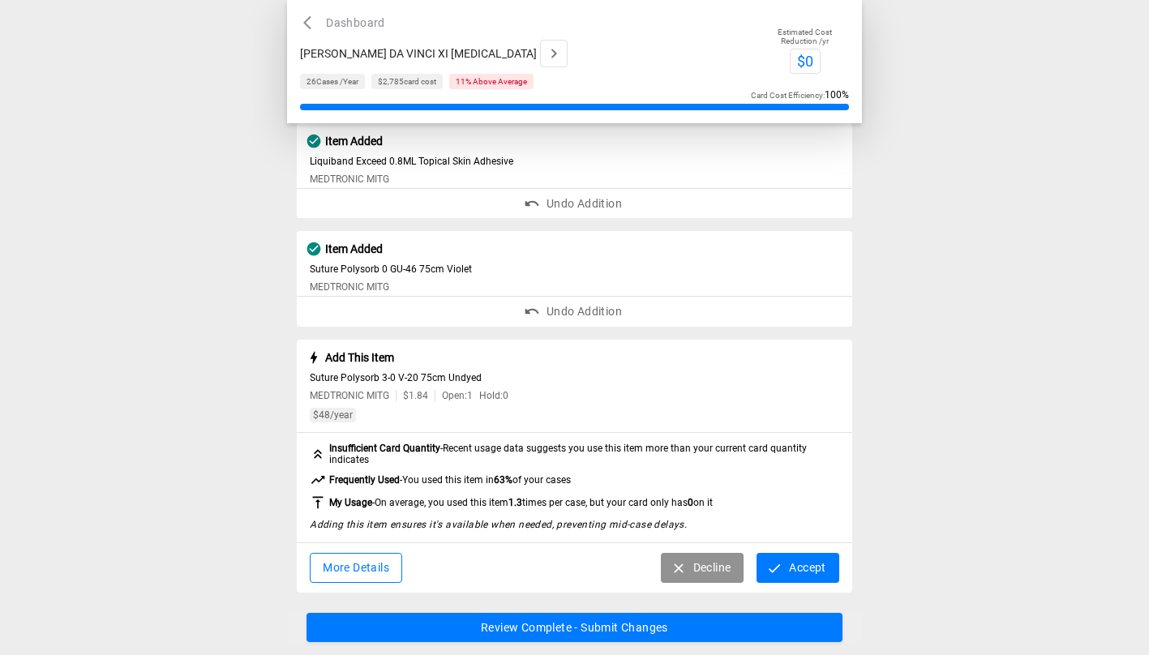
scroll to position [498, 0]
click at [796, 567] on button "Accept" at bounding box center [798, 566] width 82 height 30
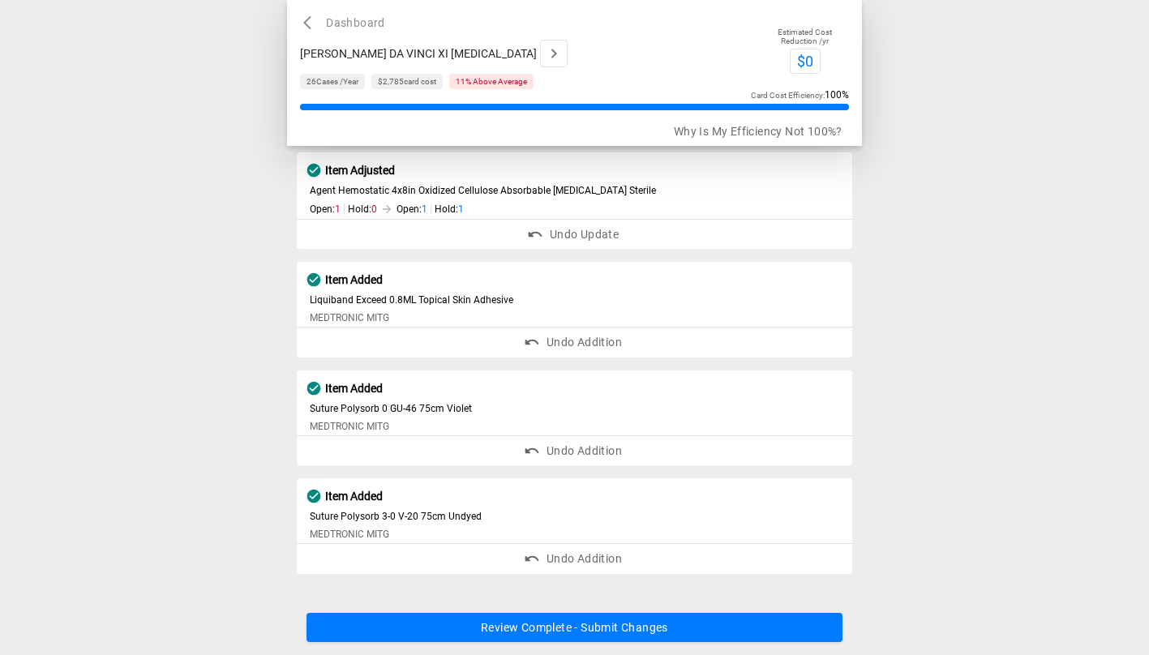
scroll to position [363, 0]
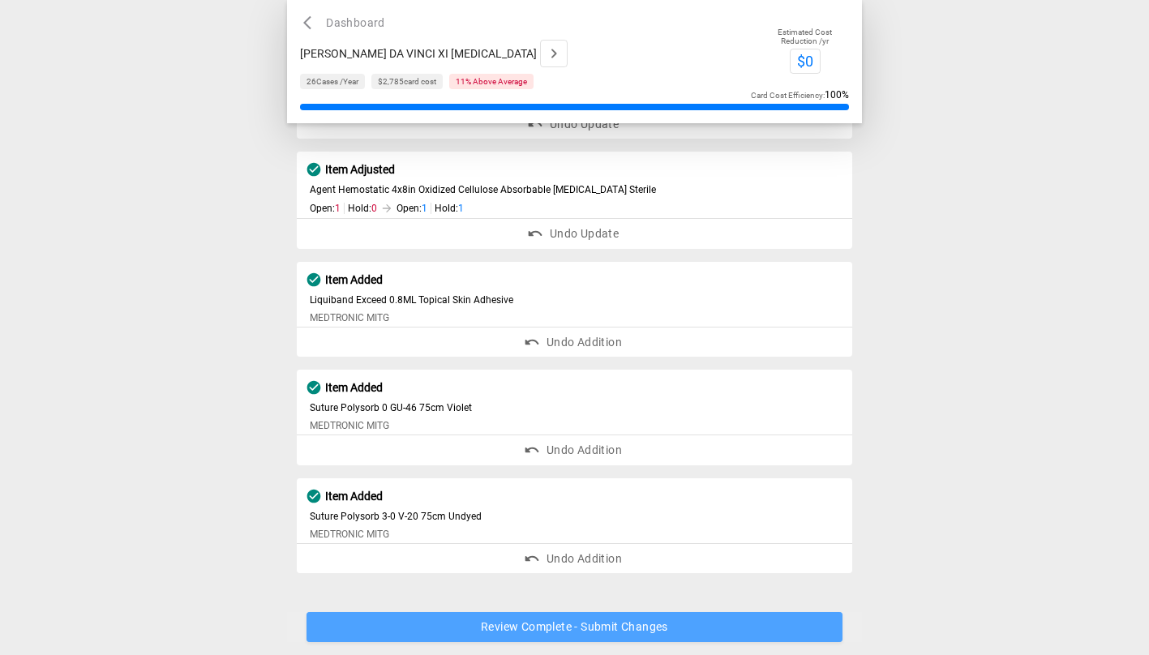
click at [708, 619] on button "Review Complete - Submit Changes" at bounding box center [575, 628] width 536 height 30
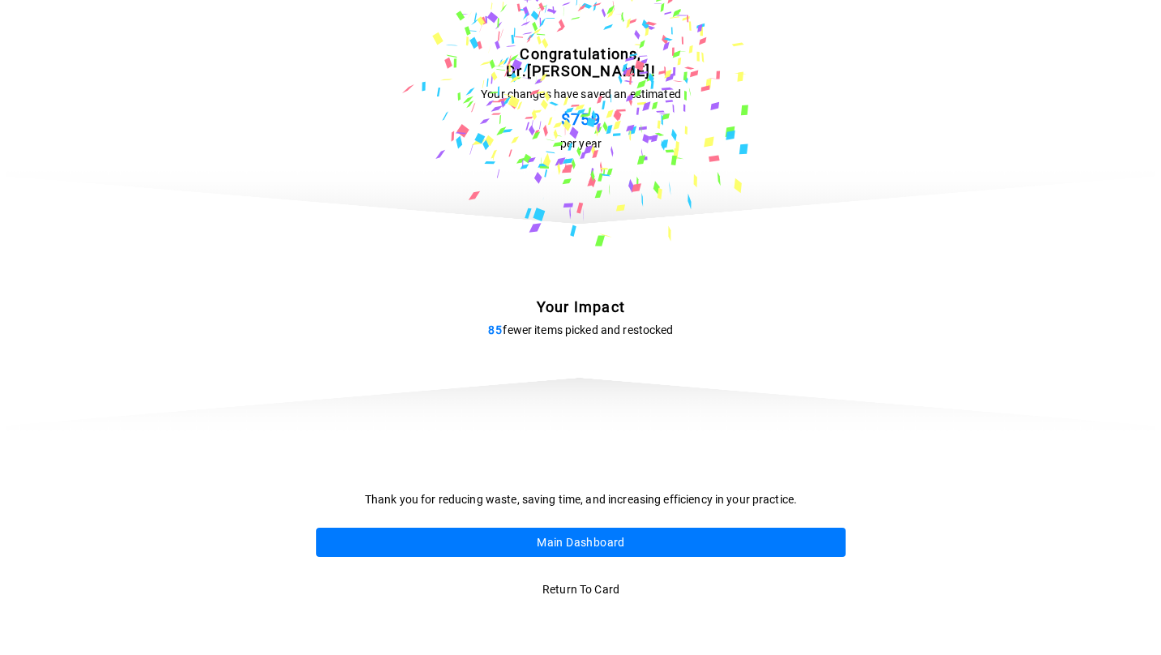
scroll to position [0, 0]
